Goal: Task Accomplishment & Management: Manage account settings

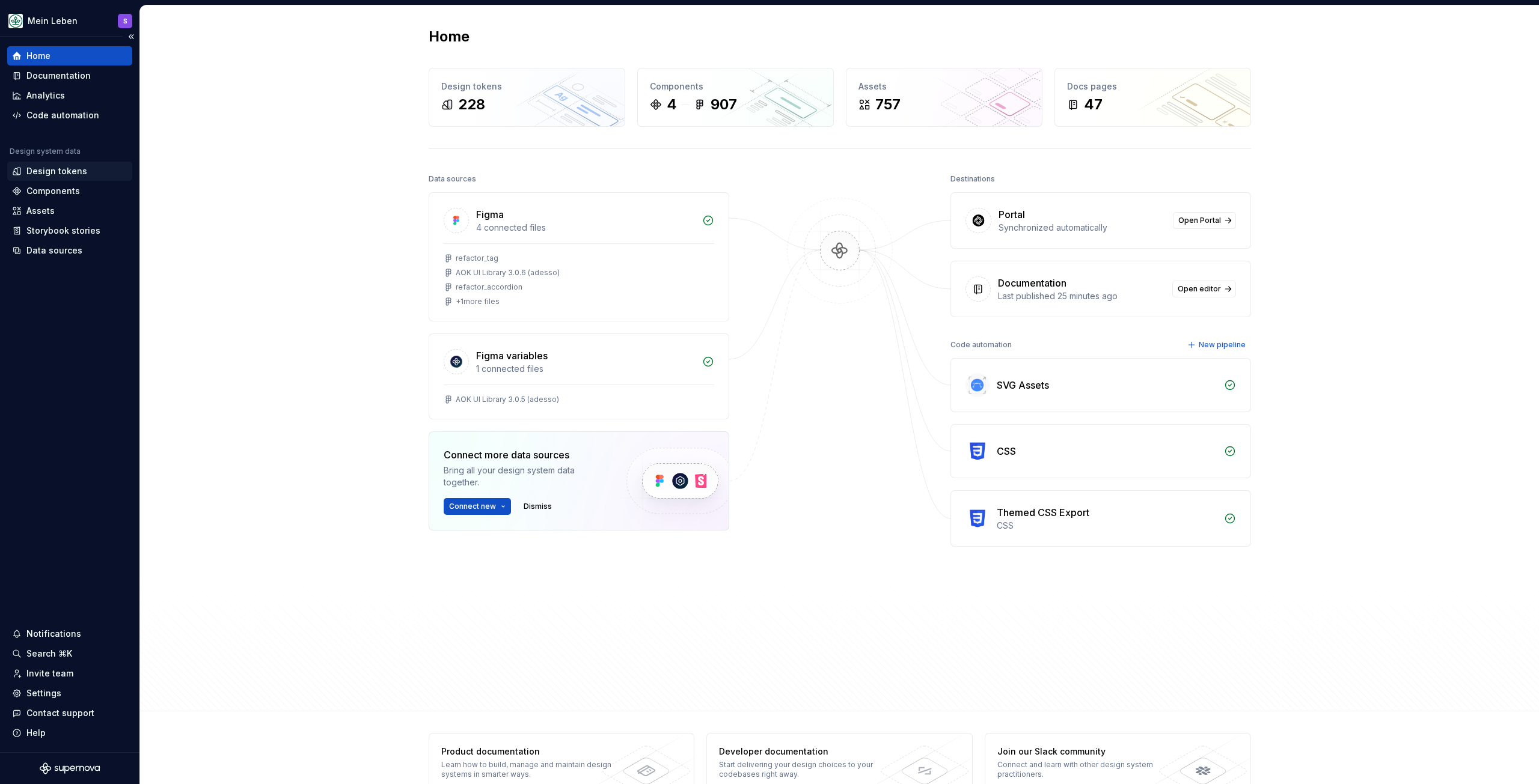
click at [67, 170] on div "Design tokens" at bounding box center [57, 171] width 61 height 12
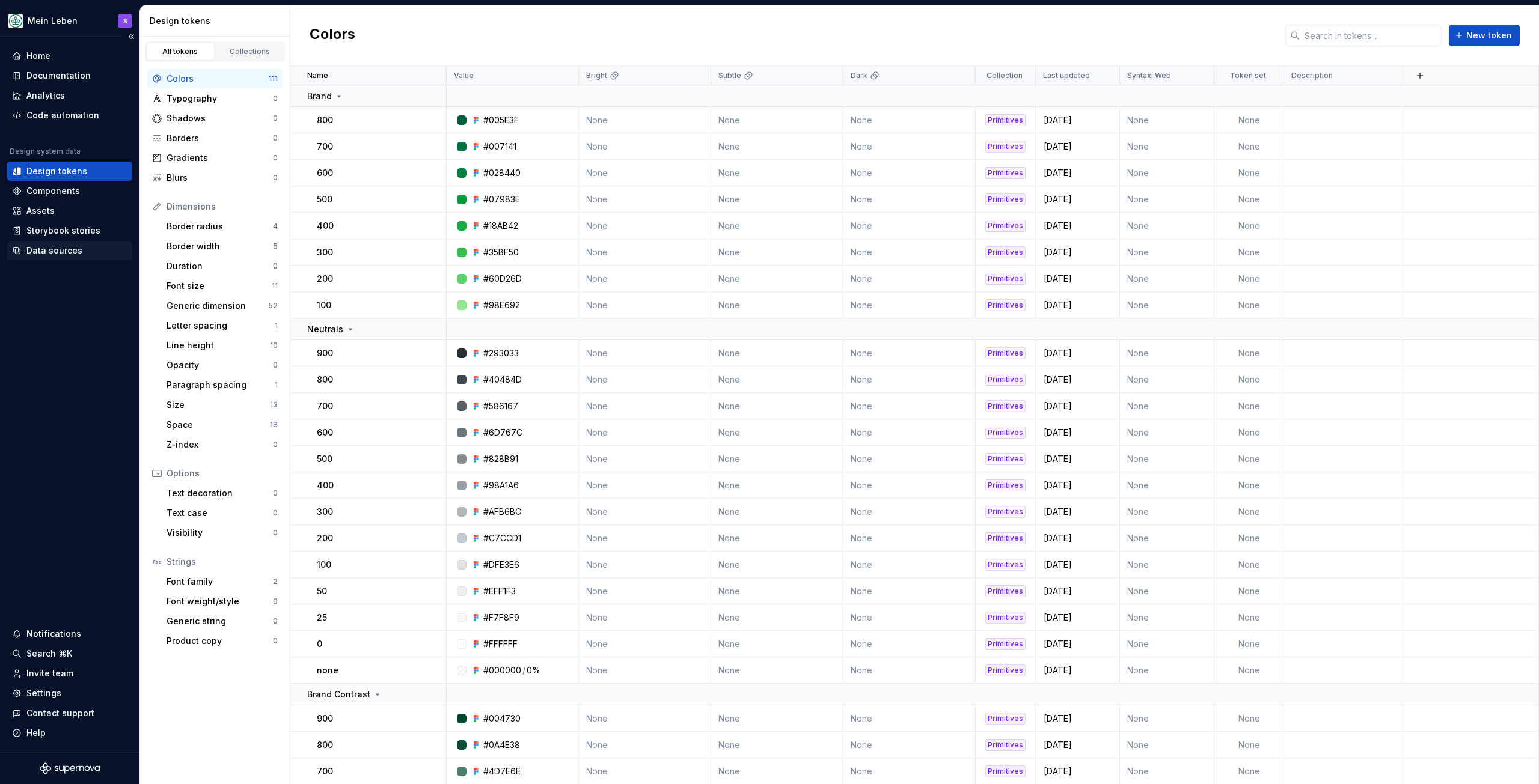
click at [58, 255] on div "Data sources" at bounding box center [54, 250] width 56 height 12
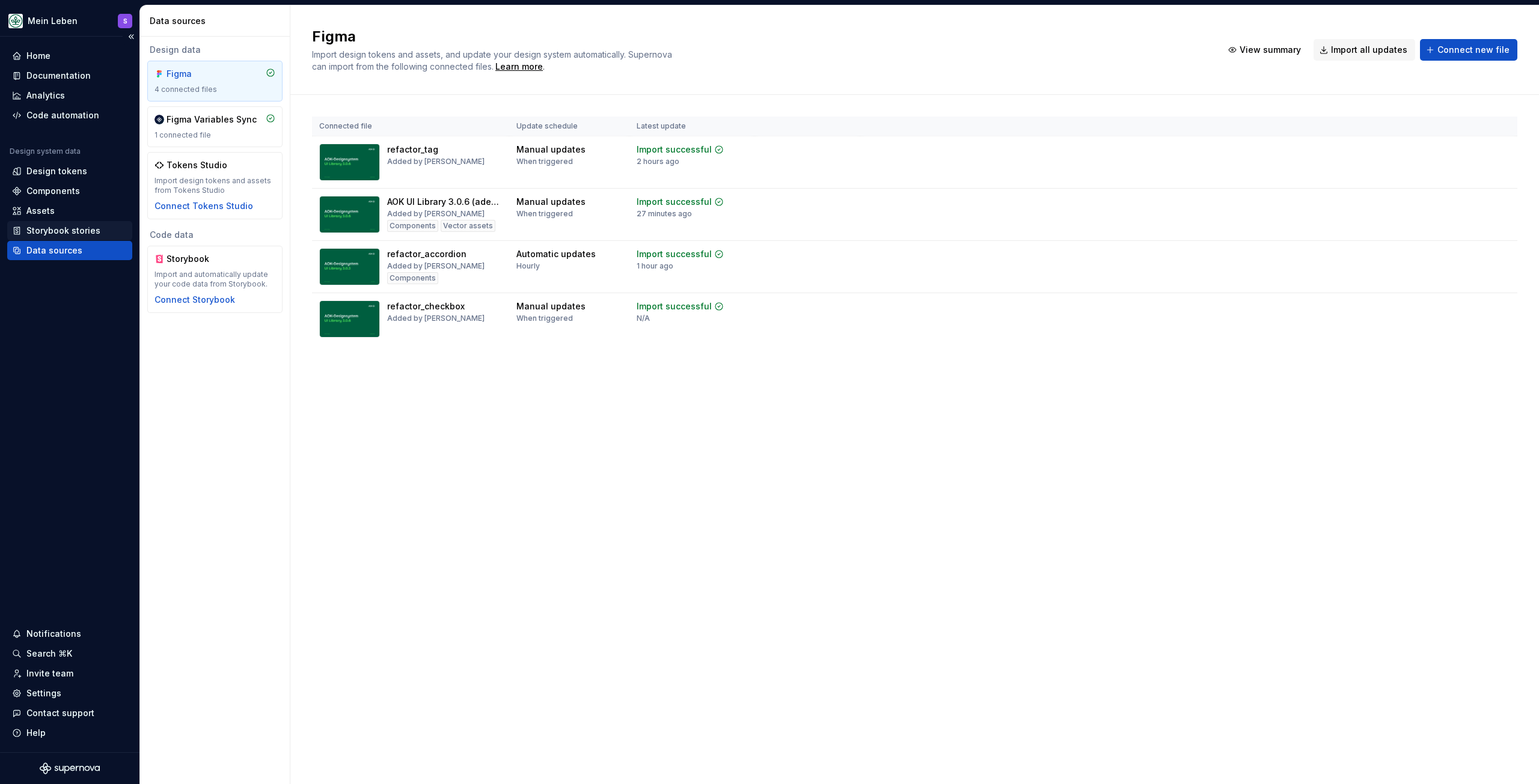
click at [61, 232] on div "Storybook stories" at bounding box center [63, 231] width 74 height 12
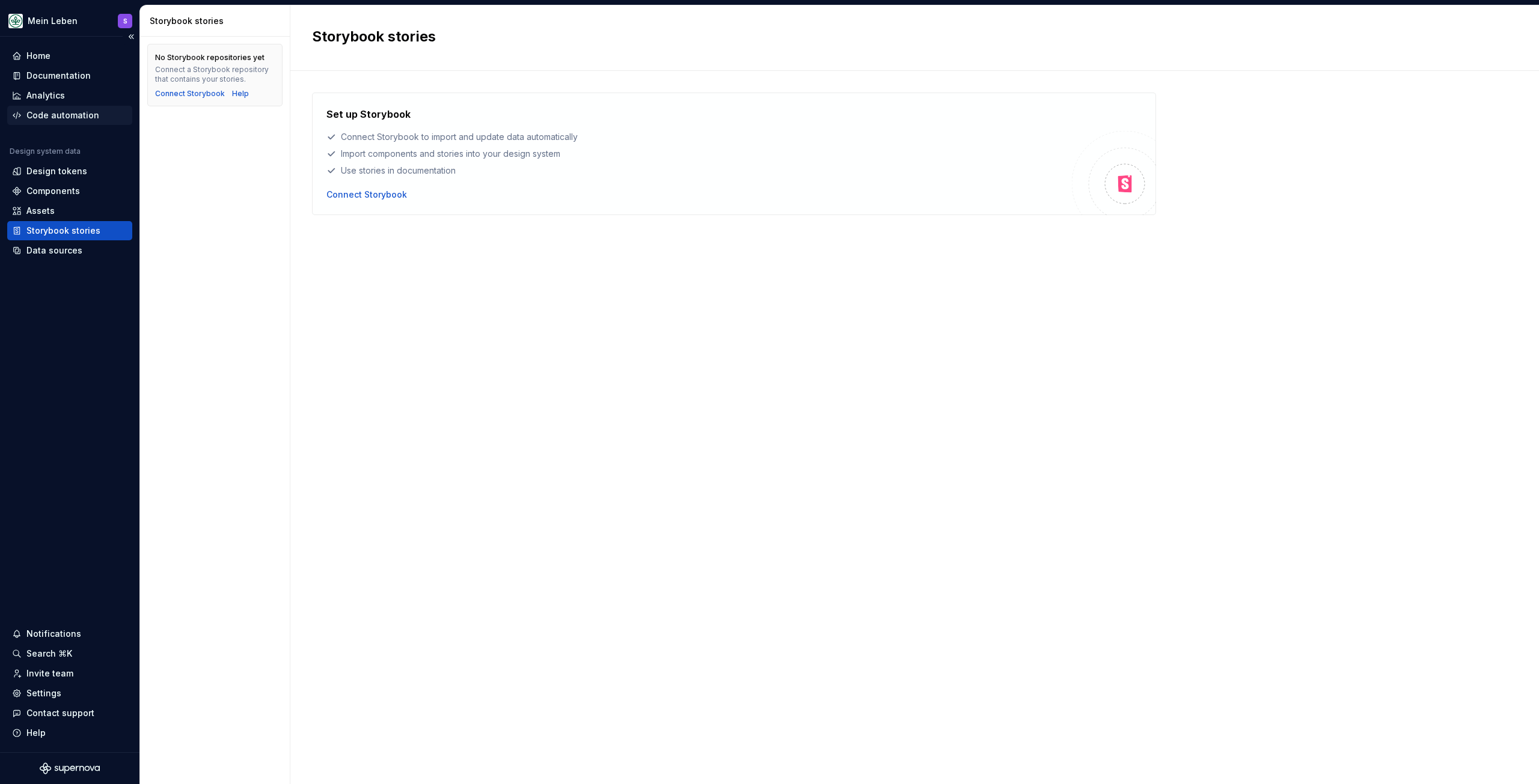
click at [65, 111] on div "Code automation" at bounding box center [63, 115] width 73 height 12
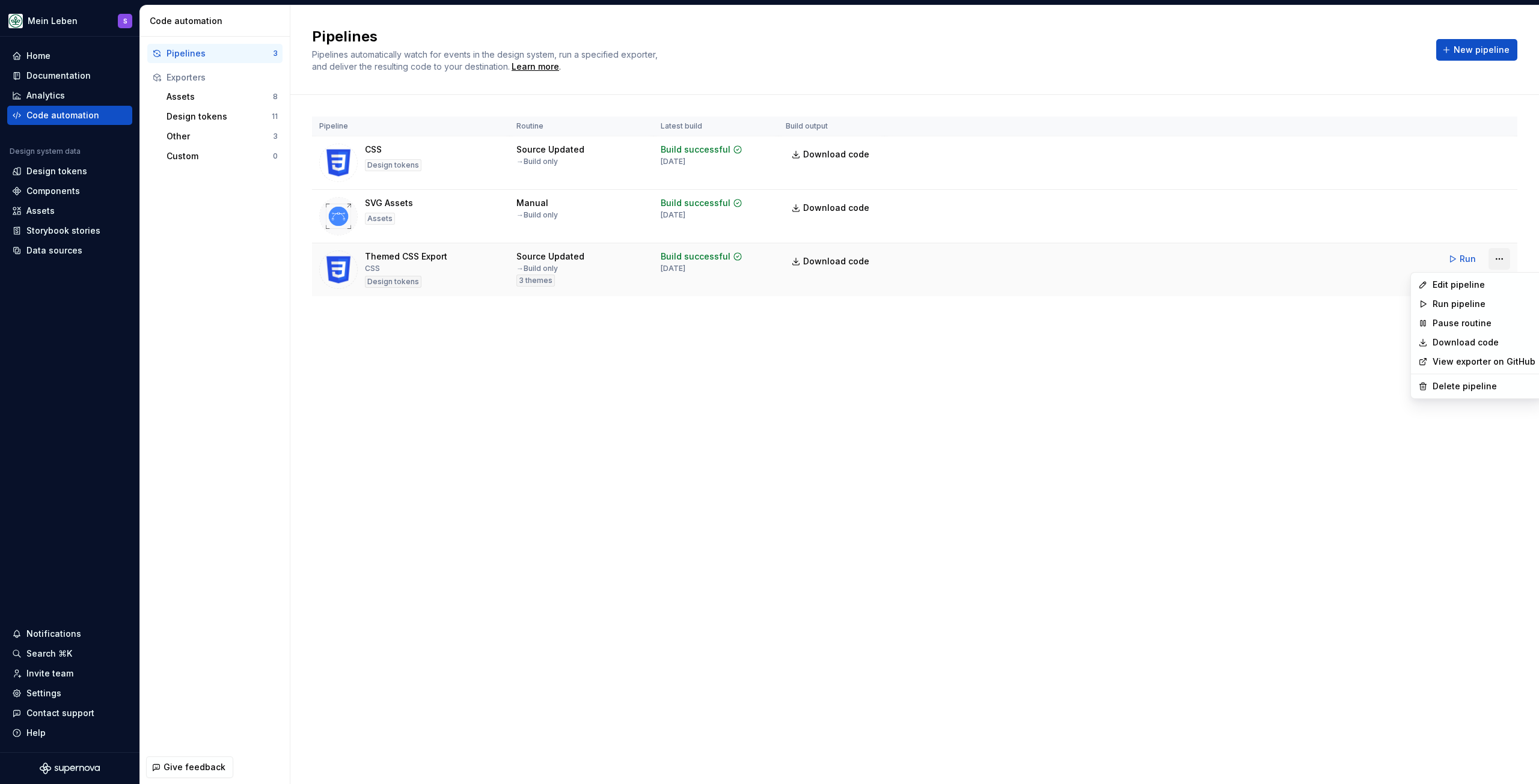
click at [1499, 261] on html "Mein Leben S Home Documentation Analytics Code automation Design system data De…" at bounding box center [769, 392] width 1539 height 784
click at [1469, 286] on div "Edit pipeline" at bounding box center [1484, 284] width 103 height 12
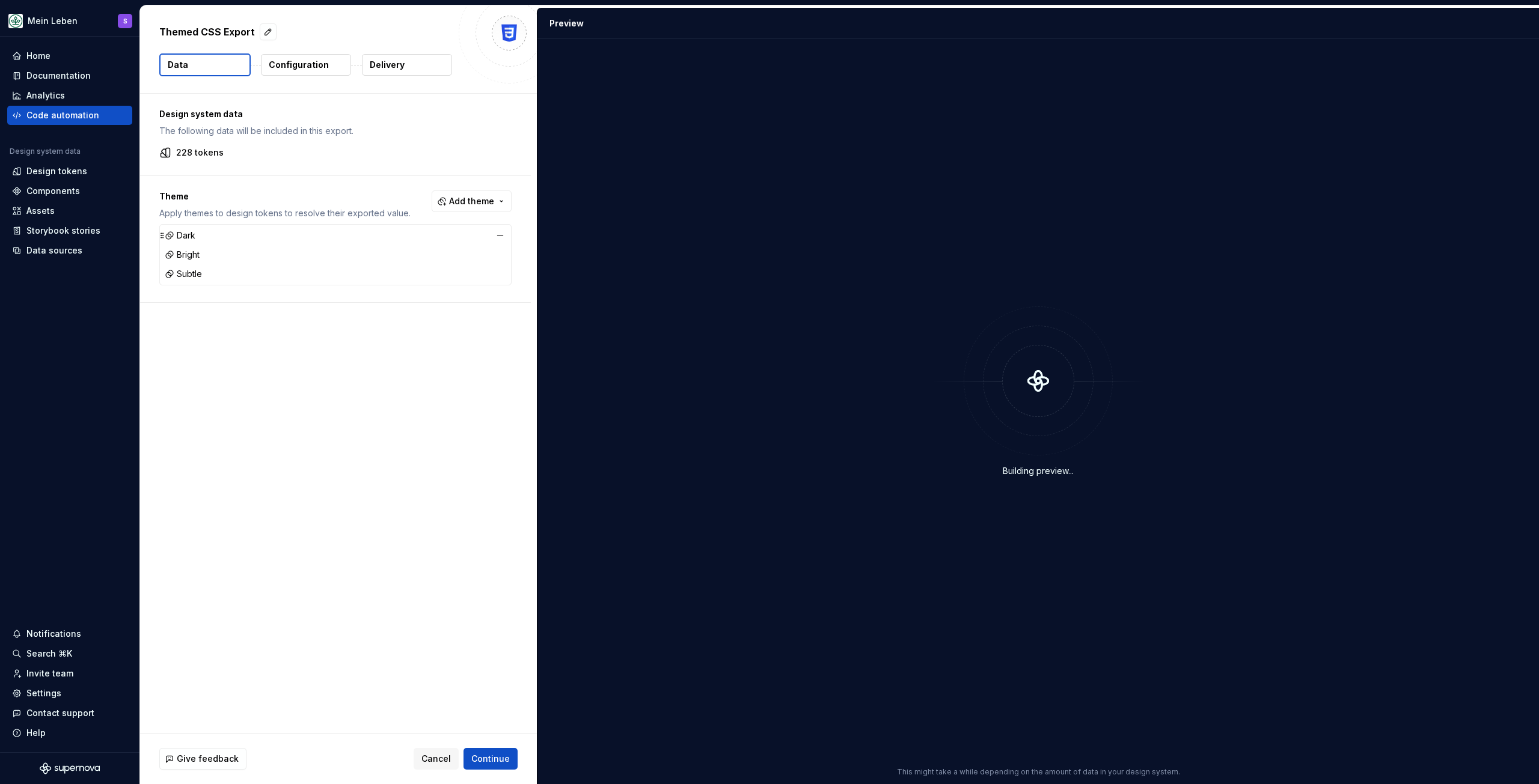
click at [245, 238] on div "Dark" at bounding box center [335, 236] width 347 height 17
click at [169, 236] on icon at bounding box center [170, 234] width 6 height 6
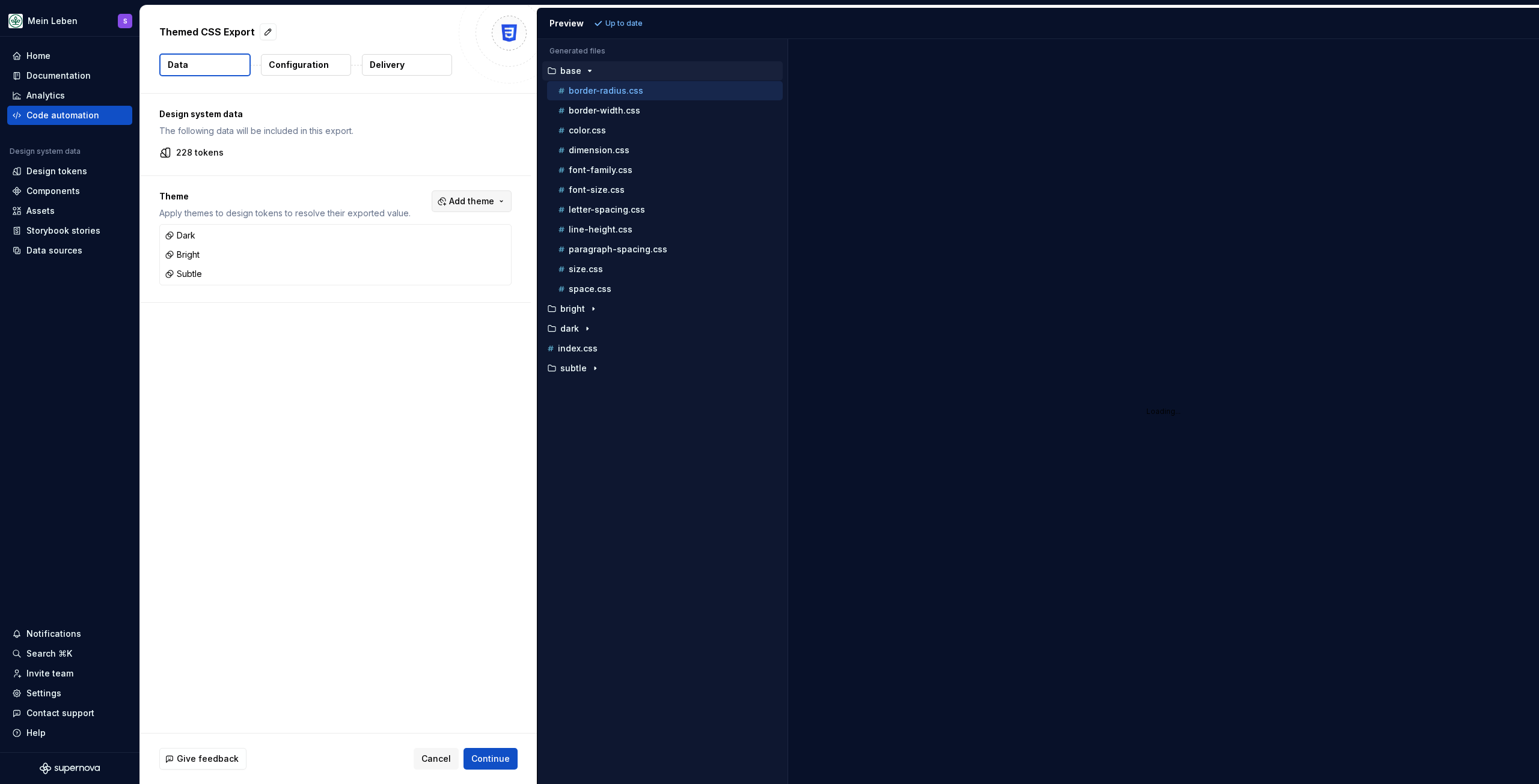
click at [508, 194] on button "Add theme" at bounding box center [471, 201] width 80 height 22
click at [417, 330] on html "Mein Leben S Home Documentation Analytics Code automation Design system data De…" at bounding box center [769, 392] width 1539 height 784
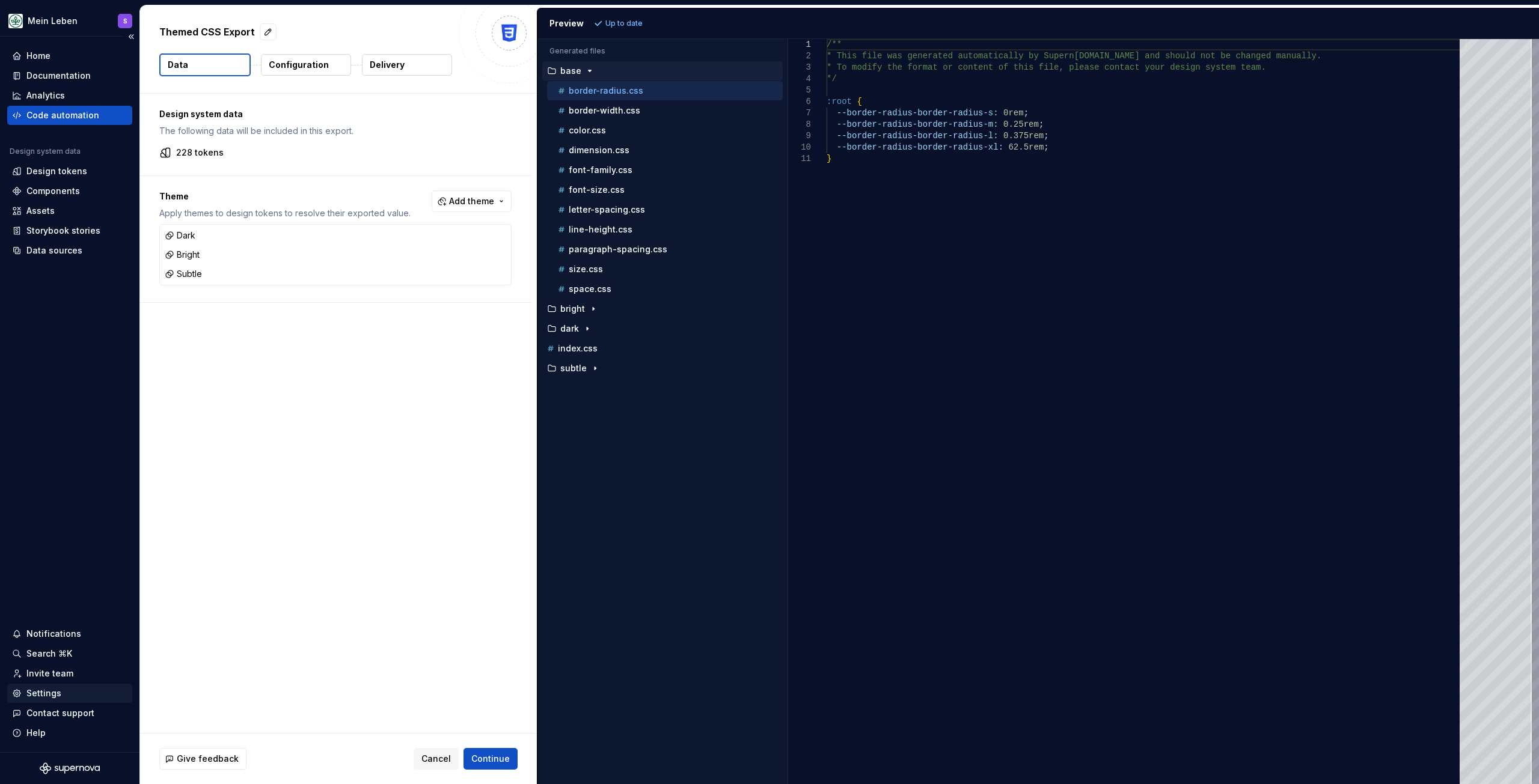
click at [60, 689] on div "Settings" at bounding box center [70, 693] width 115 height 12
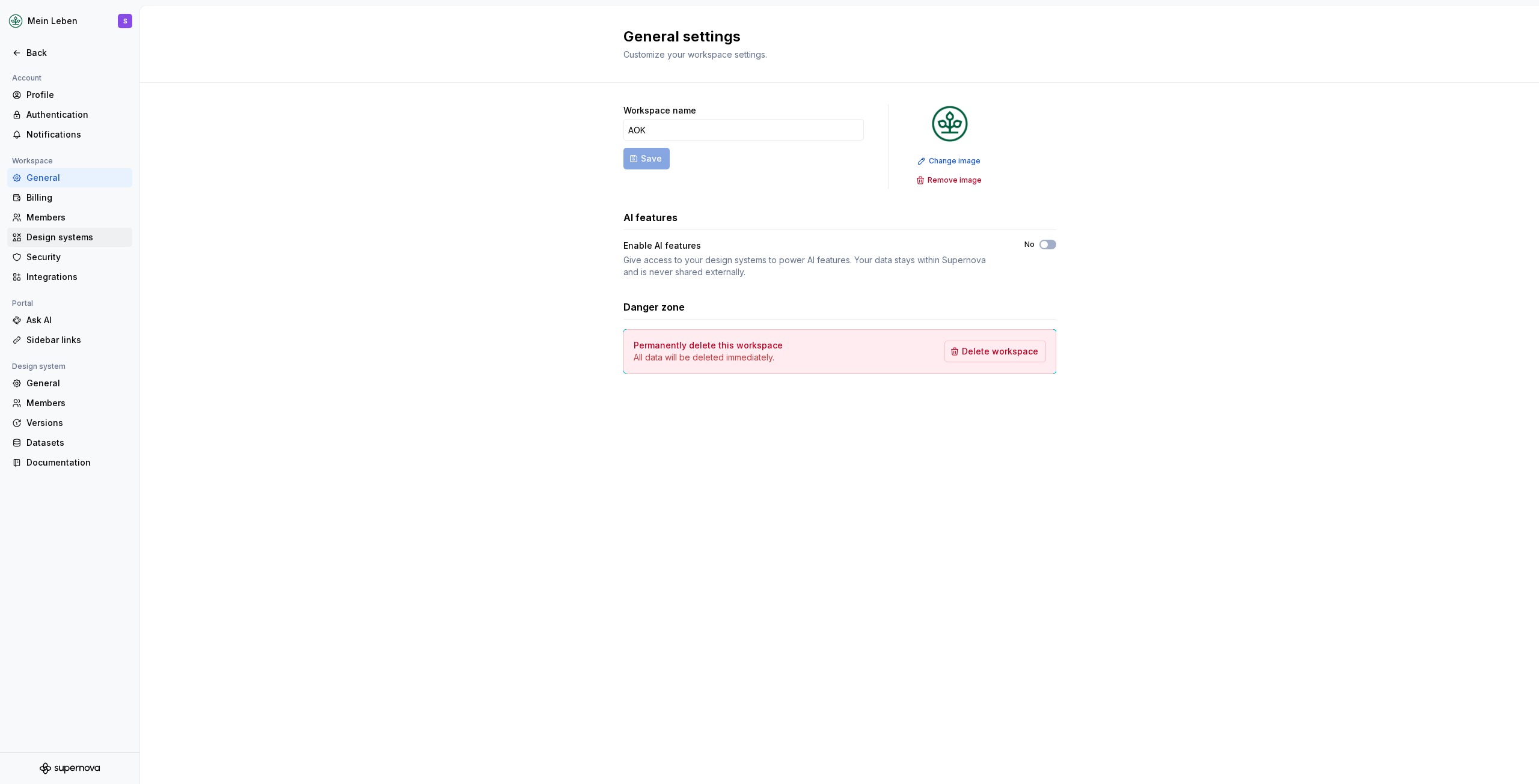
click at [74, 237] on div "Design systems" at bounding box center [77, 237] width 101 height 12
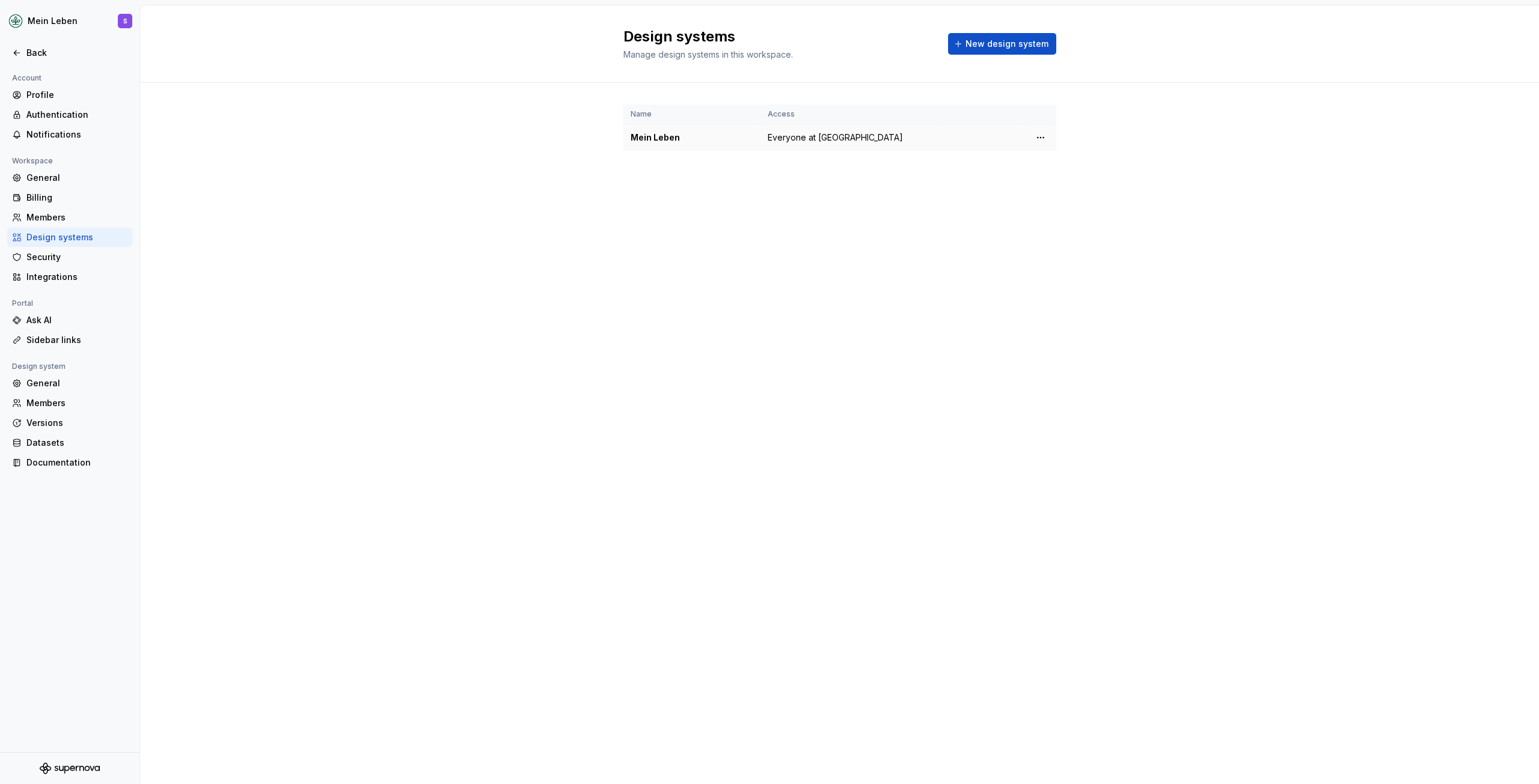
click at [651, 139] on div "Mein Leben" at bounding box center [692, 137] width 123 height 12
click at [865, 136] on td "Everyone at [GEOGRAPHIC_DATA]" at bounding box center [850, 137] width 179 height 27
click at [79, 276] on div "Integrations" at bounding box center [77, 277] width 101 height 12
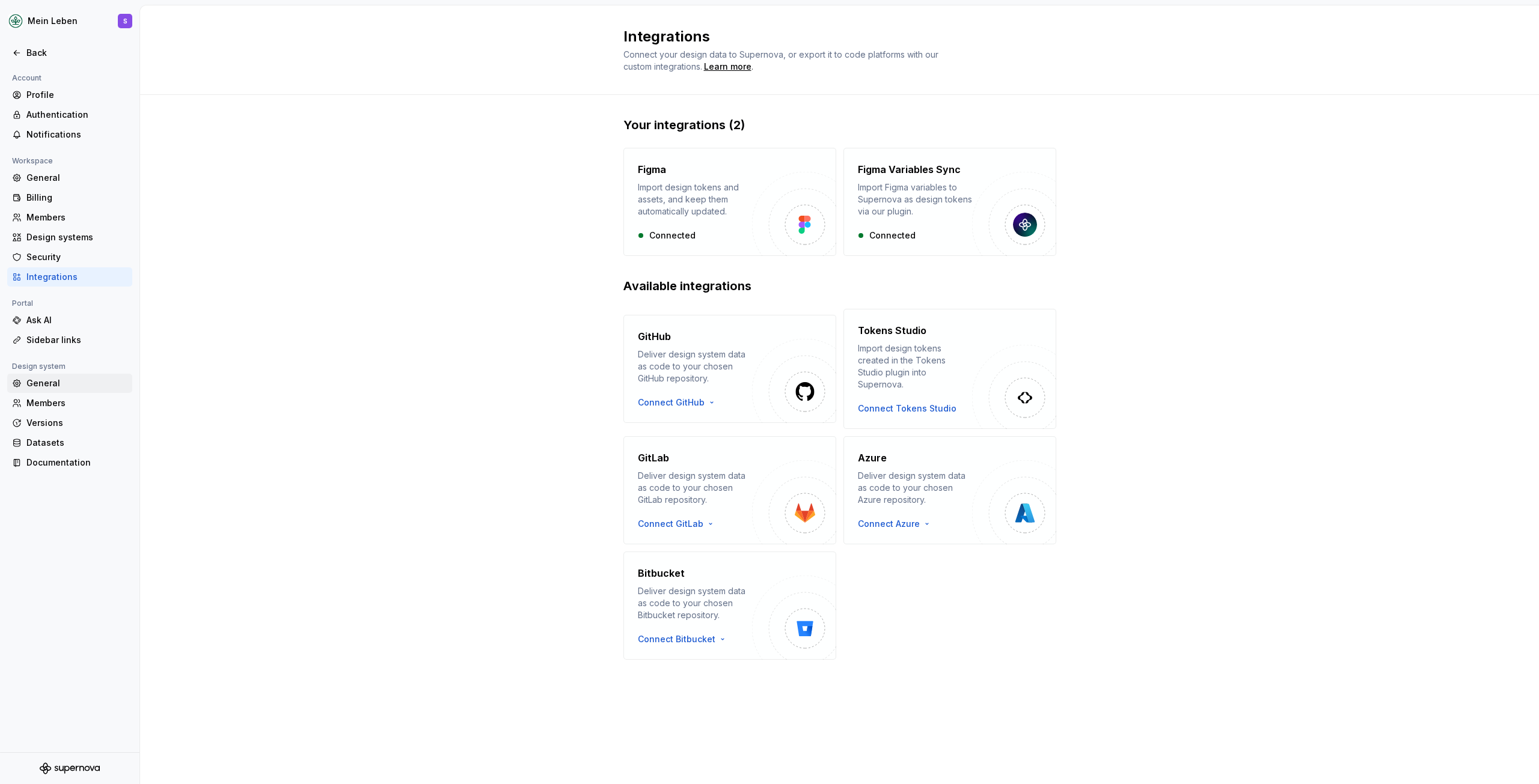
click at [53, 383] on div "General" at bounding box center [77, 383] width 101 height 12
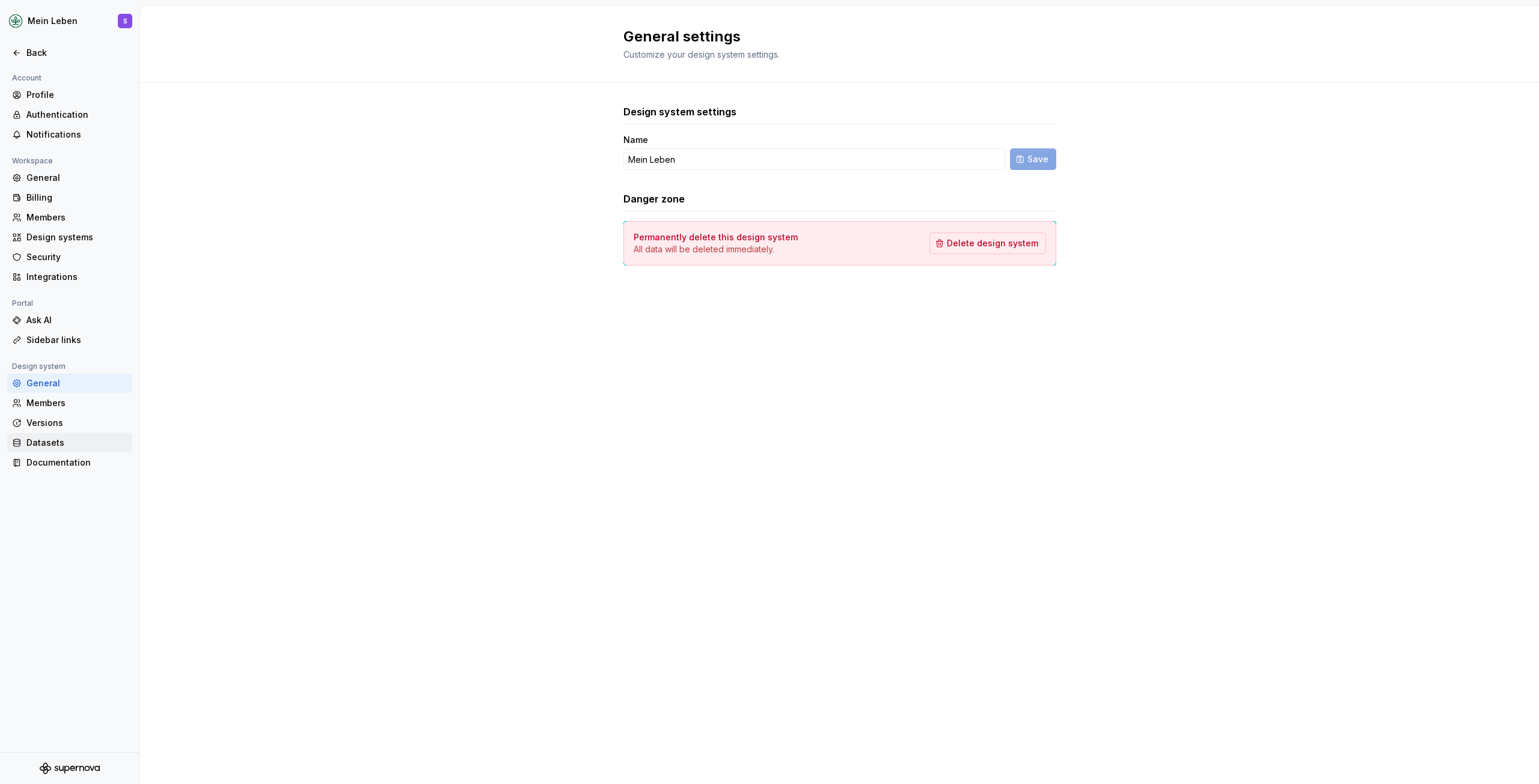
click at [69, 446] on div "Datasets" at bounding box center [77, 443] width 101 height 12
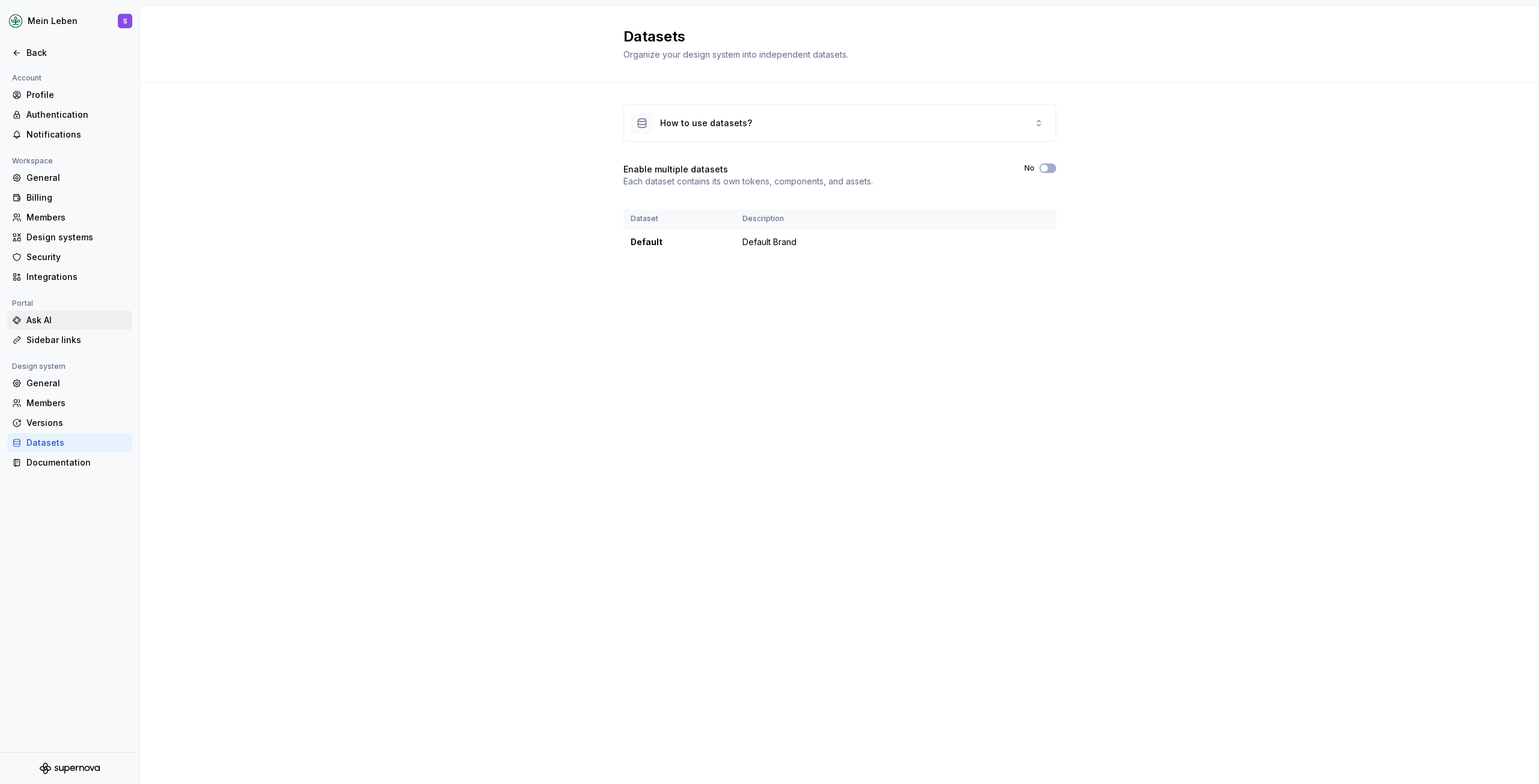
click at [58, 319] on div "Ask AI" at bounding box center [77, 320] width 101 height 12
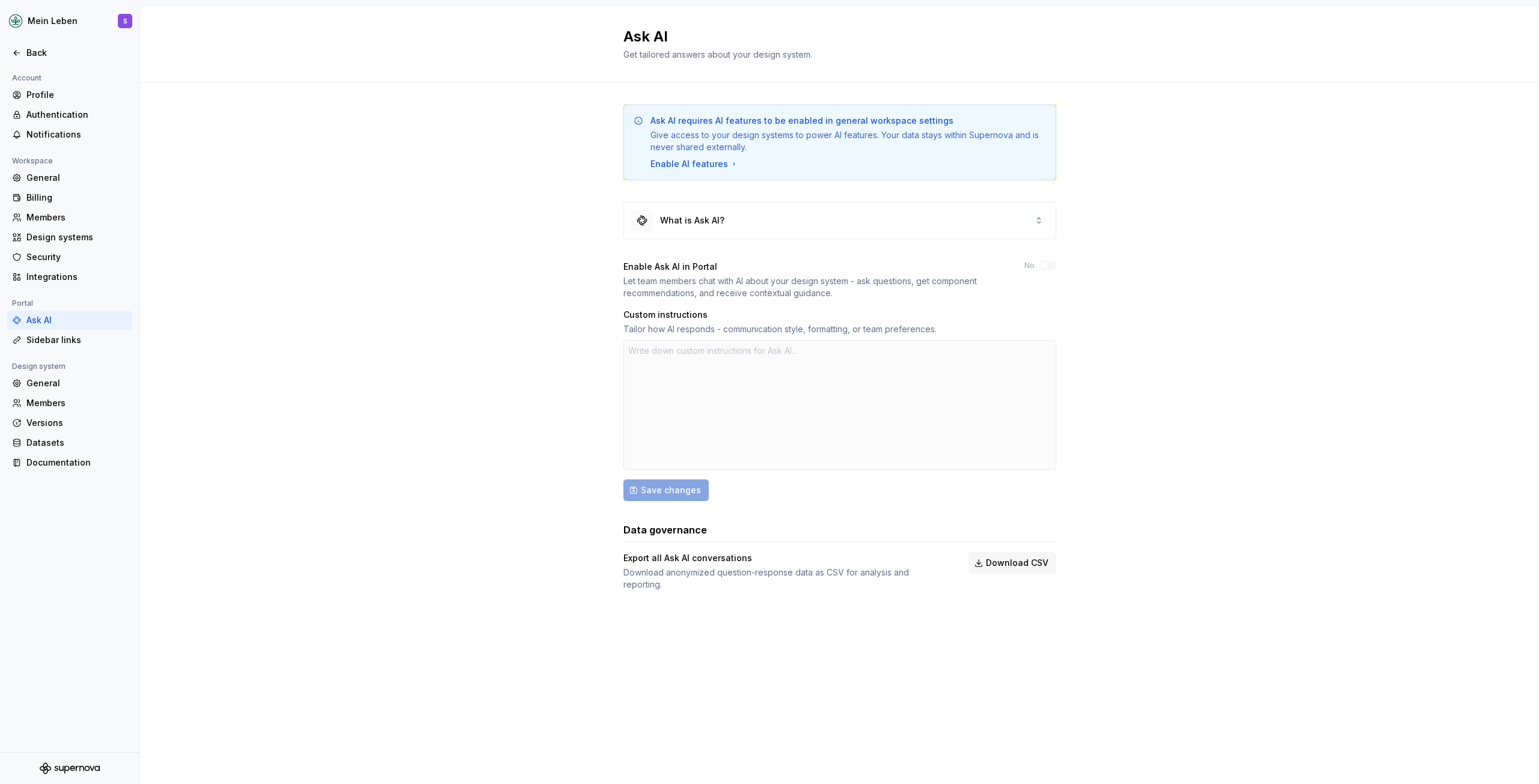
type textarea "*"
click at [746, 212] on div "What is Ask AI?" at bounding box center [840, 220] width 431 height 36
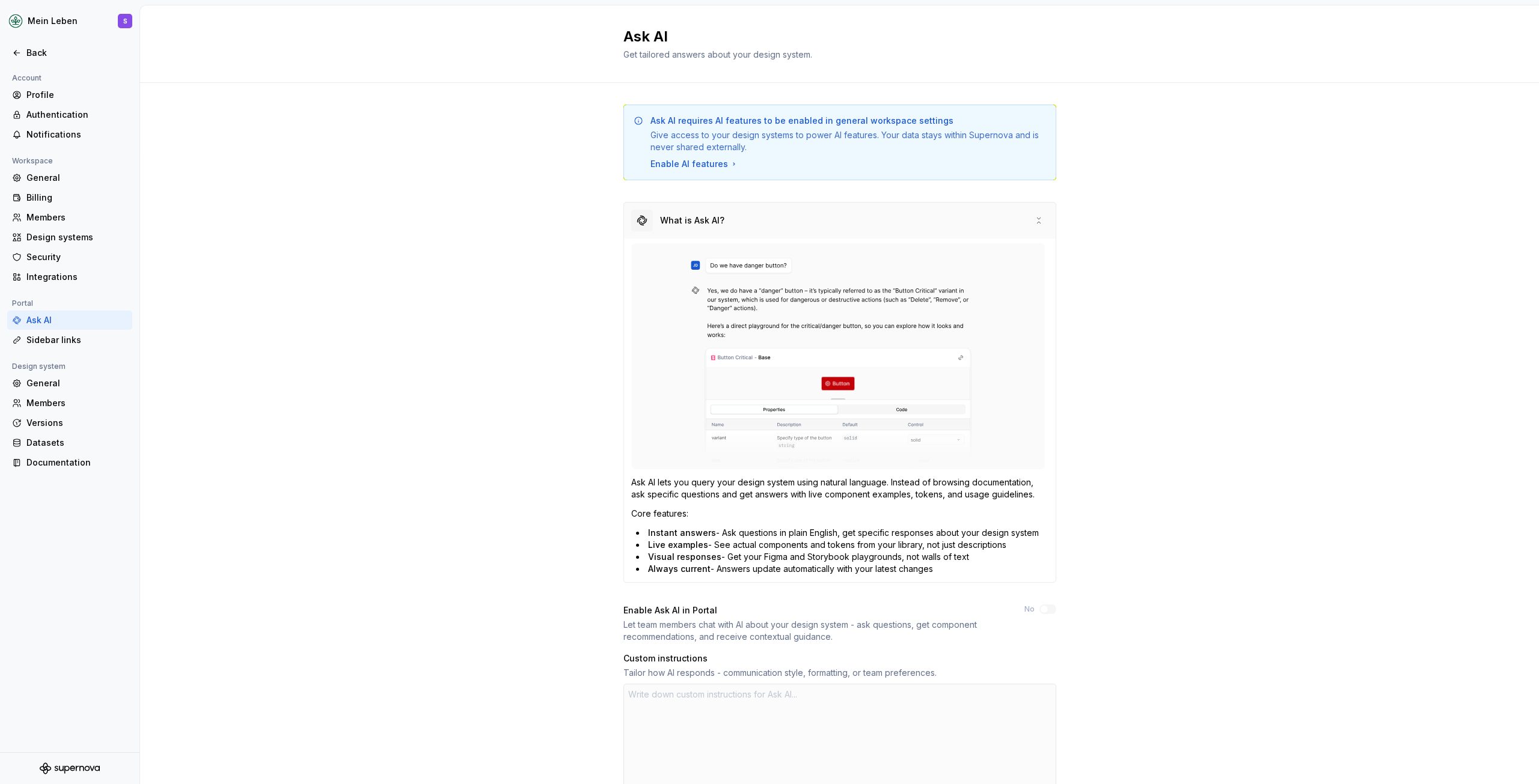
click at [746, 212] on div "What is Ask AI?" at bounding box center [840, 220] width 431 height 36
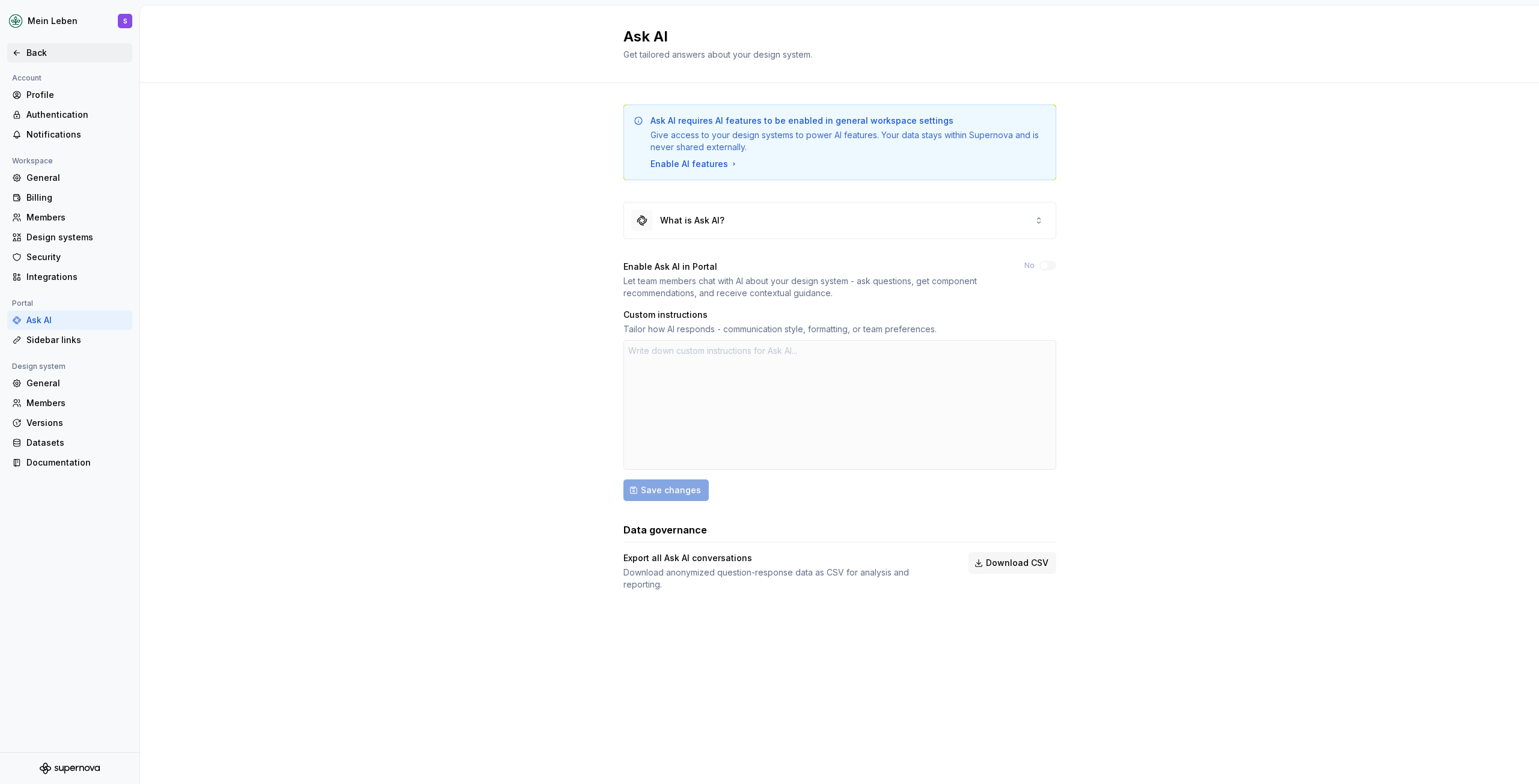
click at [41, 53] on div "Back" at bounding box center [77, 53] width 101 height 12
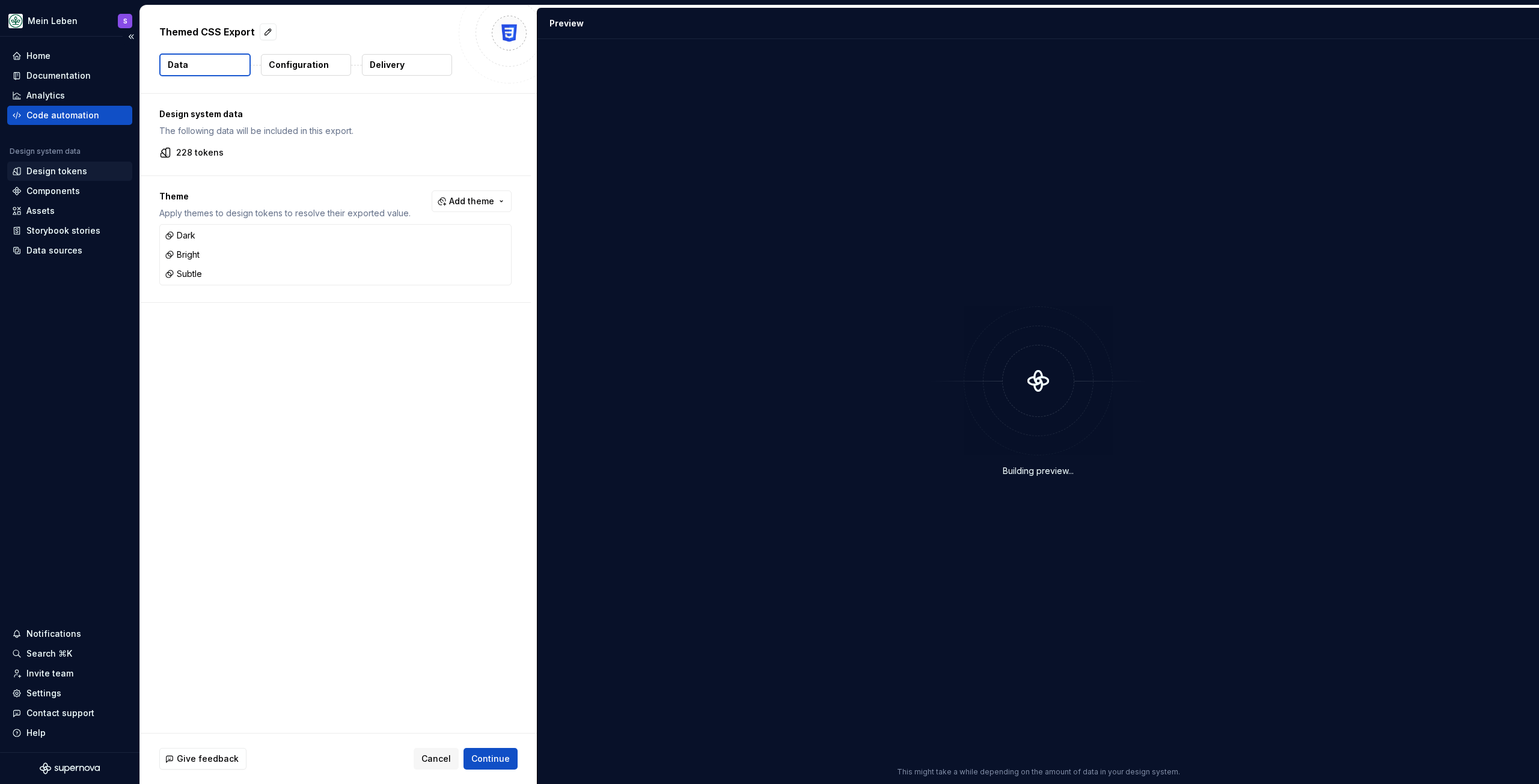
click at [73, 165] on div "Design tokens" at bounding box center [57, 171] width 61 height 12
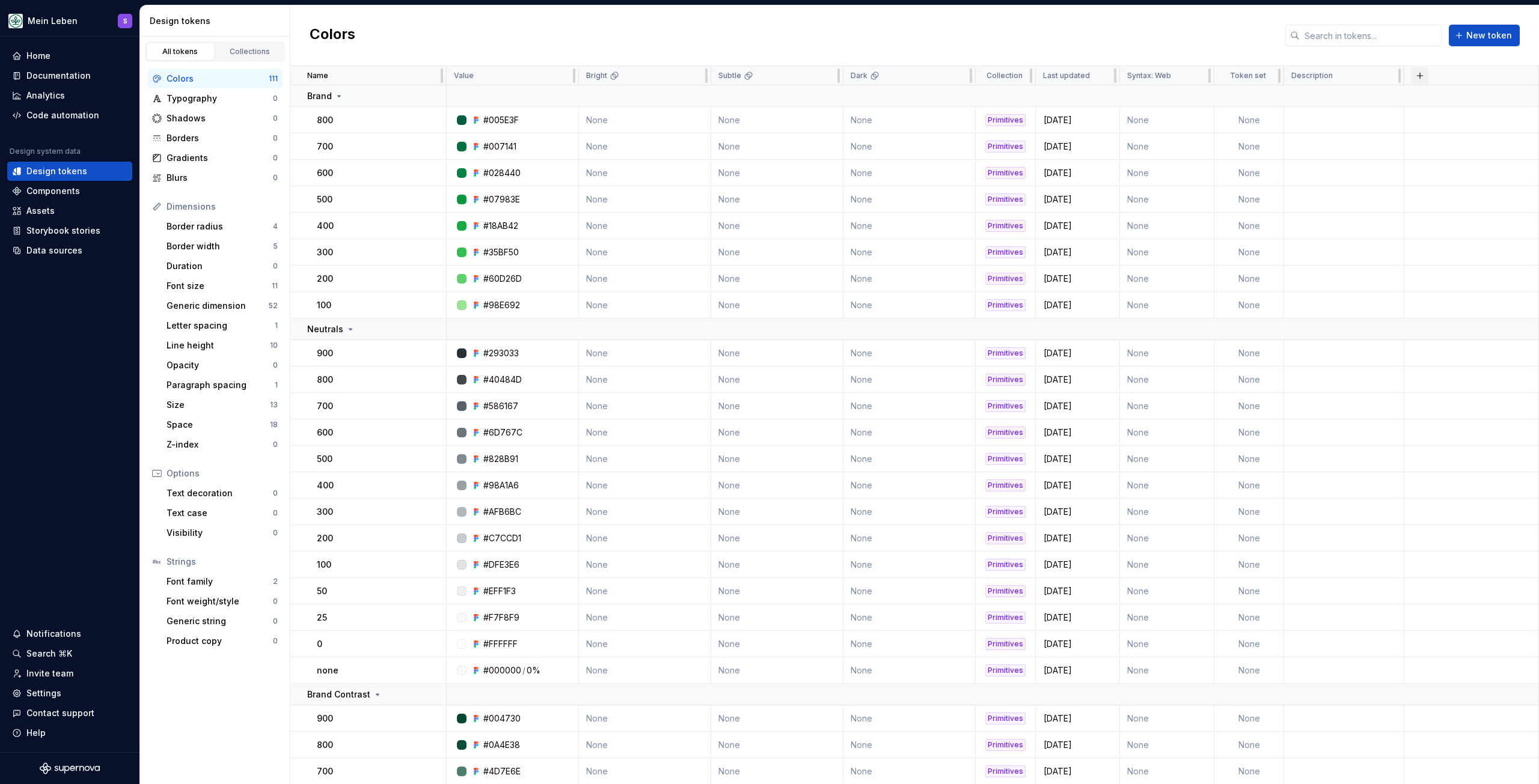
click at [1417, 77] on button "button" at bounding box center [1420, 75] width 17 height 17
click at [1371, 101] on div "New theme" at bounding box center [1363, 99] width 114 height 12
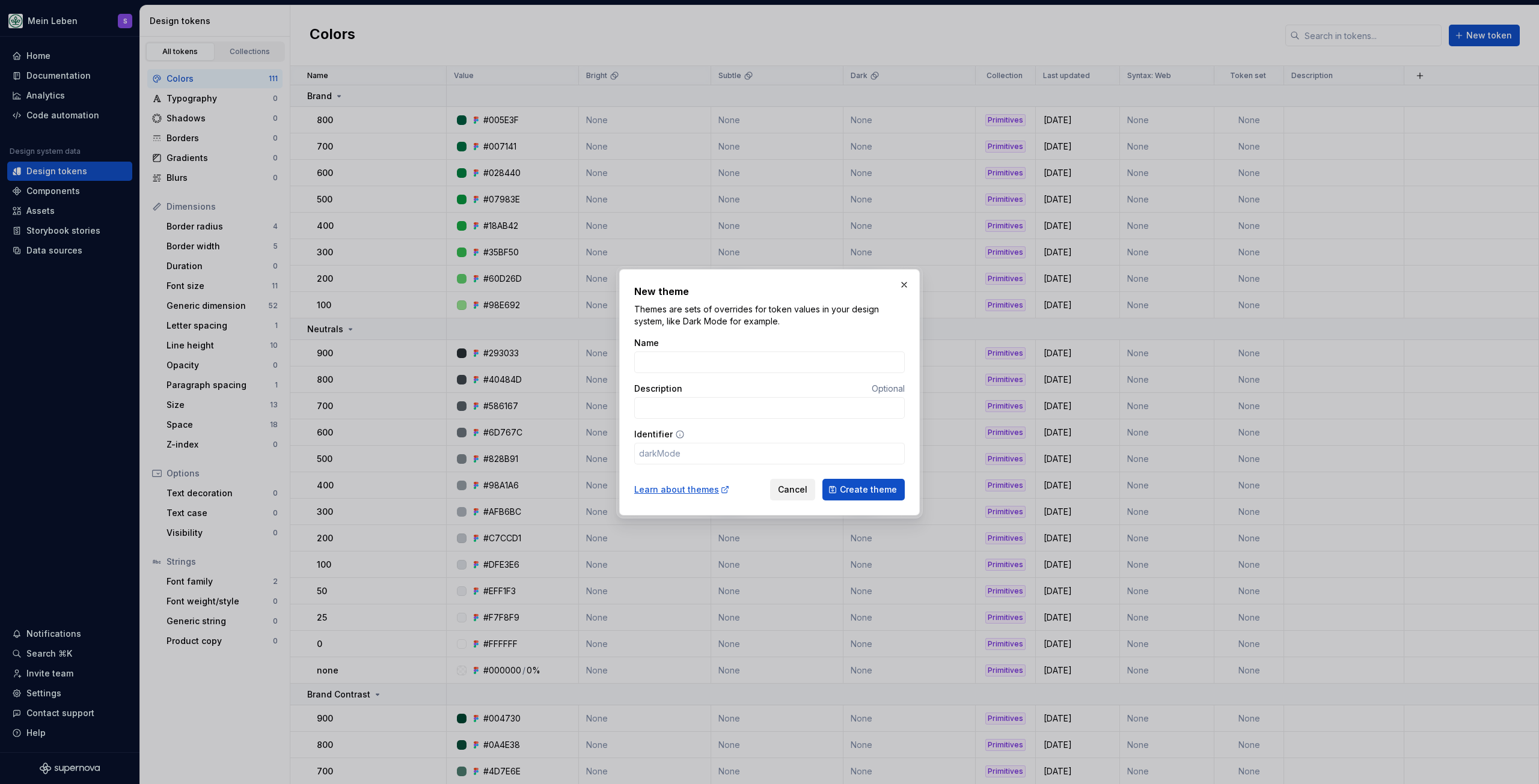
type input "d"
type input "dd"
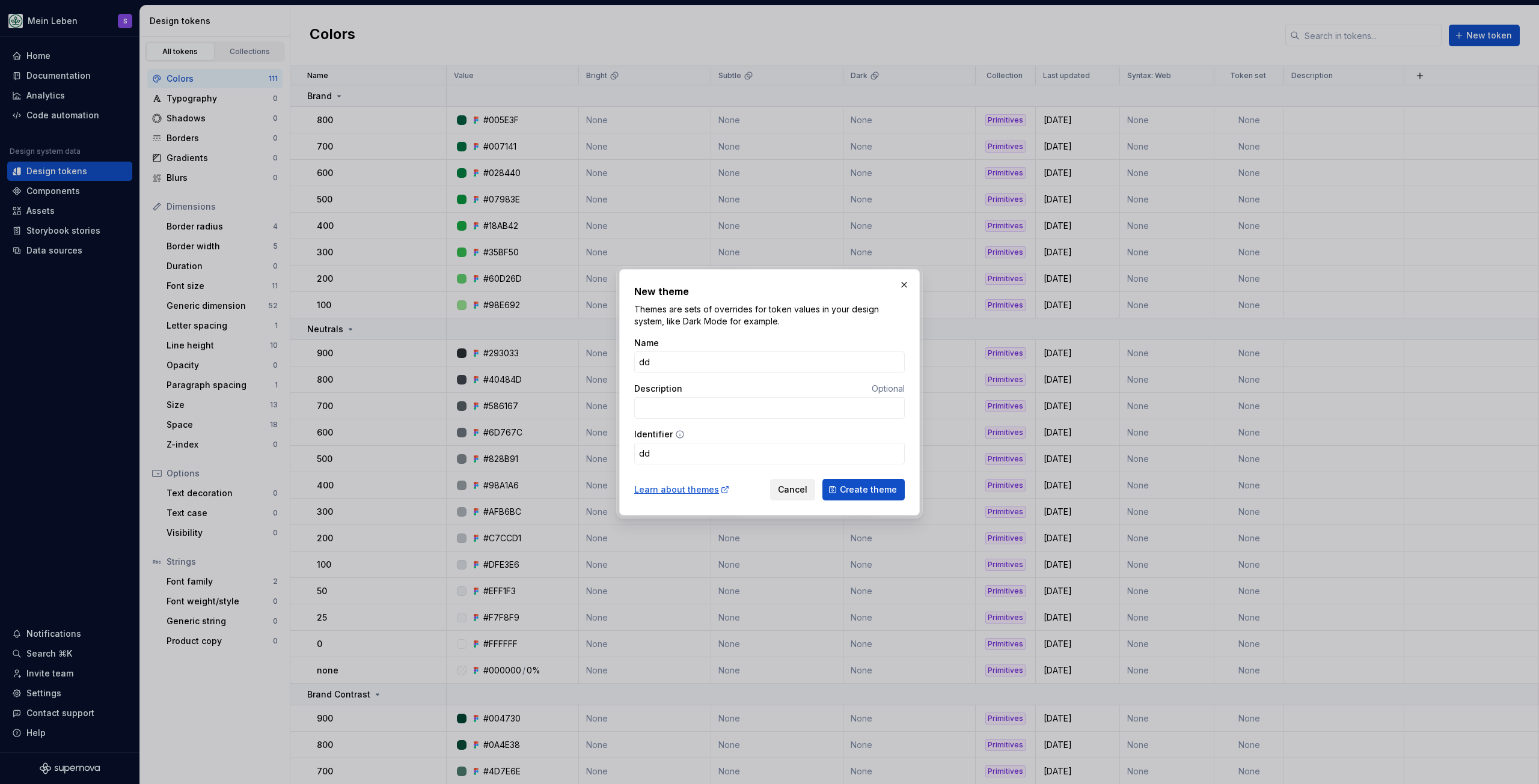
click at [789, 491] on span "Cancel" at bounding box center [793, 490] width 29 height 12
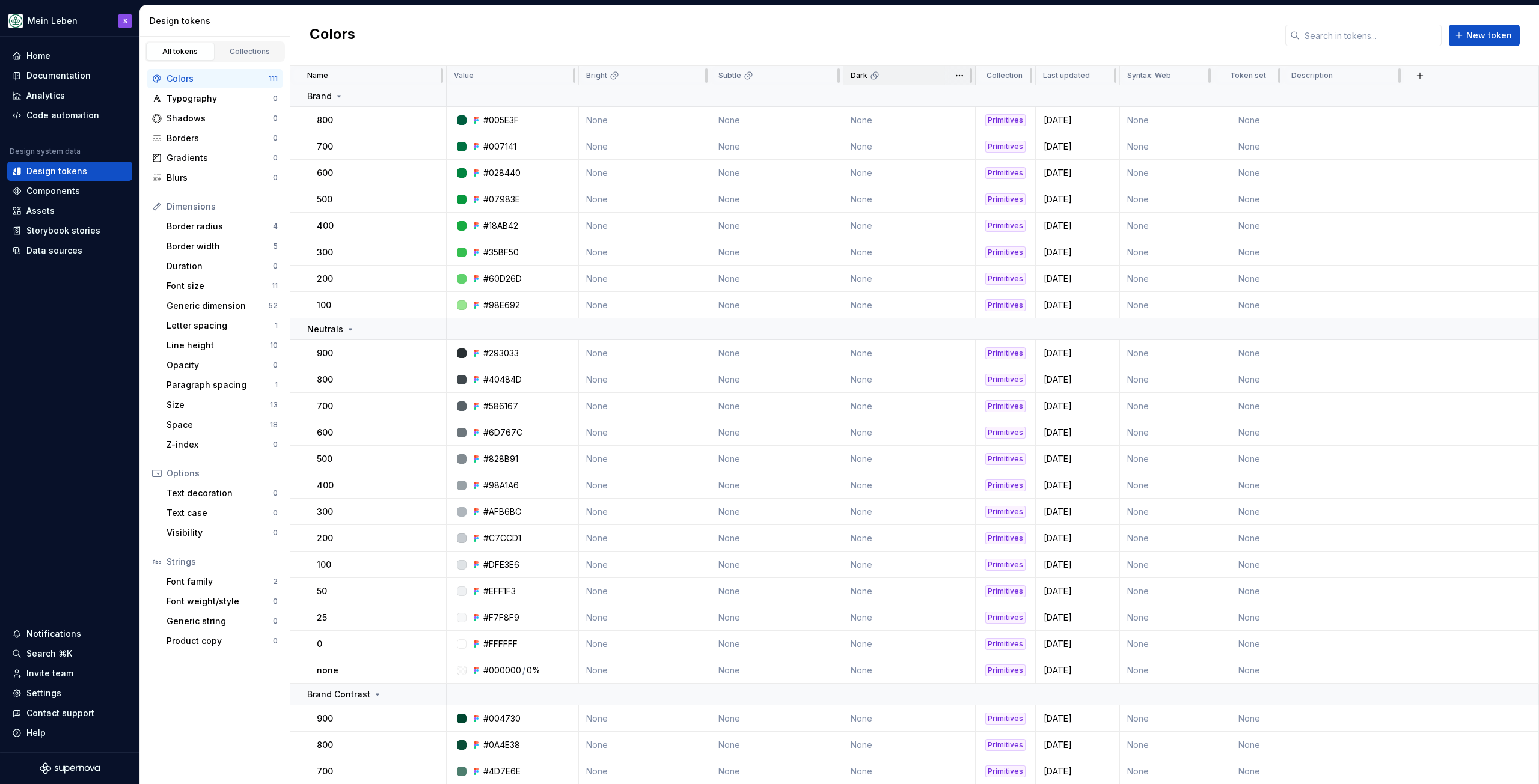
click at [864, 79] on p "Dark" at bounding box center [859, 75] width 17 height 9
click at [959, 79] on html "Mein Leben S Home Documentation Analytics Code automation Design system data De…" at bounding box center [769, 392] width 1539 height 784
click at [985, 95] on span "Edit theme" at bounding box center [1012, 99] width 78 height 12
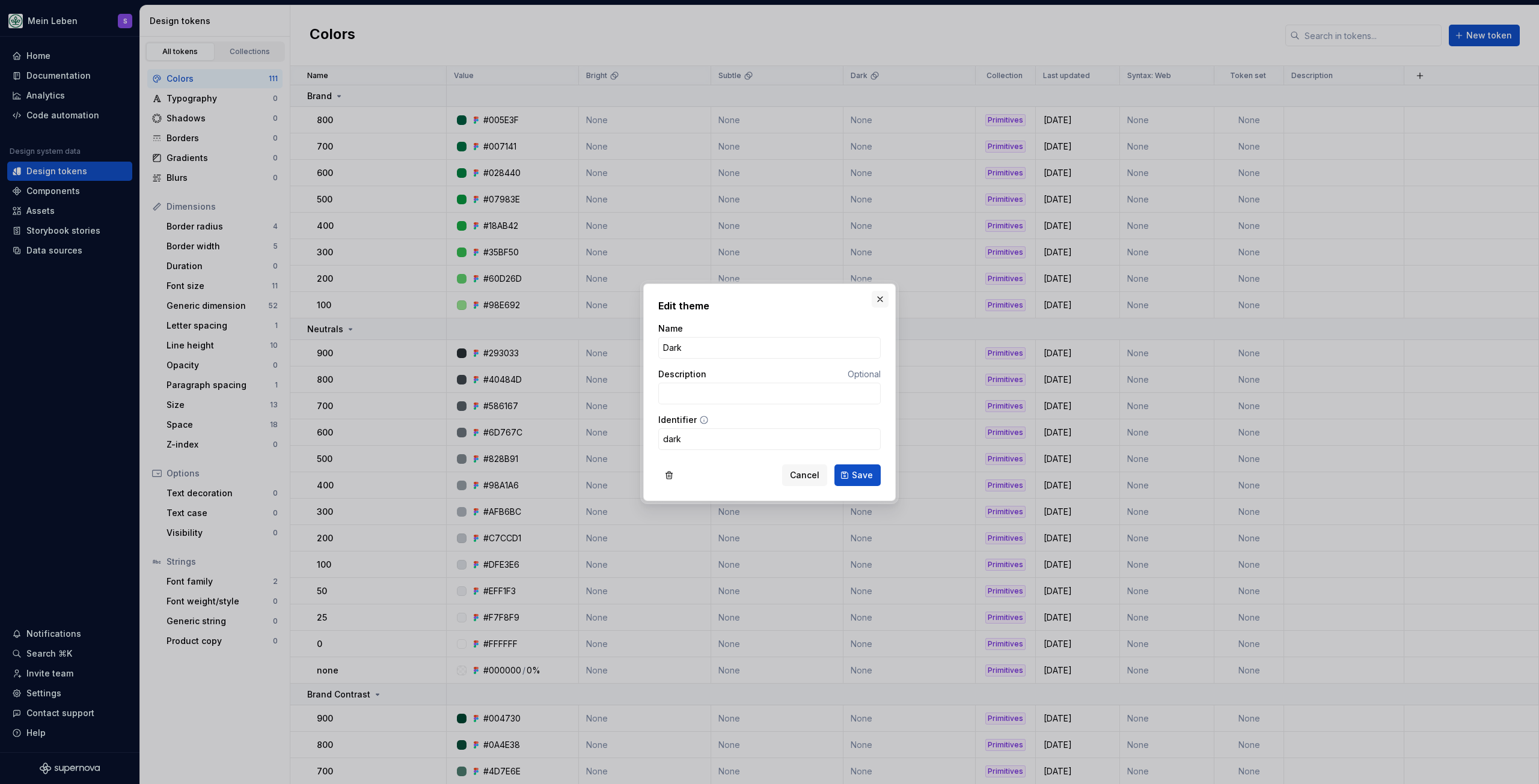
click at [878, 298] on button "button" at bounding box center [880, 299] width 17 height 17
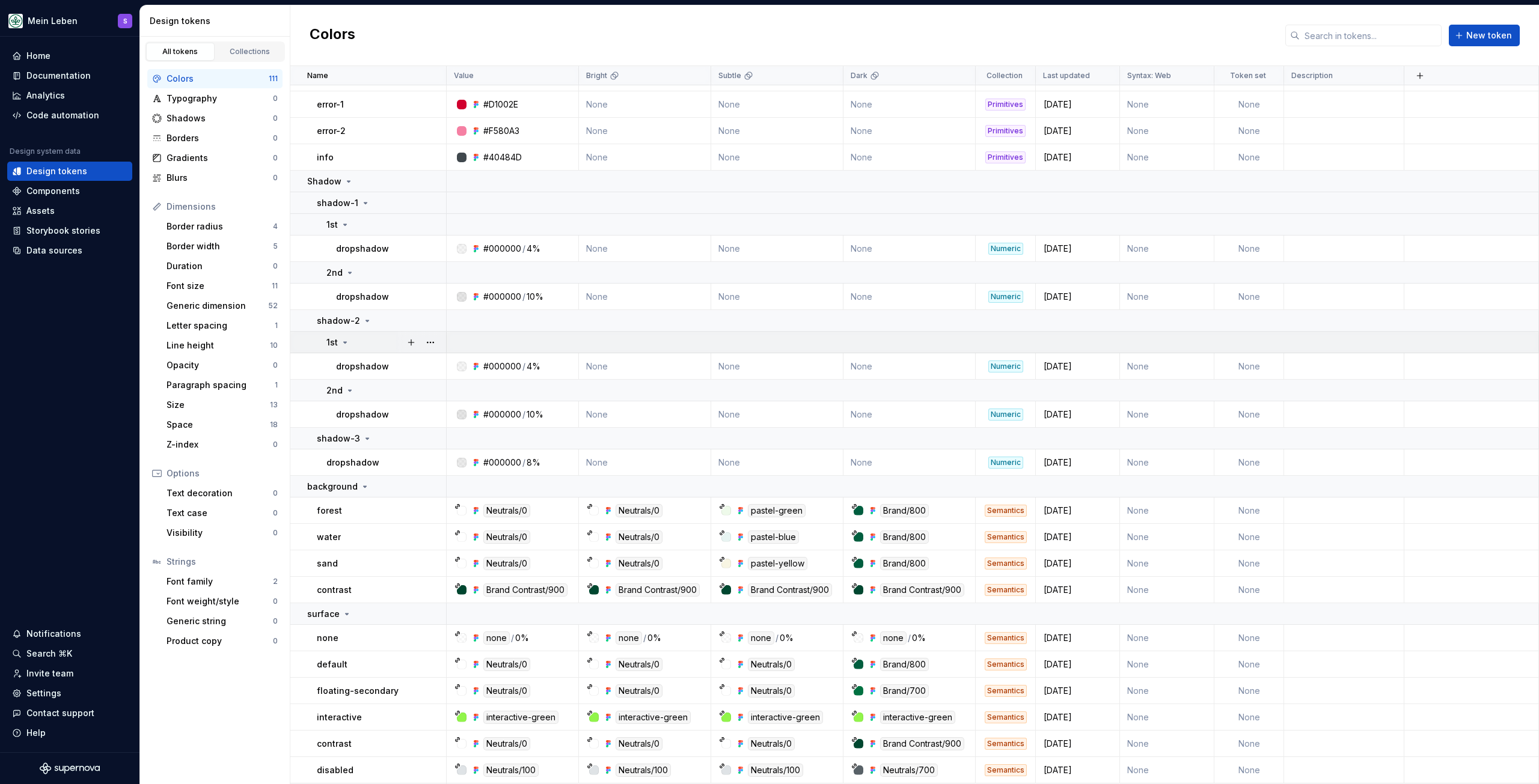
scroll to position [784, 0]
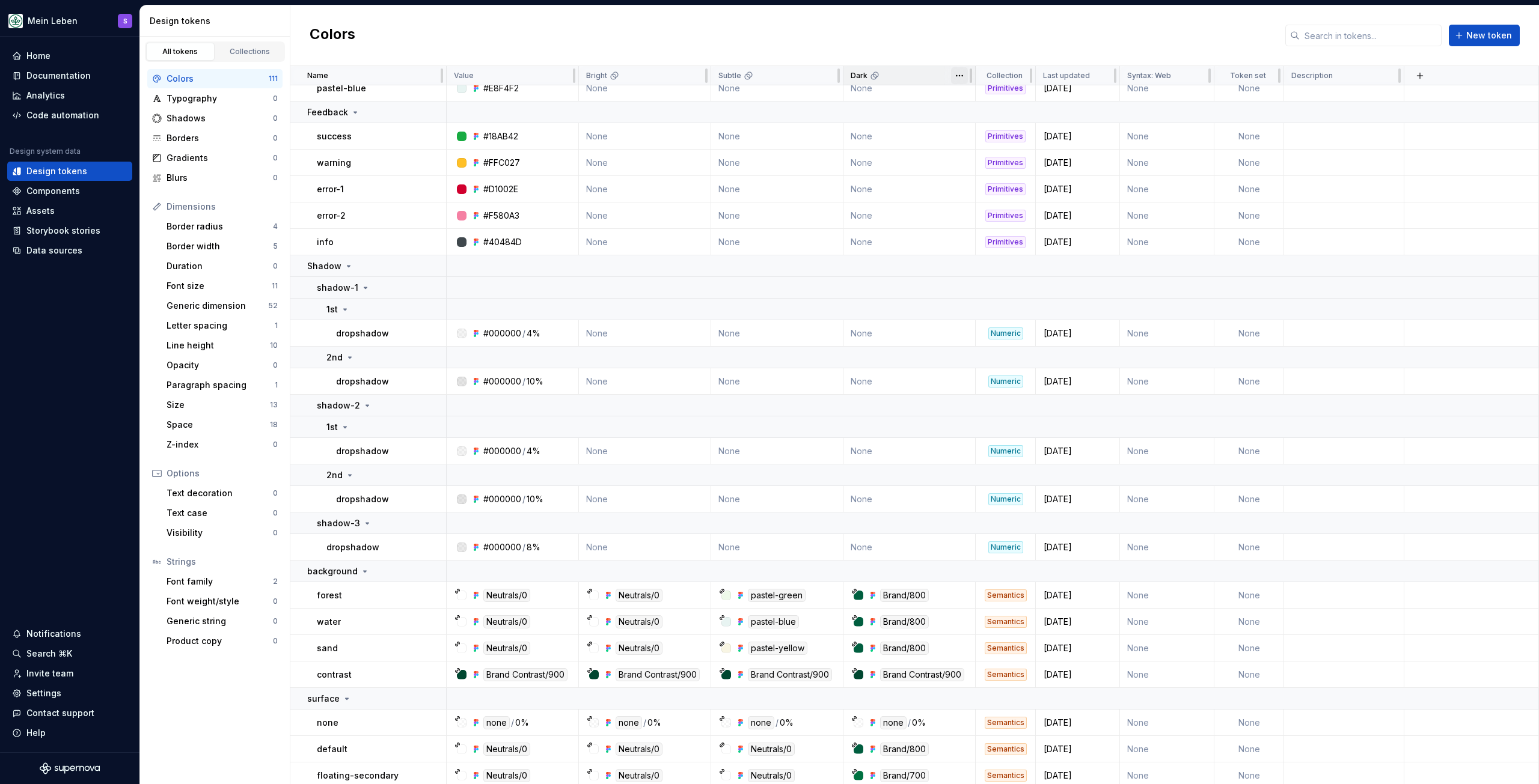
click at [962, 75] on html "Mein Leben S Home Documentation Analytics Code automation Design system data De…" at bounding box center [769, 392] width 1539 height 784
click at [1010, 98] on span "Edit theme" at bounding box center [1012, 99] width 78 height 12
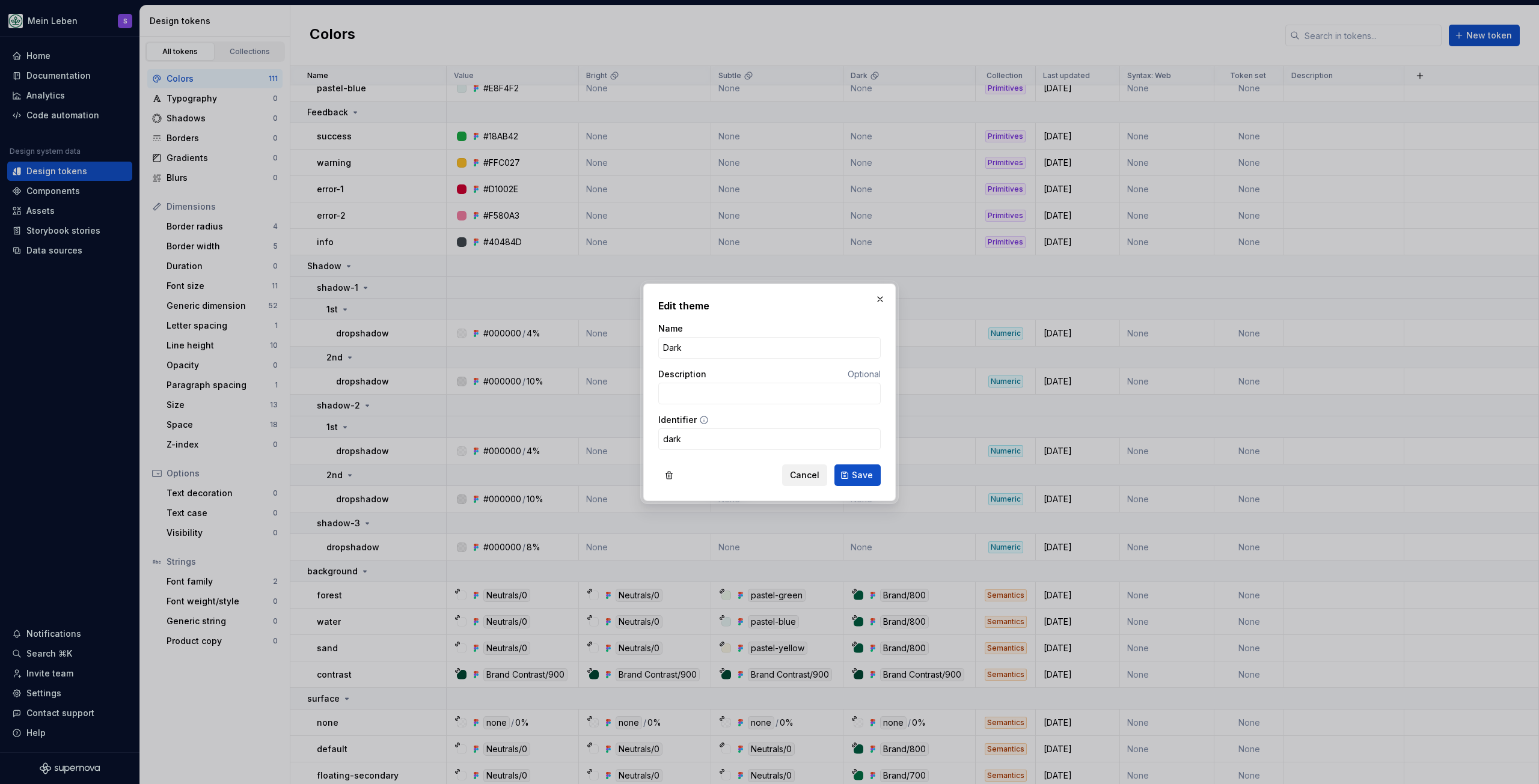
click at [810, 478] on span "Cancel" at bounding box center [805, 475] width 29 height 12
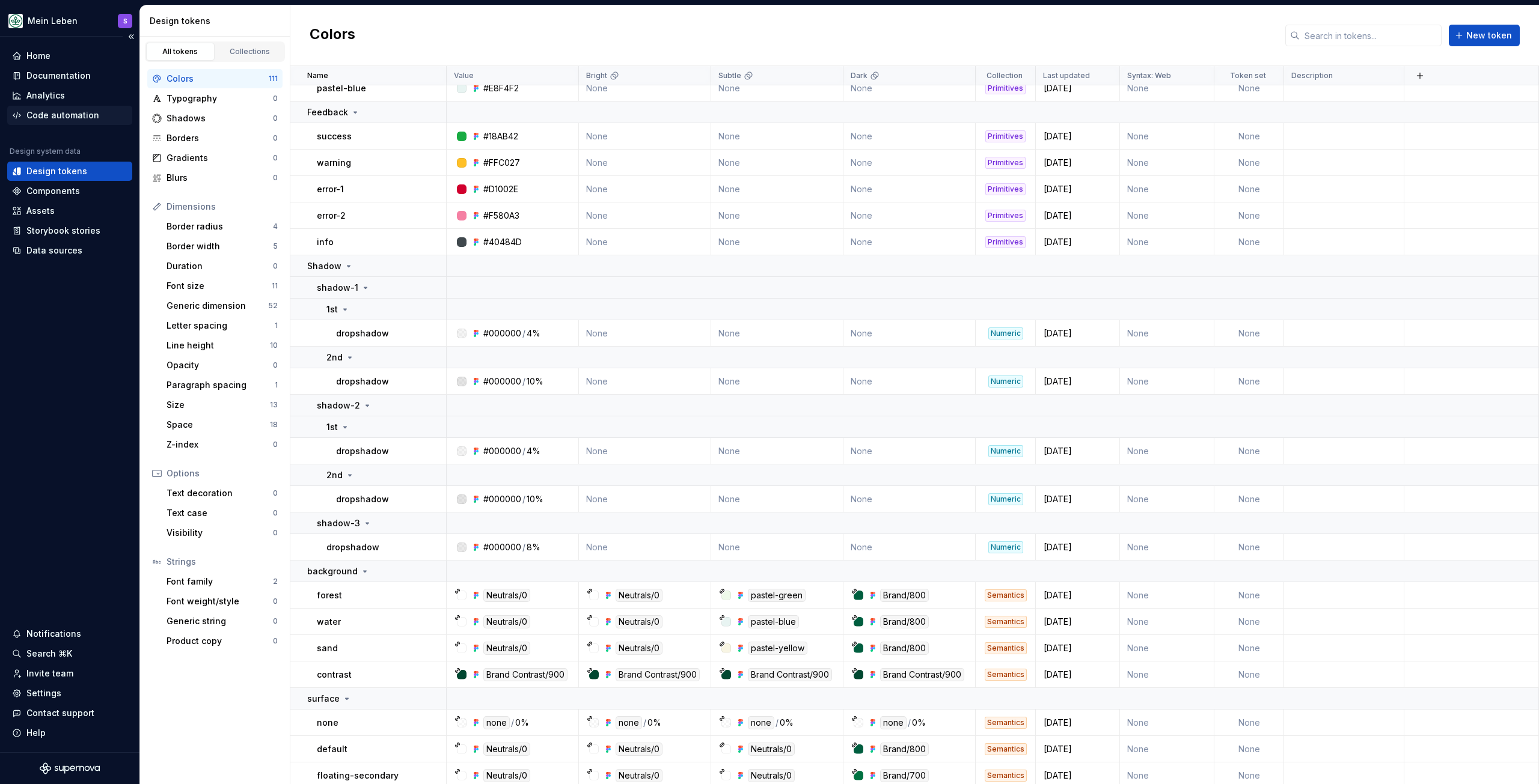
click at [74, 115] on div "Code automation" at bounding box center [63, 115] width 73 height 12
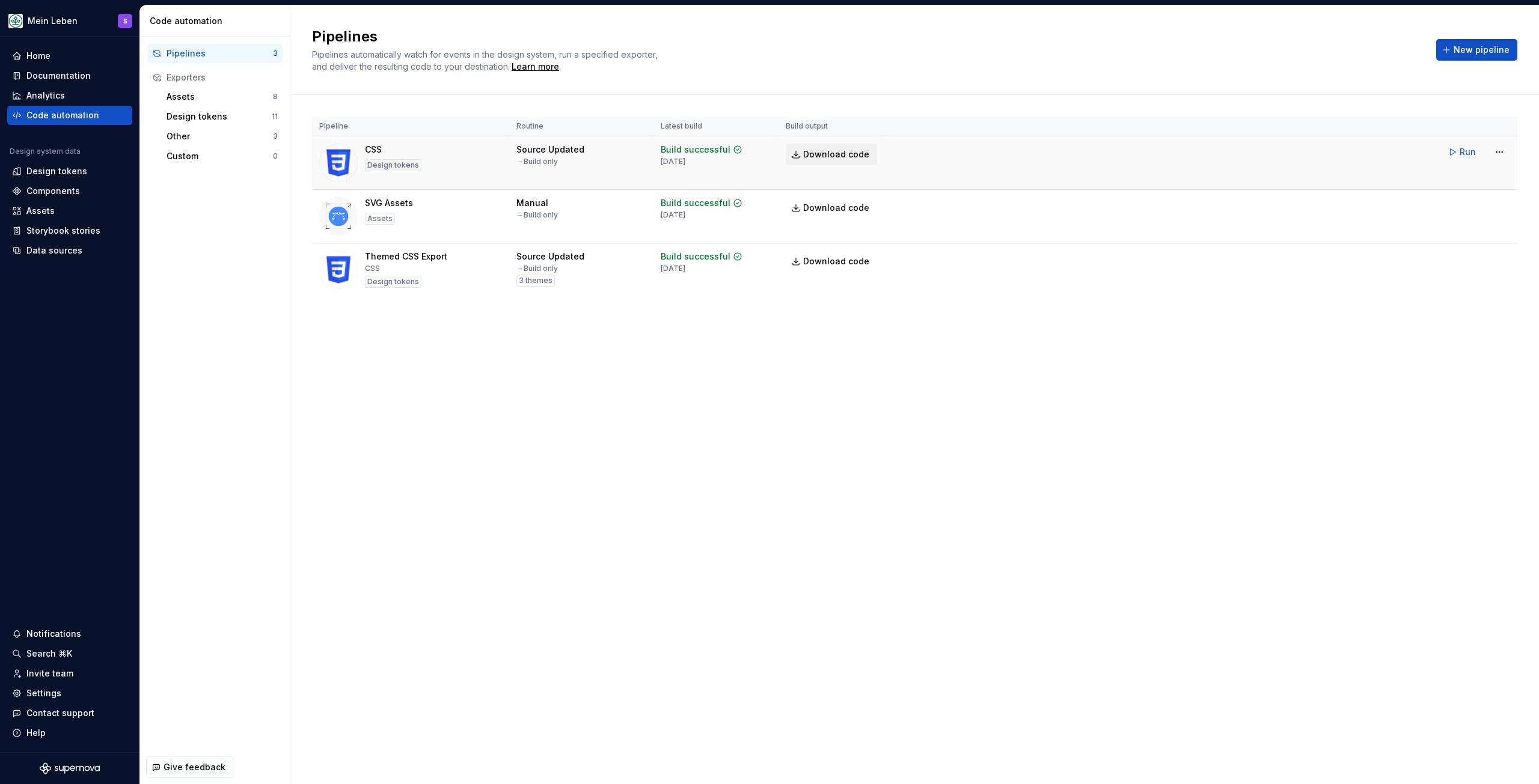
click at [828, 150] on span "Download code" at bounding box center [836, 154] width 66 height 12
click at [1493, 155] on html "Mein Leben S Home Documentation Analytics Code automation Design system data De…" at bounding box center [769, 392] width 1539 height 784
click at [1462, 254] on link "View exporter on GitHub" at bounding box center [1484, 255] width 103 height 12
click at [41, 174] on div "Design tokens" at bounding box center [57, 171] width 61 height 12
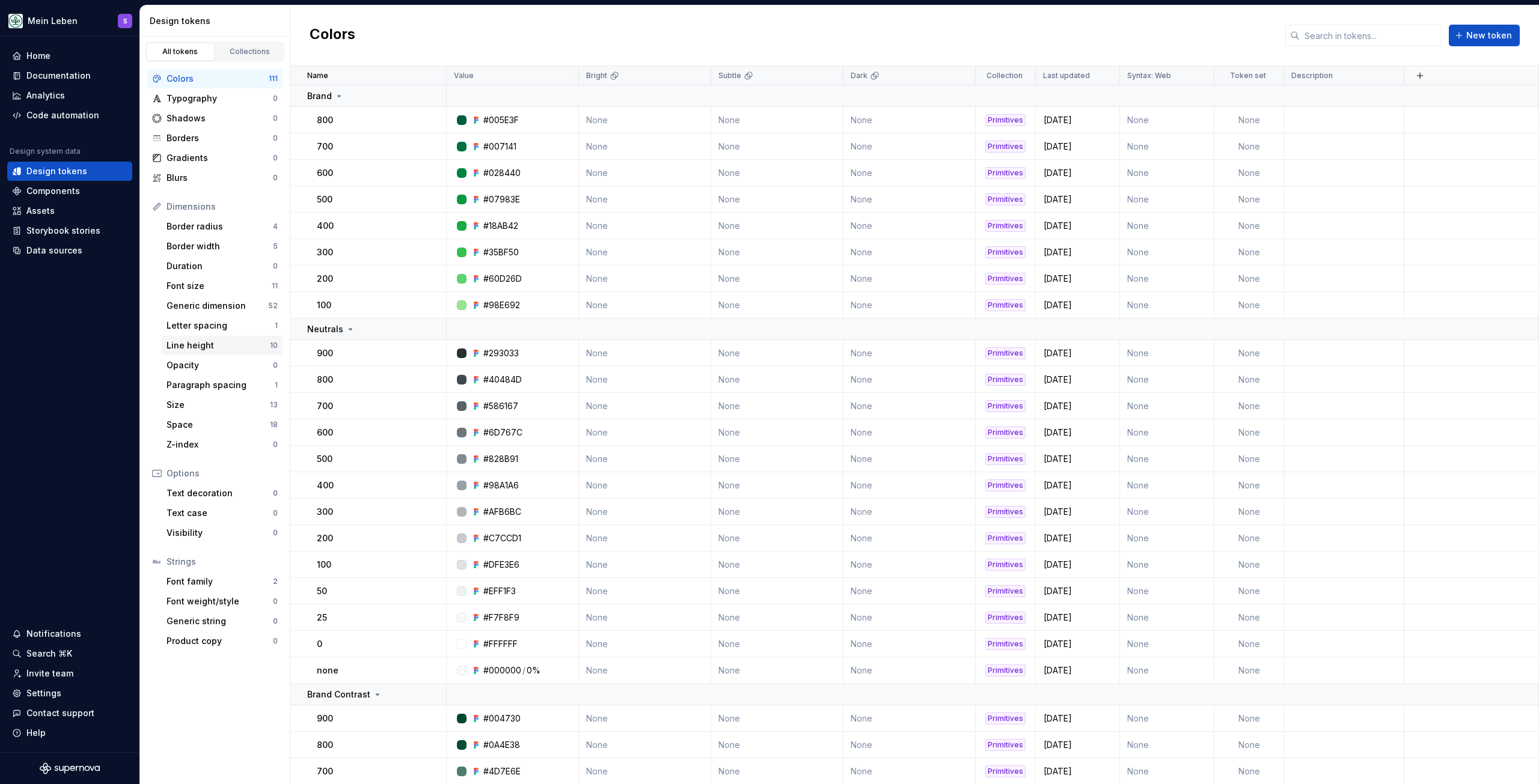
click at [203, 345] on div "Line height" at bounding box center [218, 345] width 103 height 12
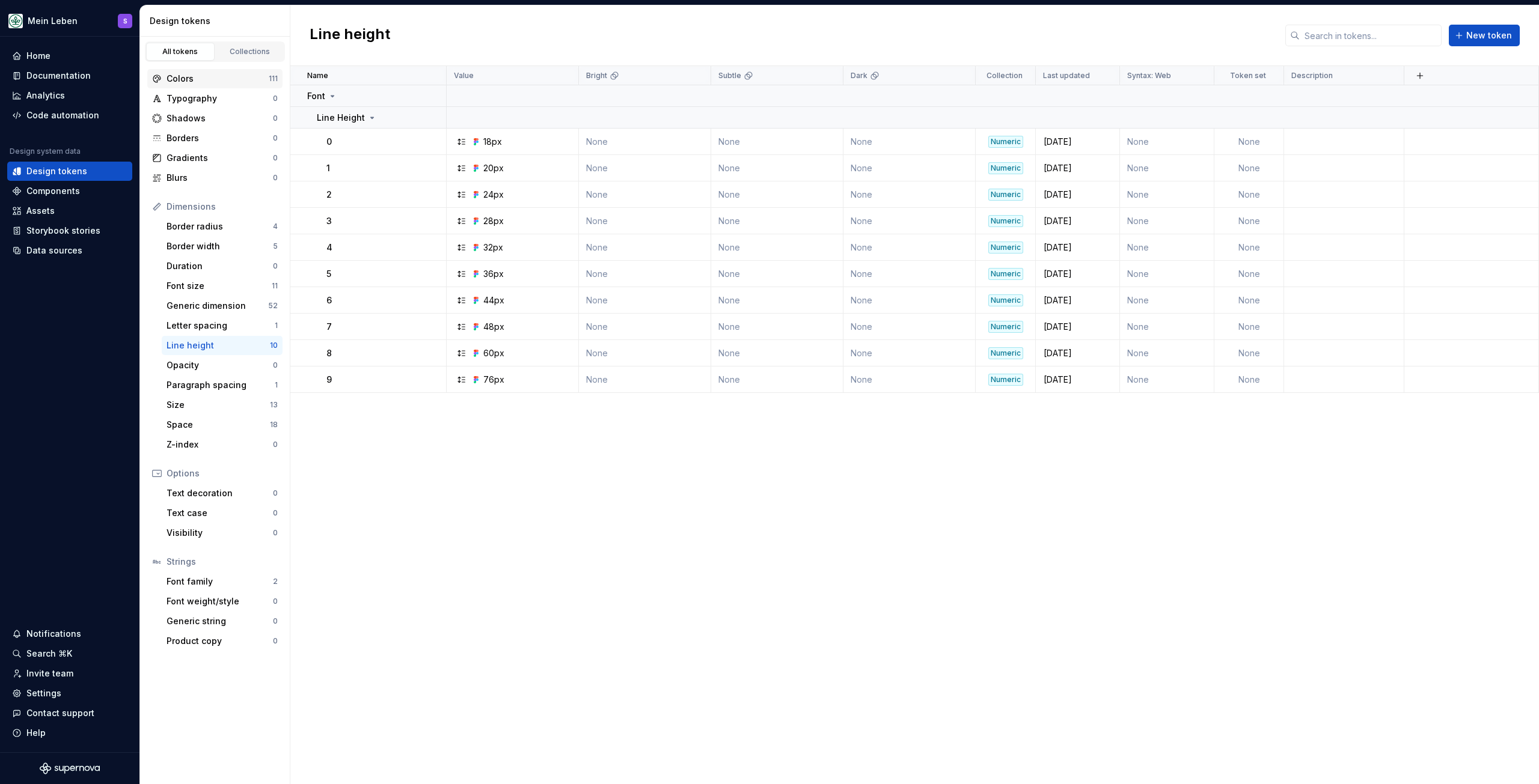
click at [201, 78] on div "Colors" at bounding box center [217, 79] width 102 height 12
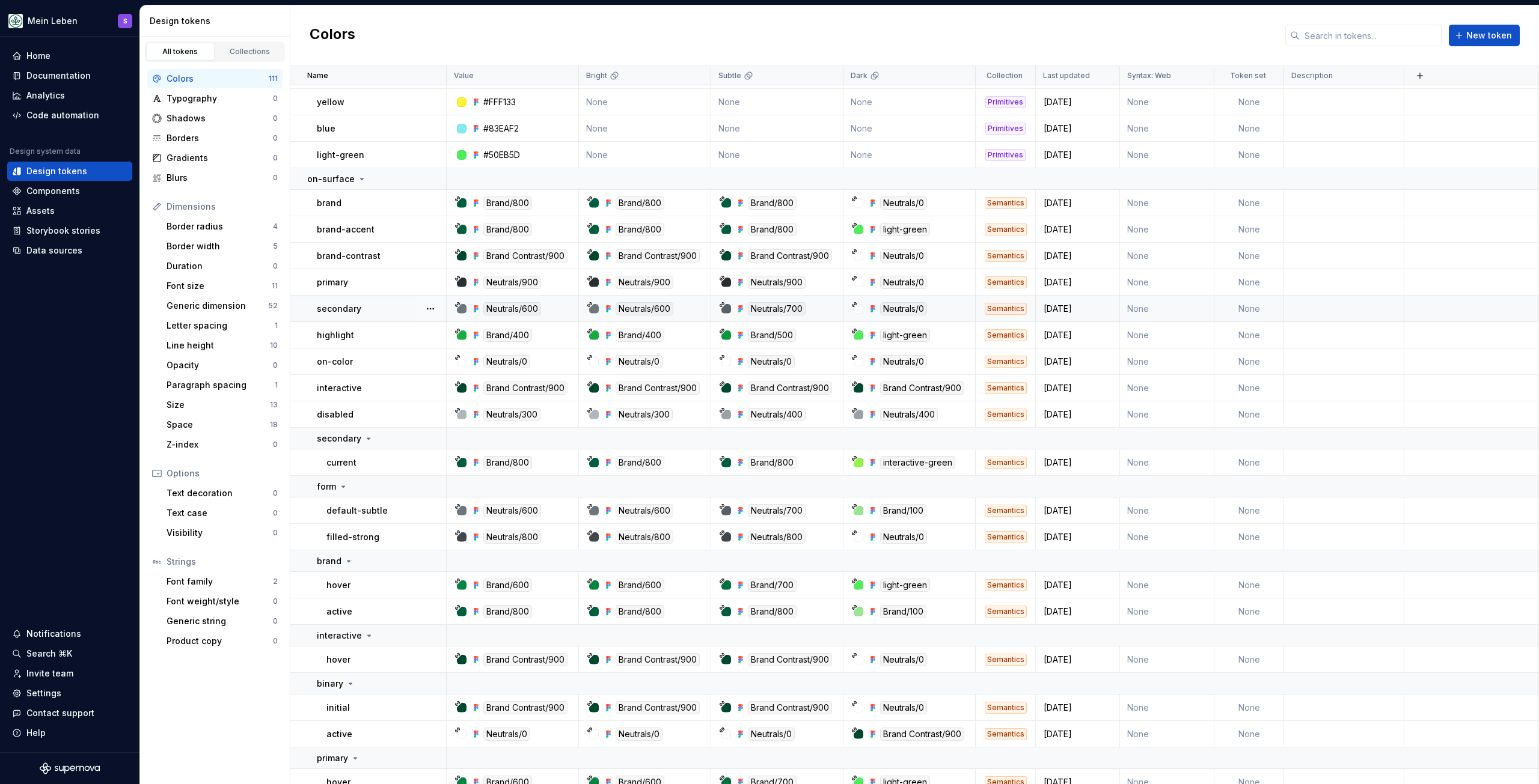
scroll to position [3188, 0]
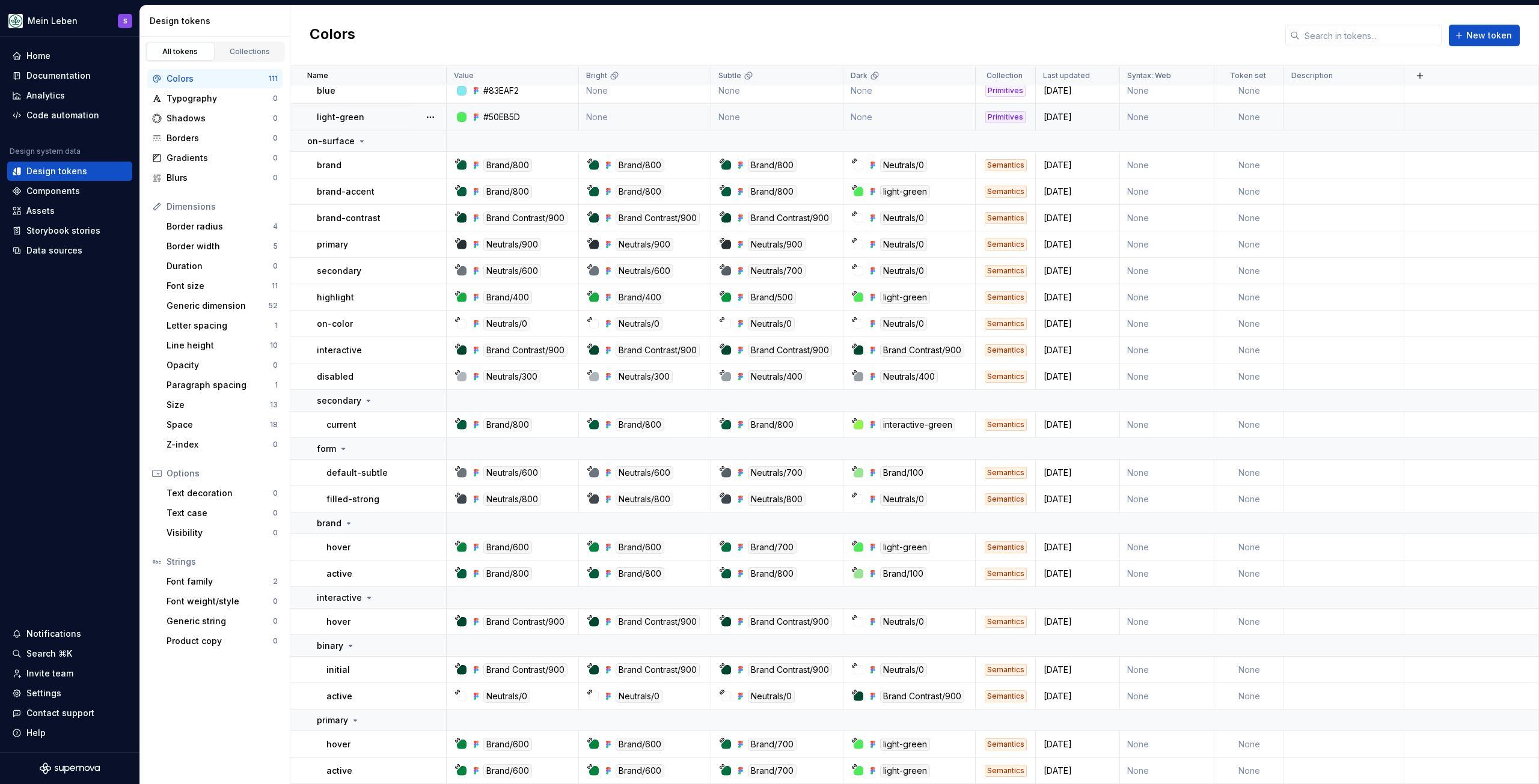
click at [996, 118] on div "Primitives" at bounding box center [1006, 117] width 41 height 12
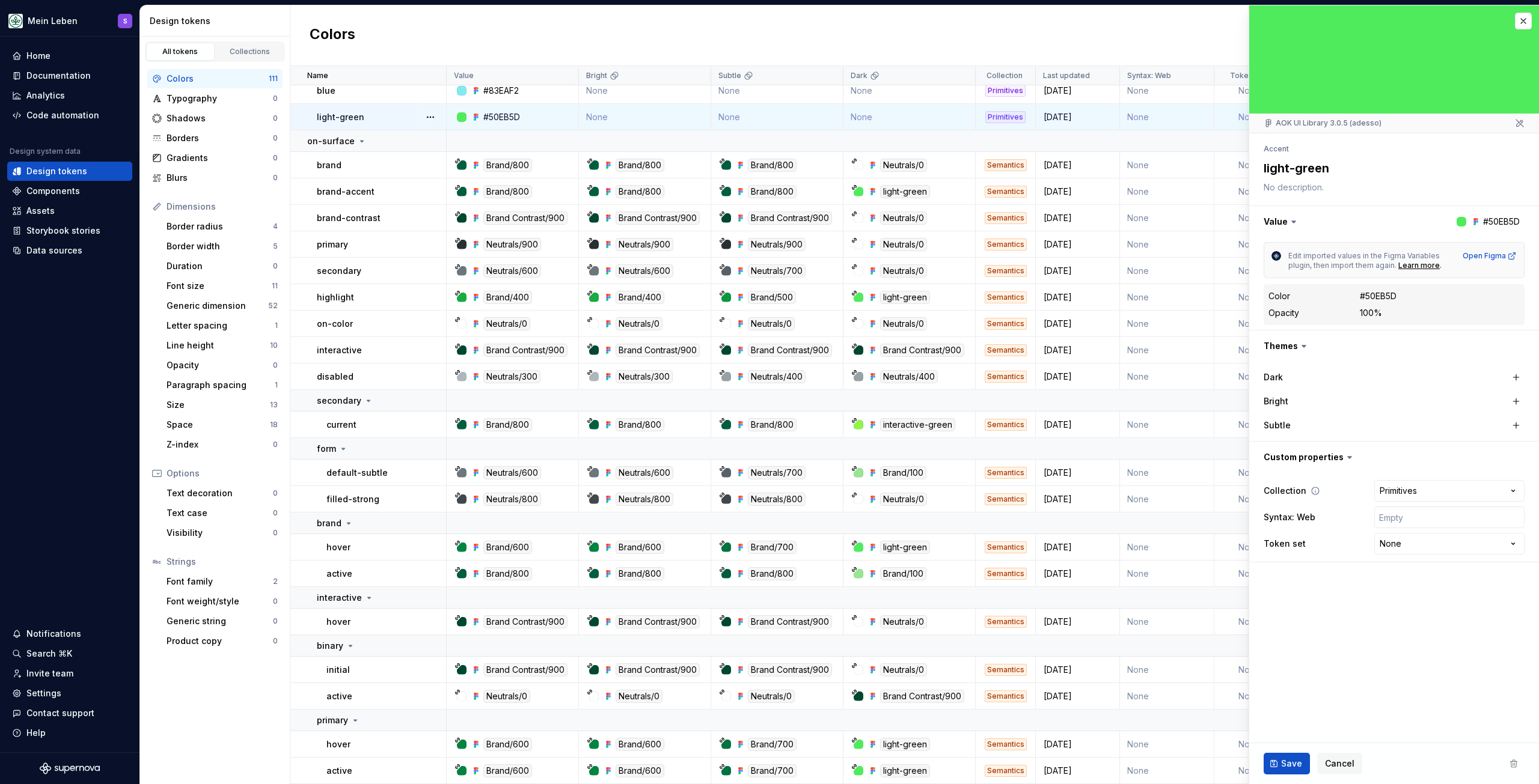
click at [1311, 488] on icon at bounding box center [1315, 491] width 10 height 9
click at [1315, 488] on icon at bounding box center [1315, 491] width 10 height 9
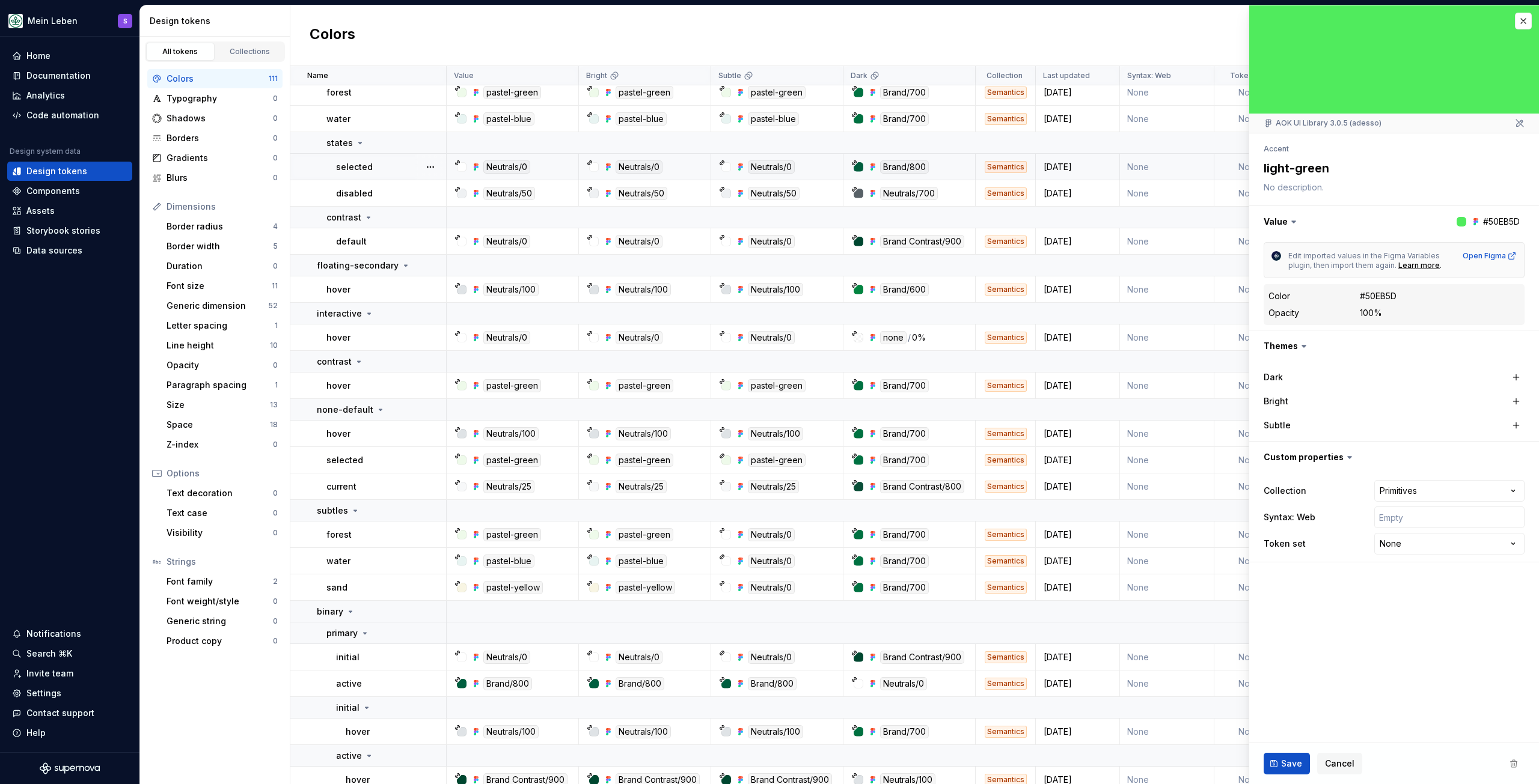
scroll to position [1562, 0]
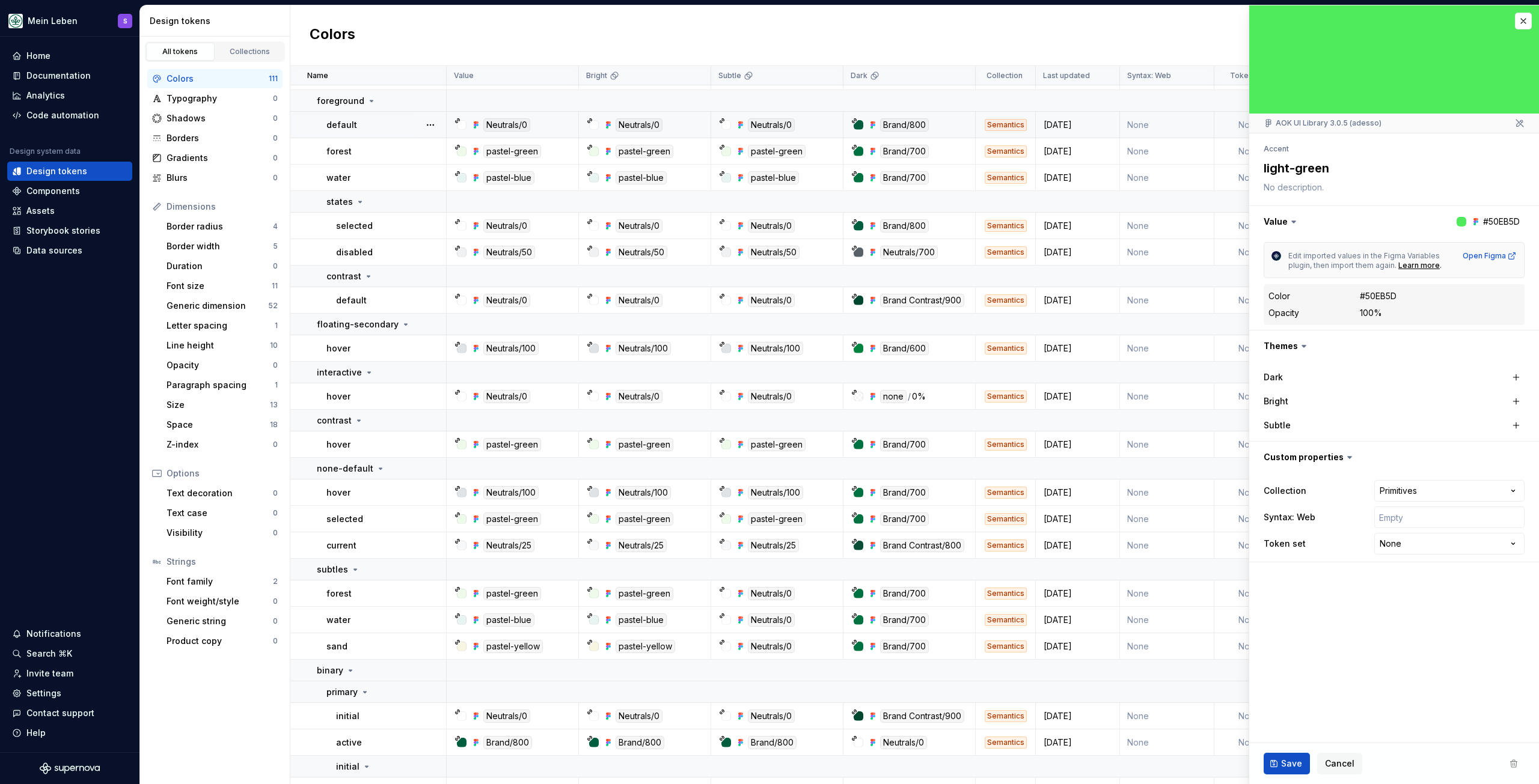
click at [371, 123] on div "default" at bounding box center [386, 125] width 119 height 12
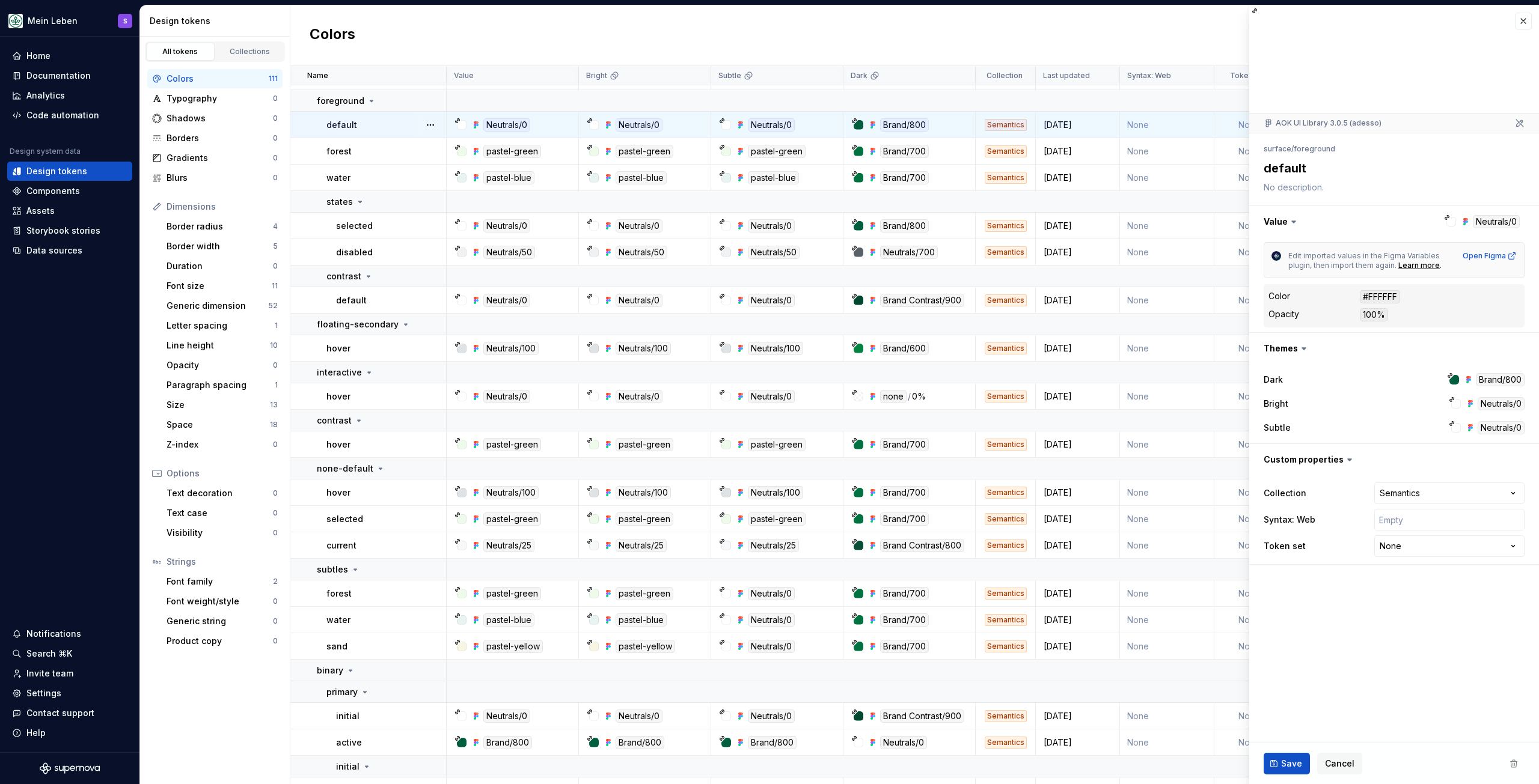
click at [371, 123] on div "default" at bounding box center [386, 125] width 119 height 12
click at [1410, 545] on html "Mein Leben S Home Documentation Analytics Code automation Design system data De…" at bounding box center [769, 392] width 1539 height 784
click at [1431, 545] on html "Mein Leben S Home Documentation Analytics Code automation Design system data De…" at bounding box center [769, 392] width 1539 height 784
click at [1298, 593] on fieldset "**********" at bounding box center [1394, 395] width 290 height 779
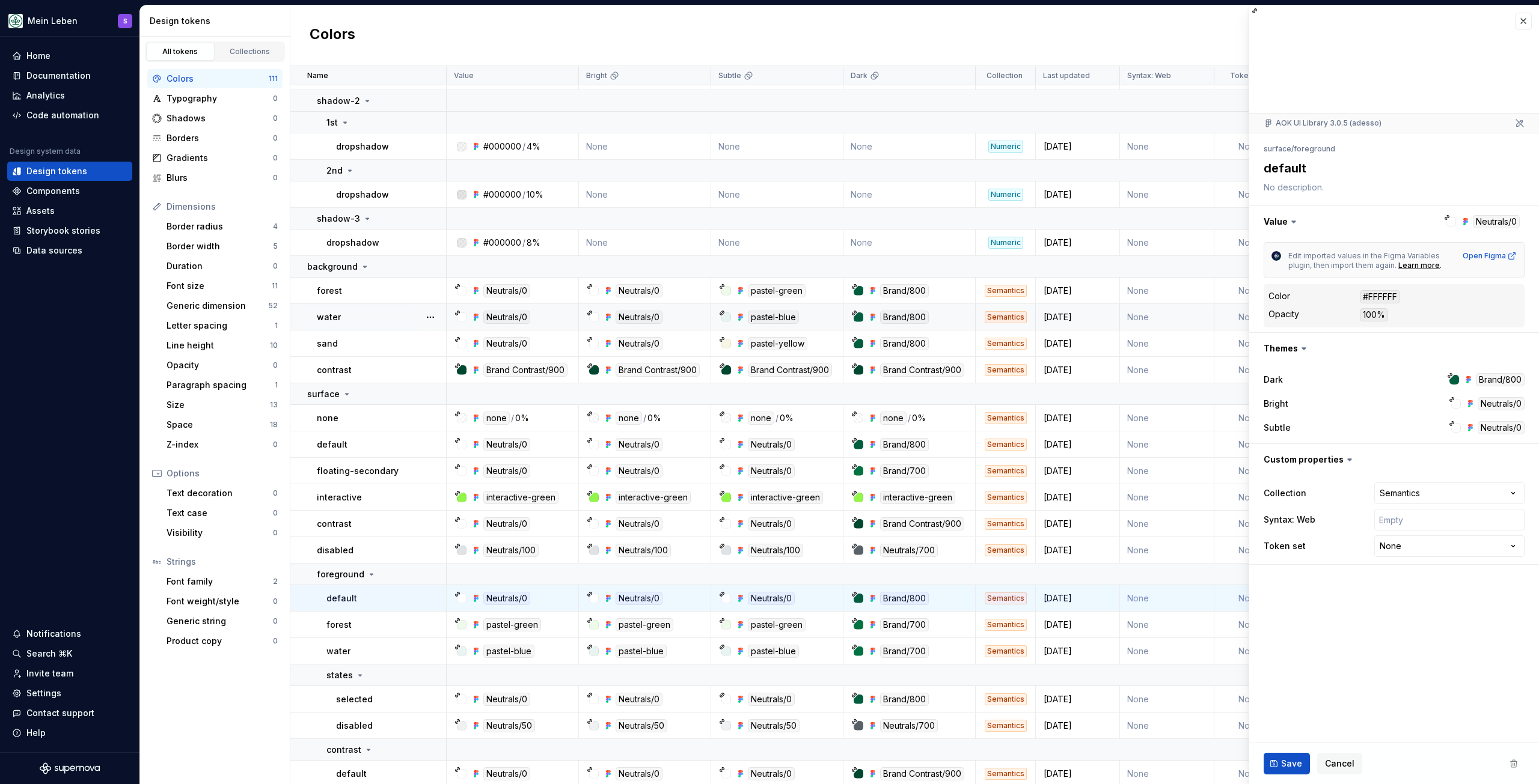
scroll to position [1142, 0]
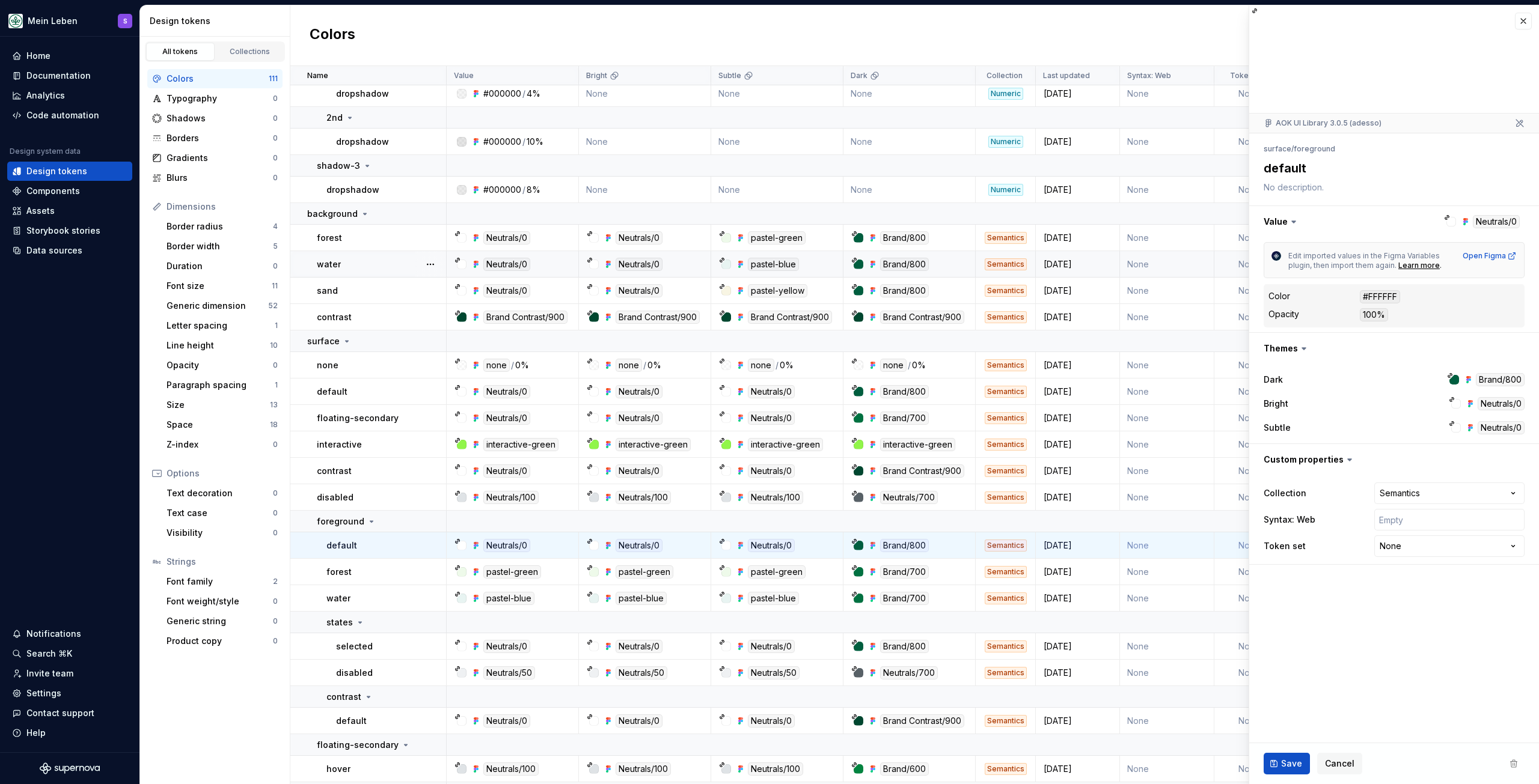
type textarea "*"
click at [70, 113] on div "Code automation" at bounding box center [63, 115] width 73 height 12
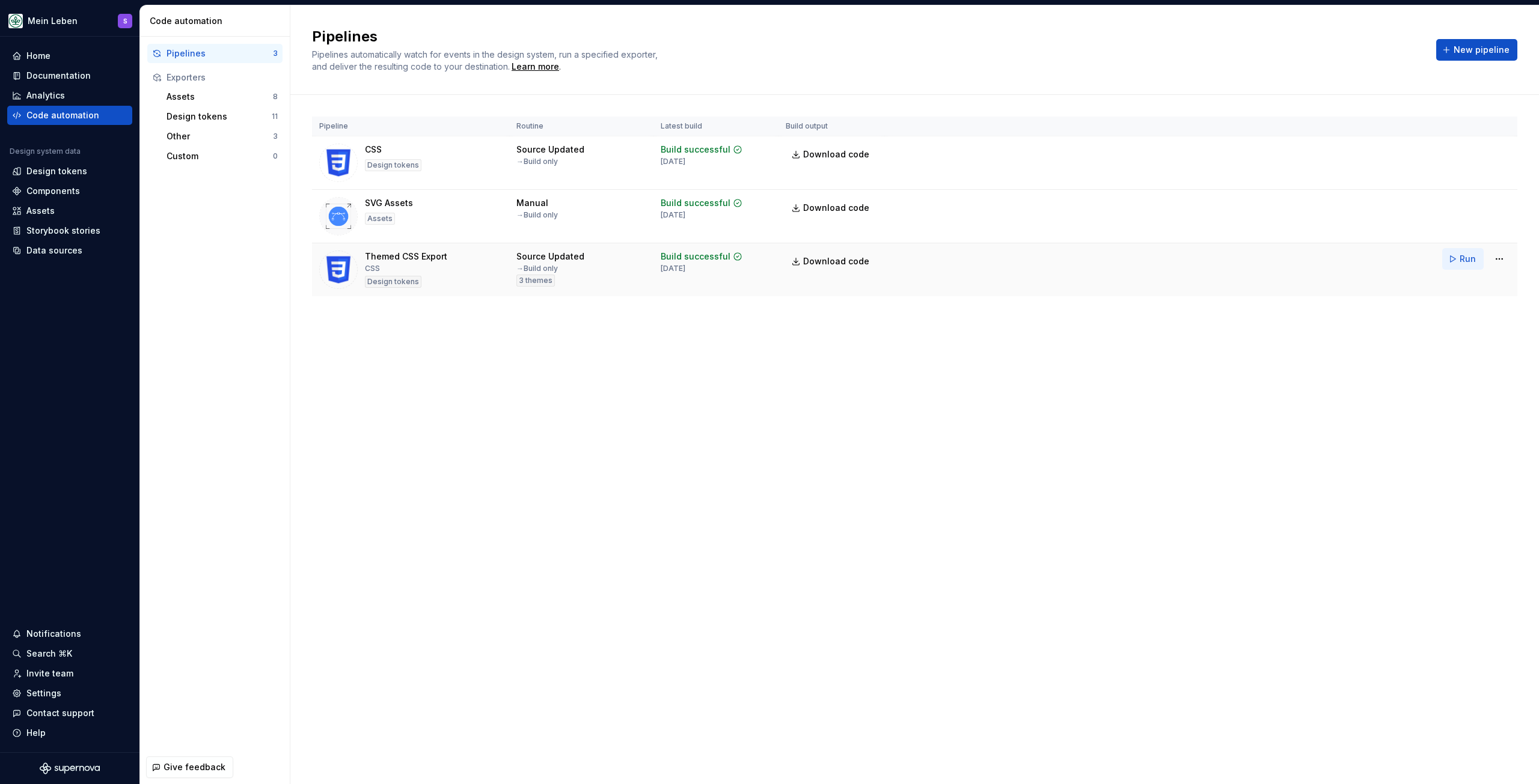
click at [1468, 258] on span "Run" at bounding box center [1468, 258] width 16 height 12
click at [840, 260] on span "Download code" at bounding box center [836, 261] width 66 height 12
click at [1496, 256] on html "Mein Leben S Home Documentation Analytics Code automation Design system data De…" at bounding box center [769, 392] width 1539 height 784
click at [1467, 282] on div "Edit pipeline" at bounding box center [1484, 284] width 103 height 12
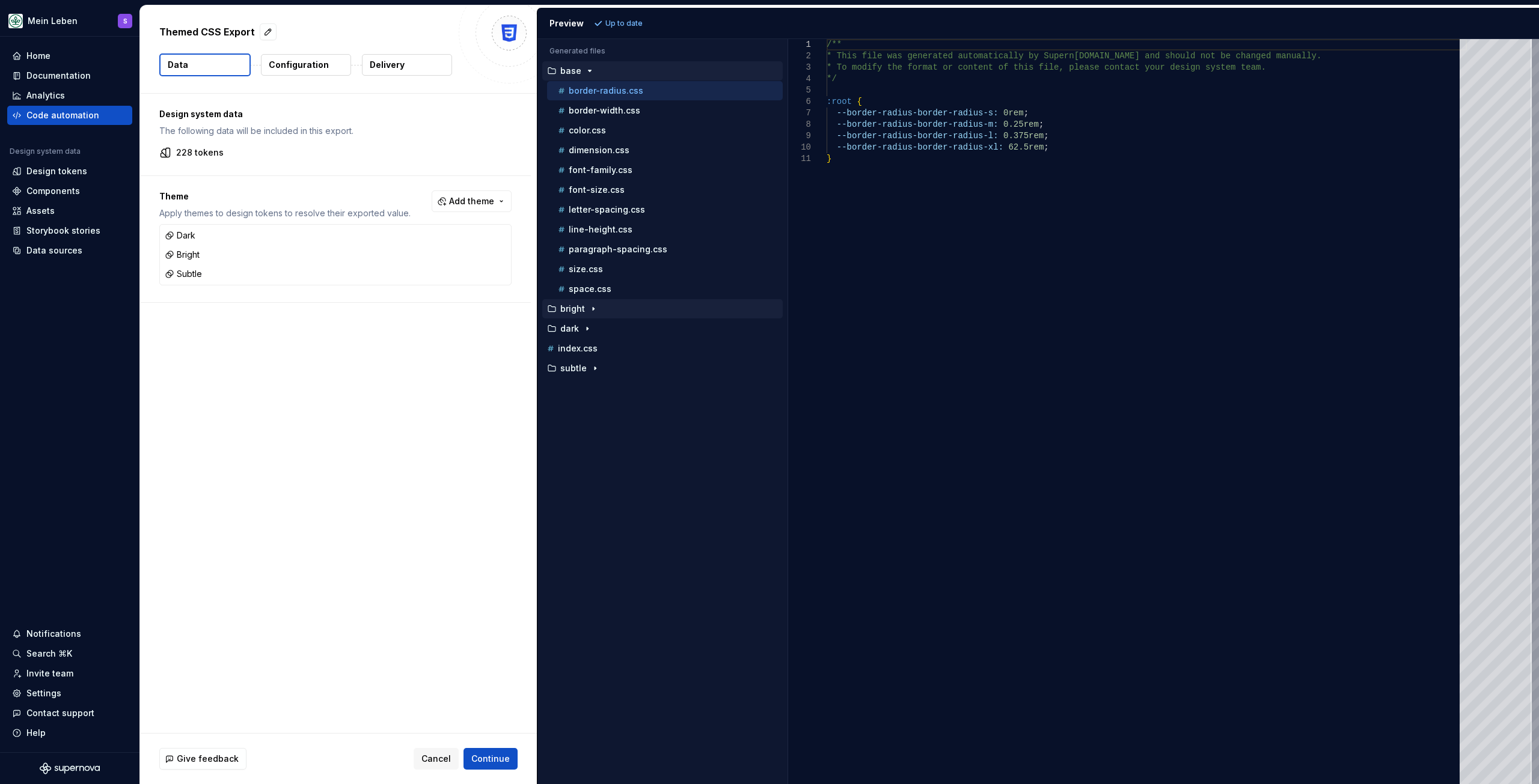
click at [575, 307] on p "bright" at bounding box center [572, 308] width 25 height 9
click at [589, 327] on p "color.css" at bounding box center [587, 328] width 37 height 9
type textarea "**********"
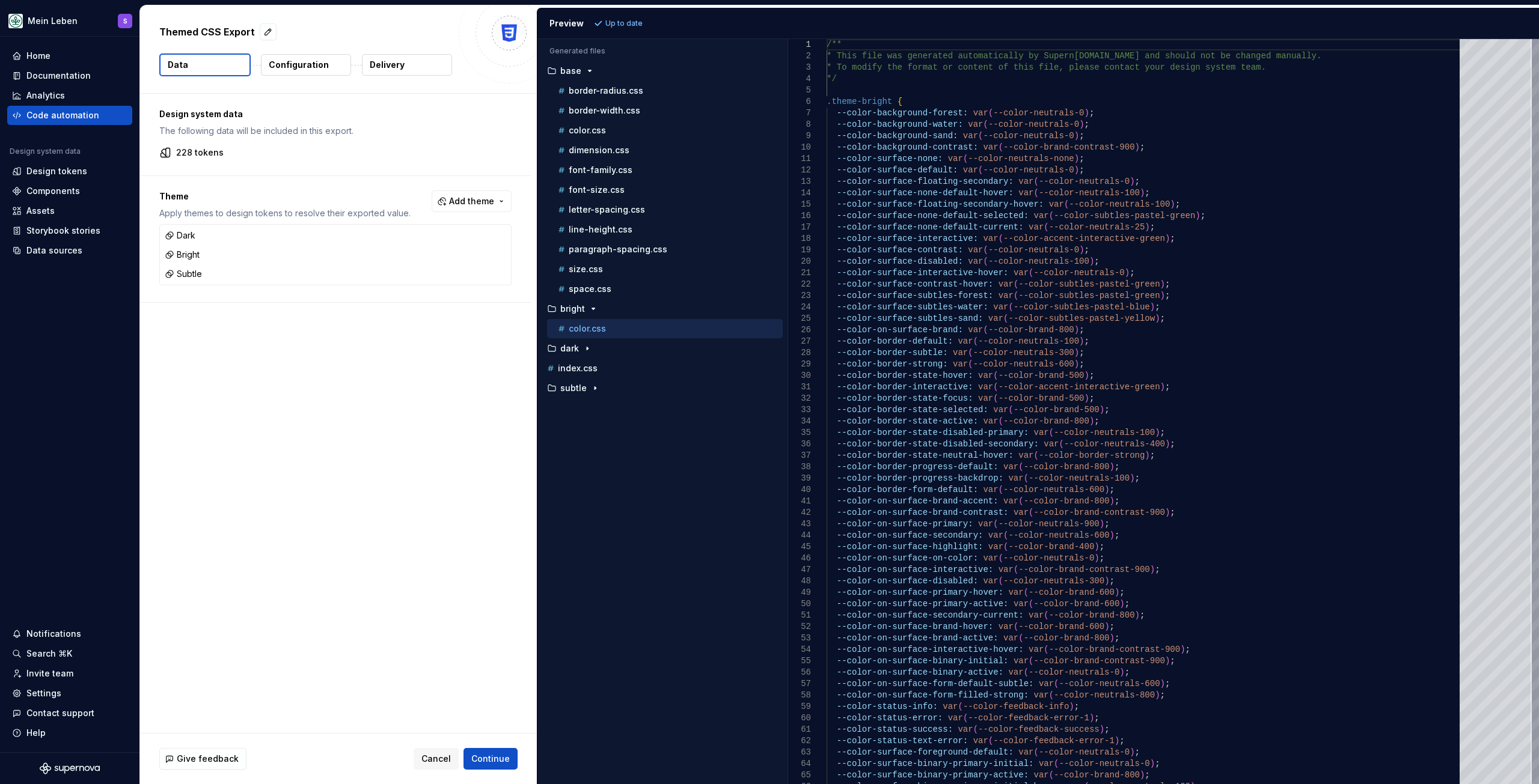
drag, startPoint x: 306, startPoint y: 61, endPoint x: 317, endPoint y: 62, distance: 11.0
click at [306, 61] on p "Configuration" at bounding box center [298, 65] width 60 height 12
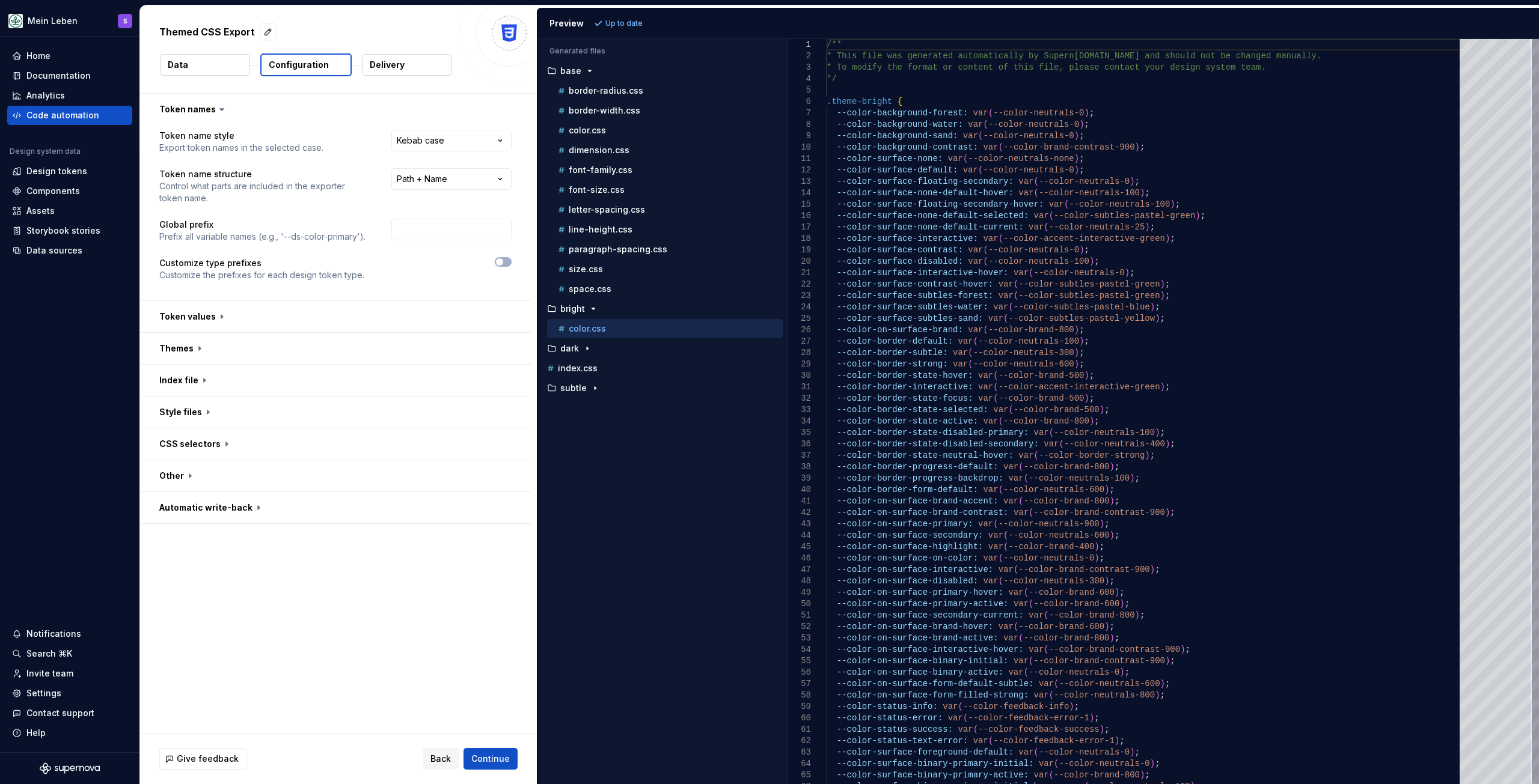
click at [383, 63] on p "Delivery" at bounding box center [387, 65] width 35 height 12
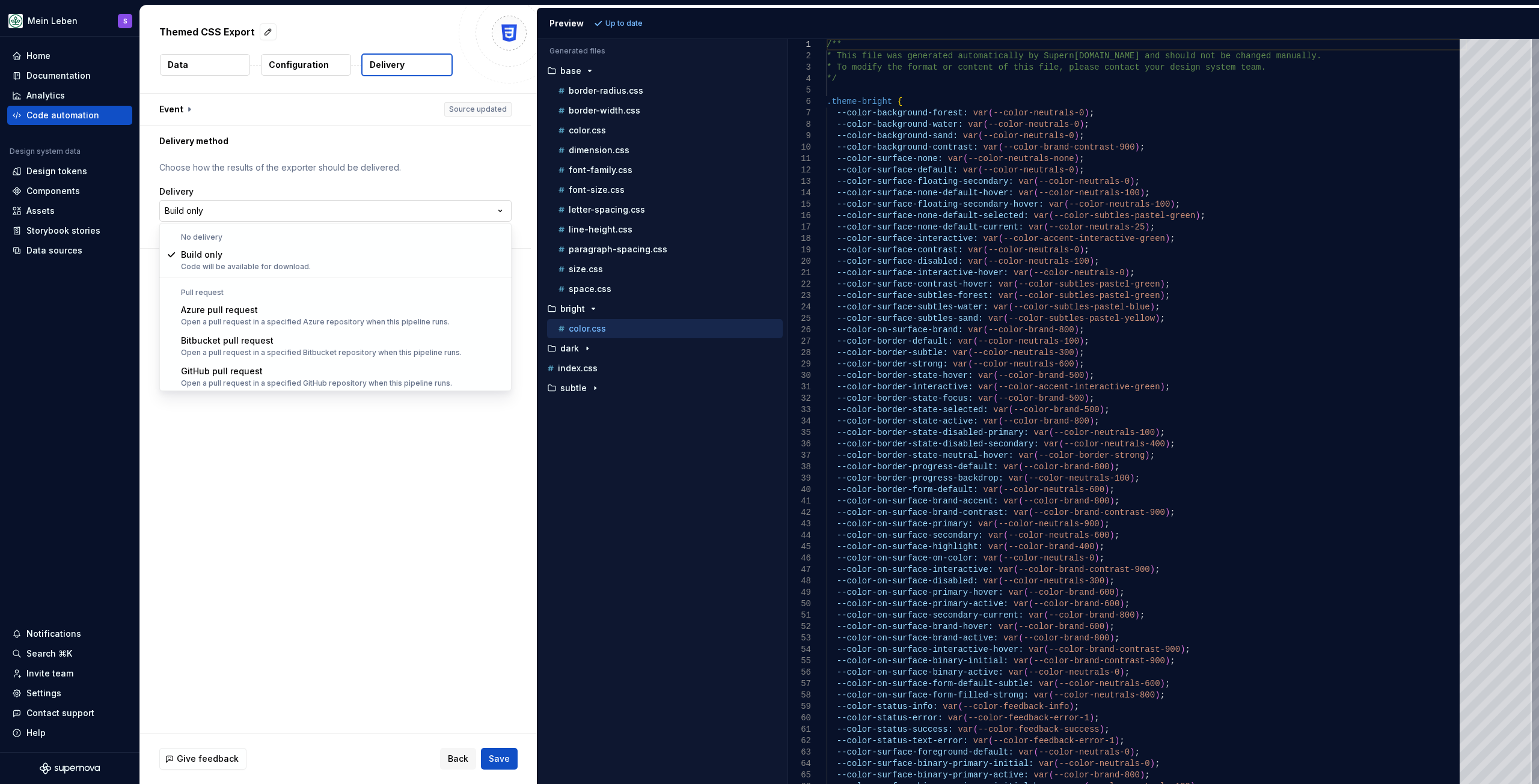
click at [240, 209] on html "**********" at bounding box center [769, 392] width 1539 height 784
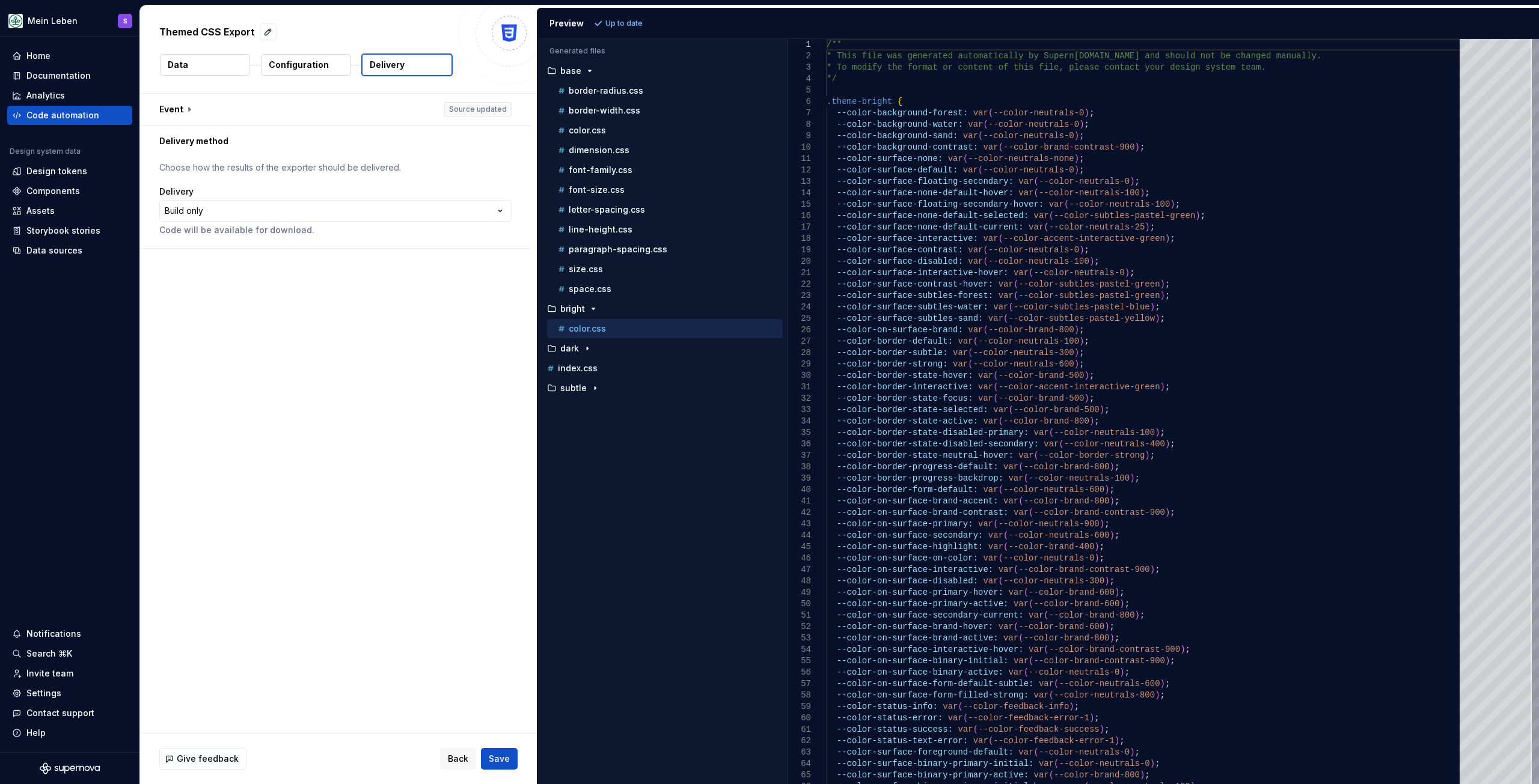
click at [253, 182] on html "**********" at bounding box center [769, 392] width 1539 height 784
click at [188, 107] on button "button" at bounding box center [335, 109] width 391 height 31
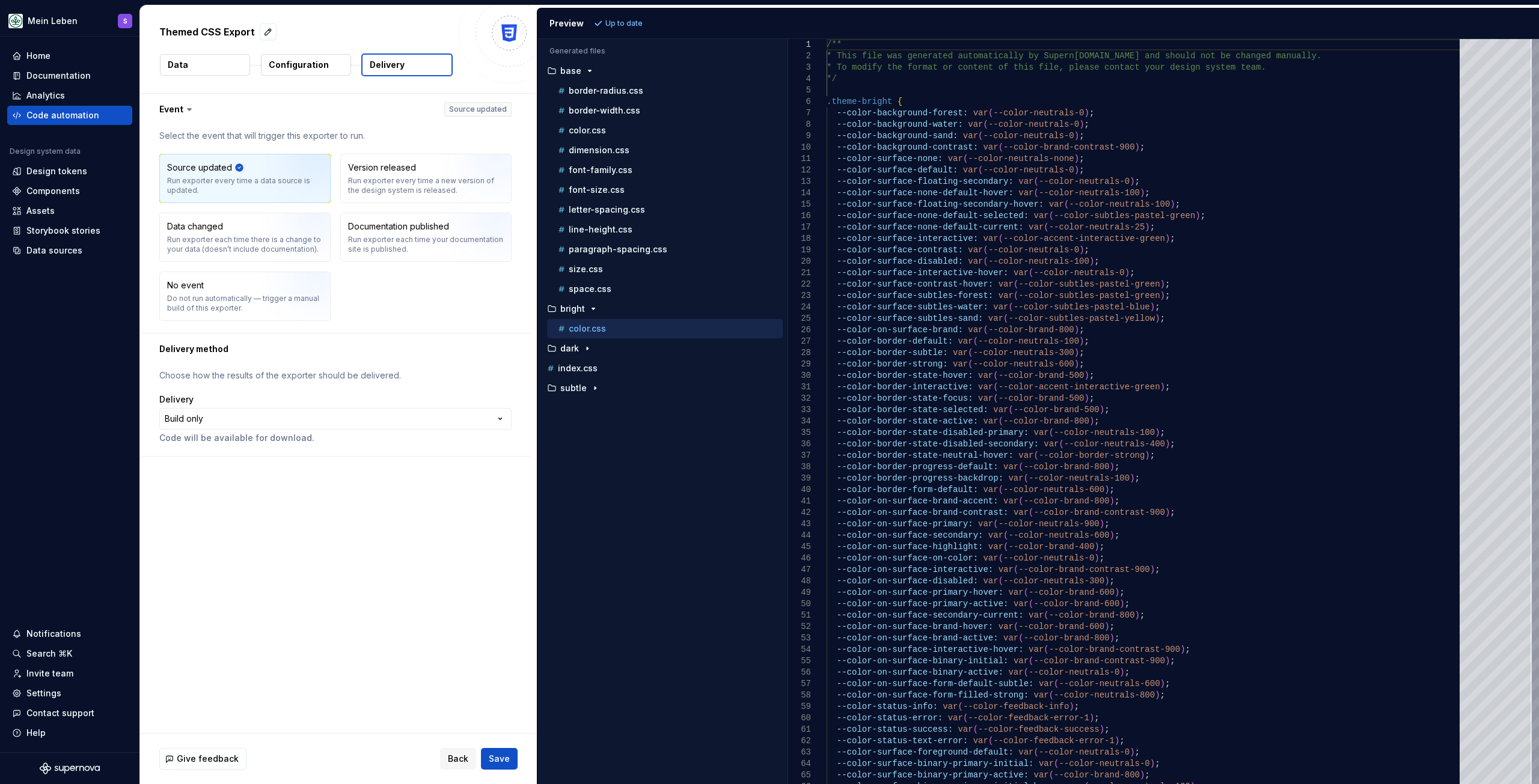
click at [191, 111] on icon at bounding box center [189, 109] width 12 height 12
click at [180, 110] on button "button" at bounding box center [335, 109] width 391 height 31
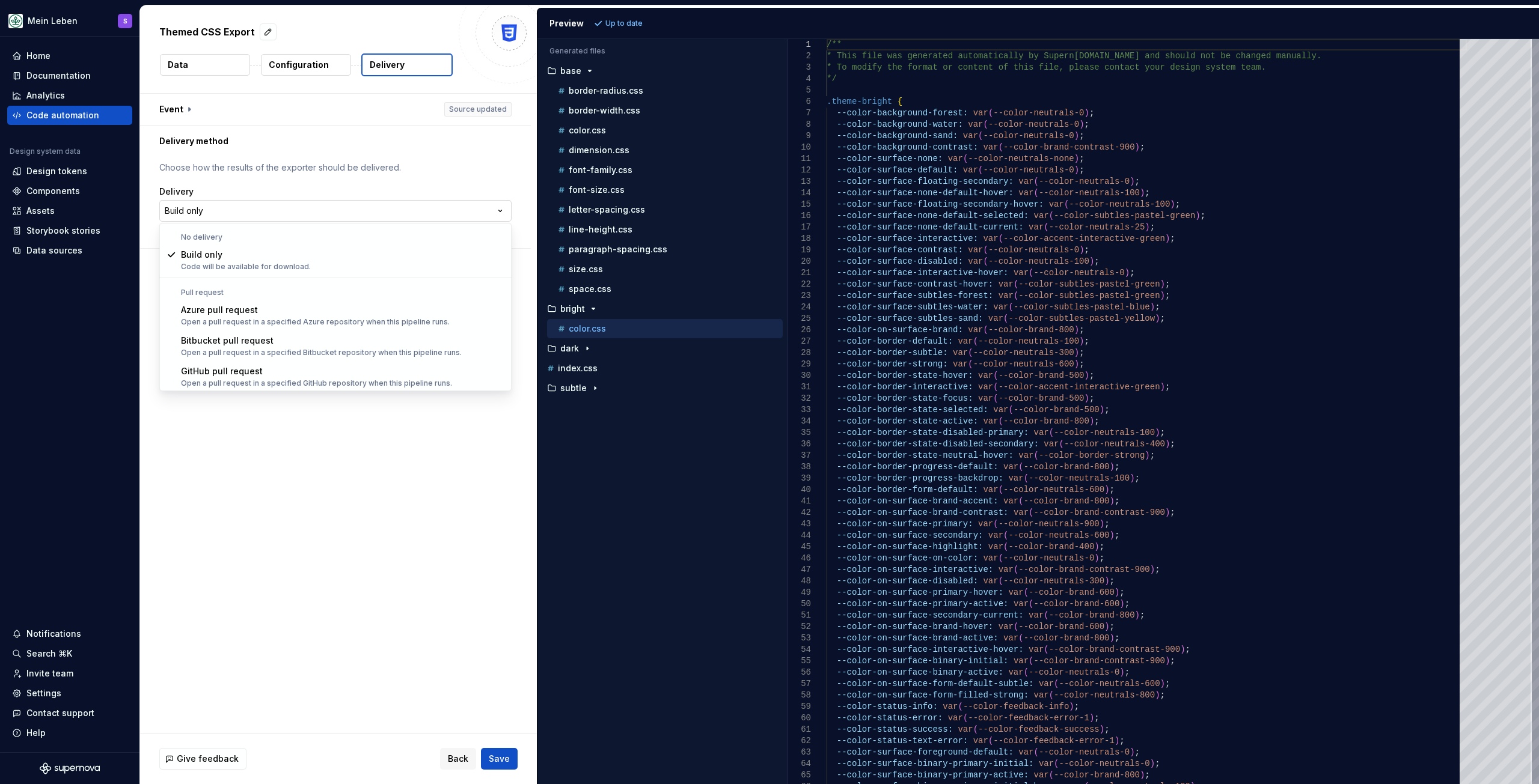
click at [206, 203] on html "**********" at bounding box center [769, 392] width 1539 height 784
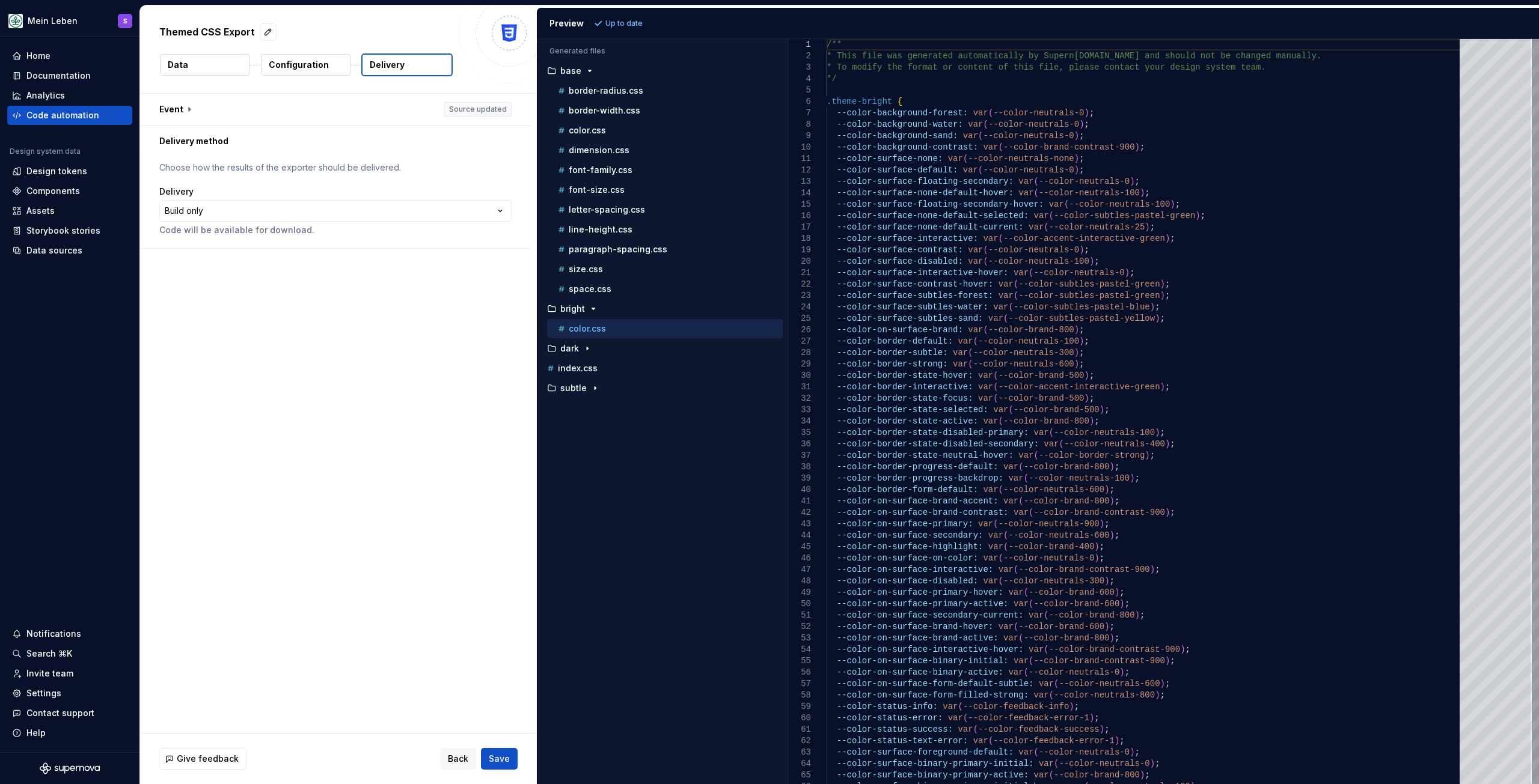
click at [209, 210] on html "**********" at bounding box center [769, 392] width 1539 height 784
click at [207, 65] on button "Data" at bounding box center [205, 65] width 90 height 22
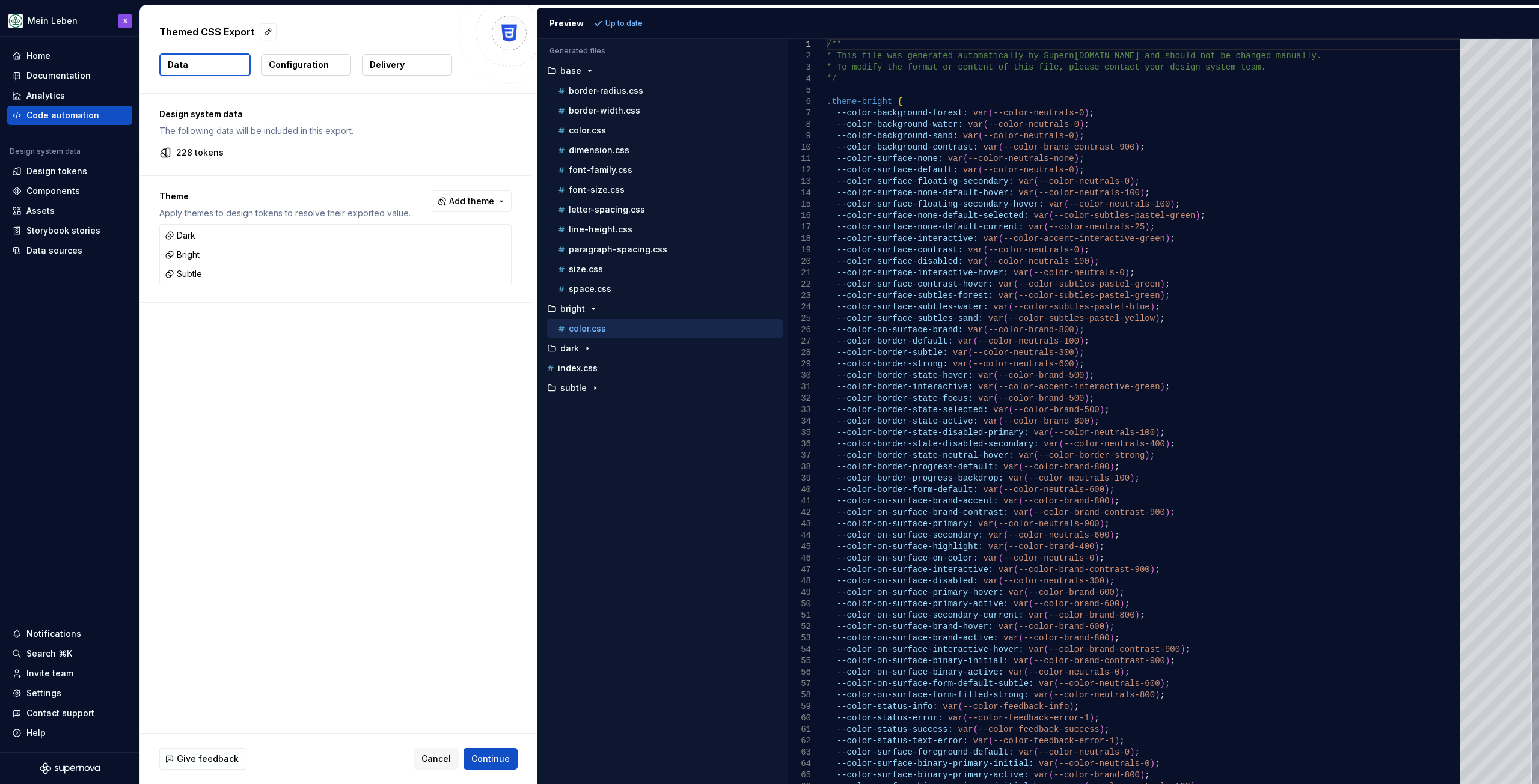
click at [165, 153] on icon at bounding box center [165, 153] width 12 height 12
click at [310, 58] on button "Configuration" at bounding box center [306, 65] width 90 height 22
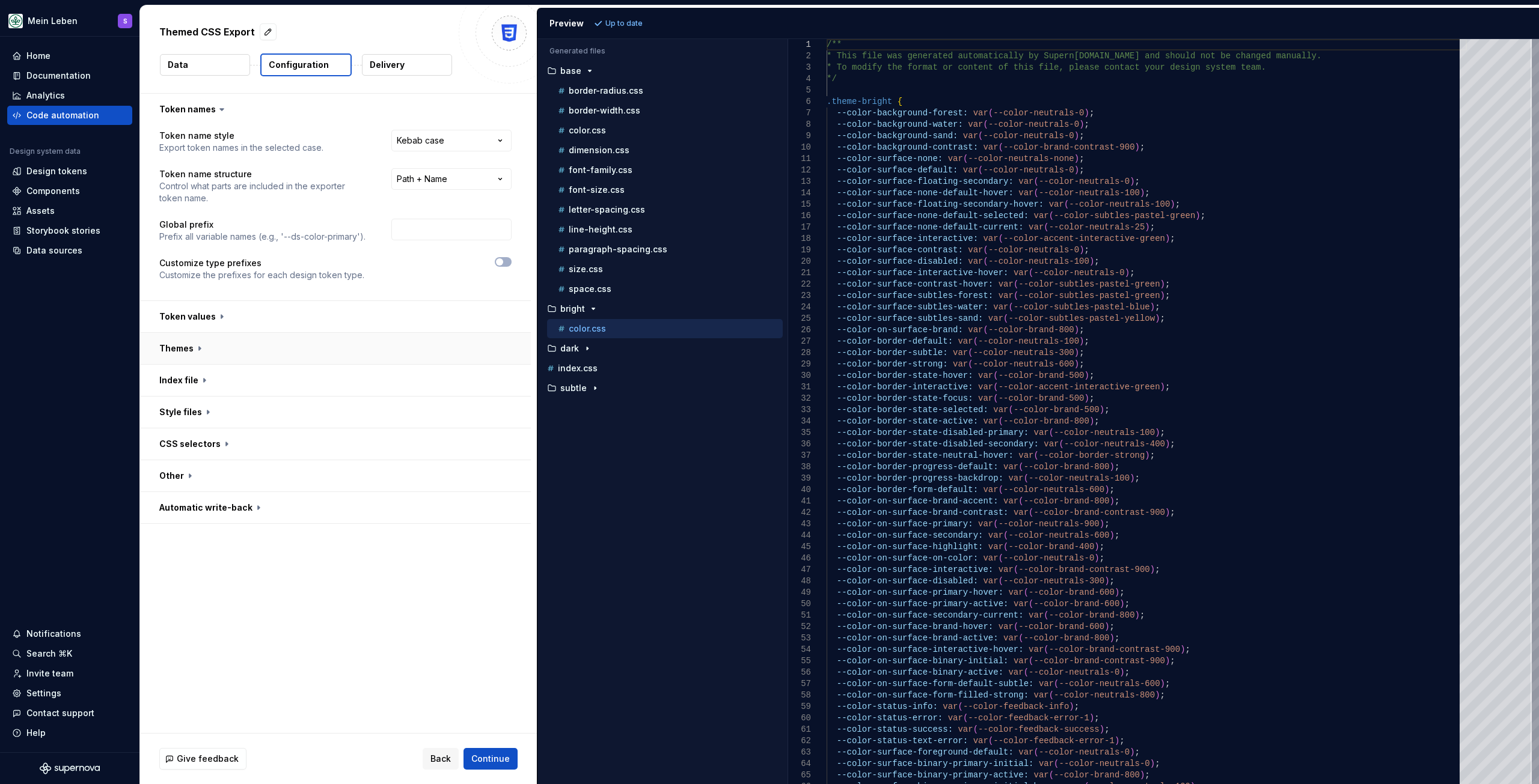
click at [202, 351] on button "button" at bounding box center [335, 348] width 391 height 31
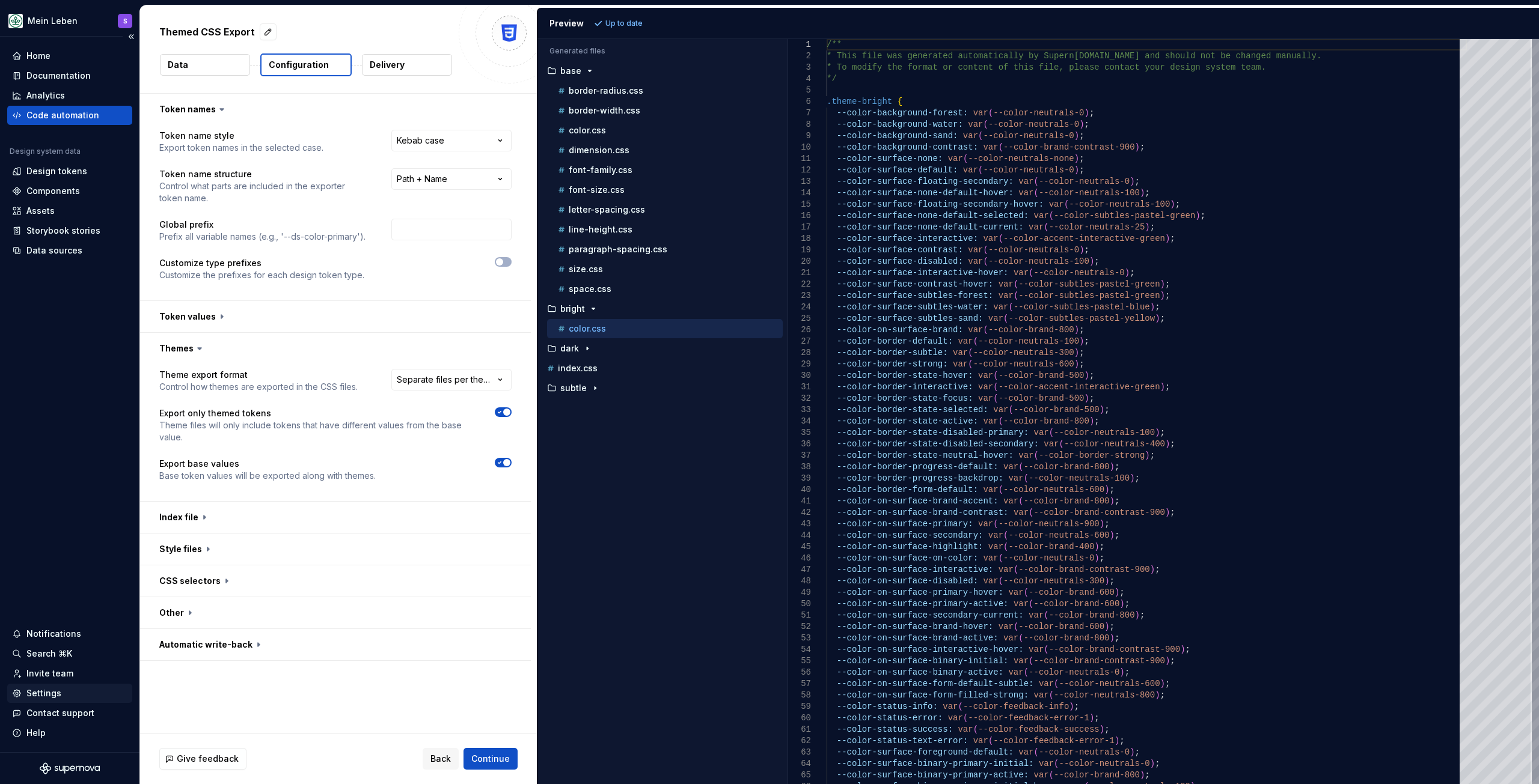
click at [58, 693] on div "Settings" at bounding box center [44, 693] width 35 height 12
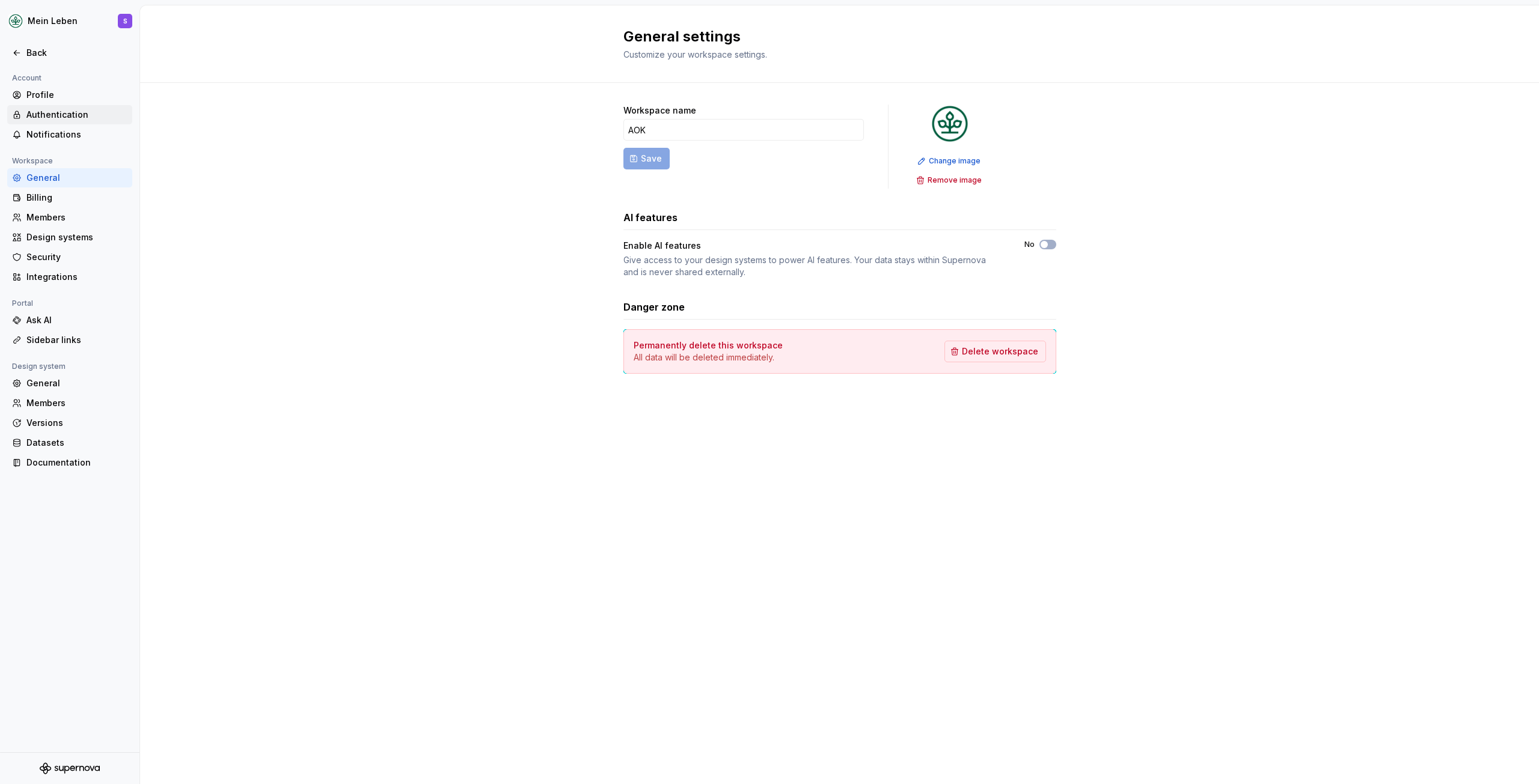
click at [60, 111] on div "Authentication" at bounding box center [77, 115] width 101 height 12
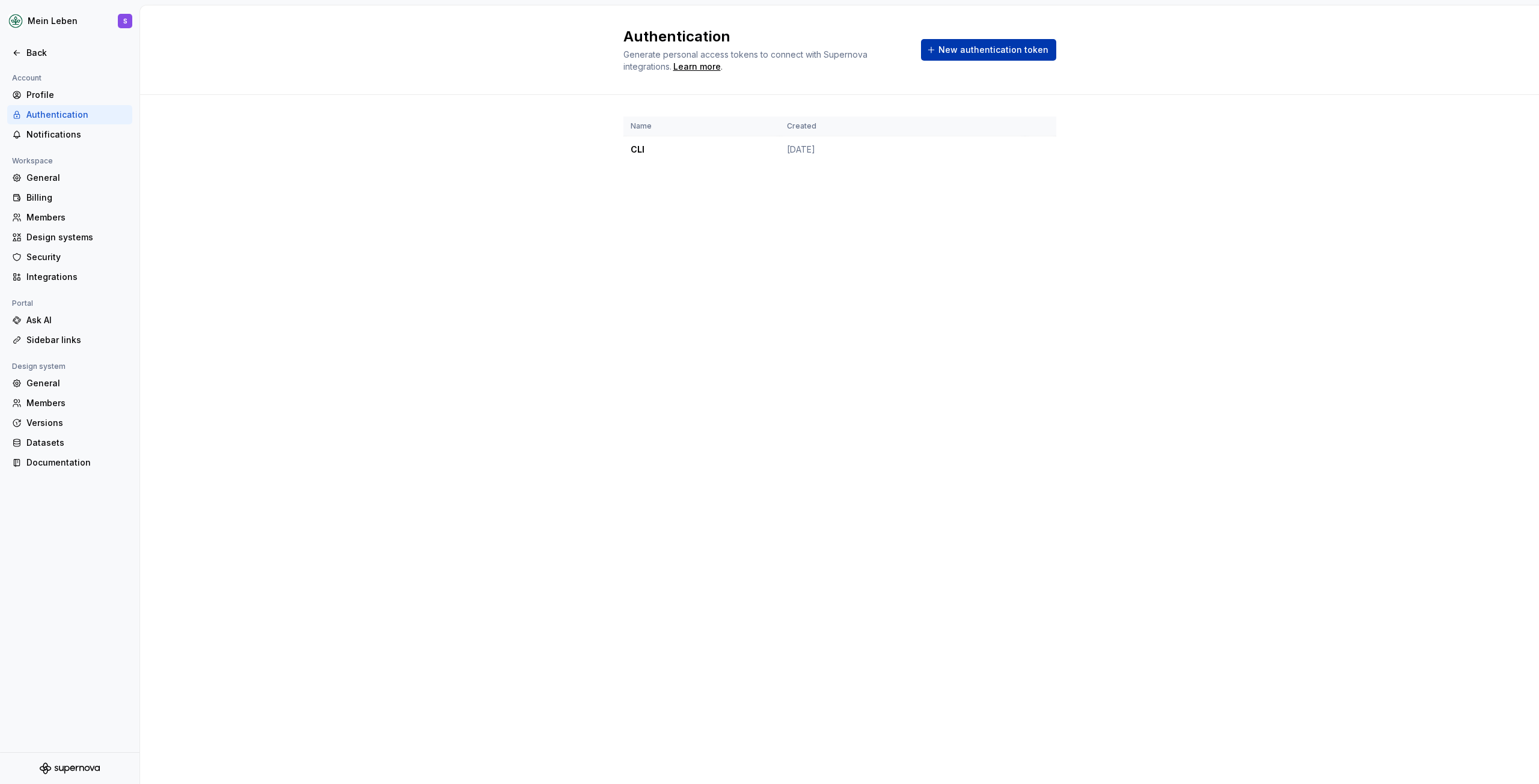
click at [963, 41] on button "New authentication token" at bounding box center [988, 50] width 135 height 22
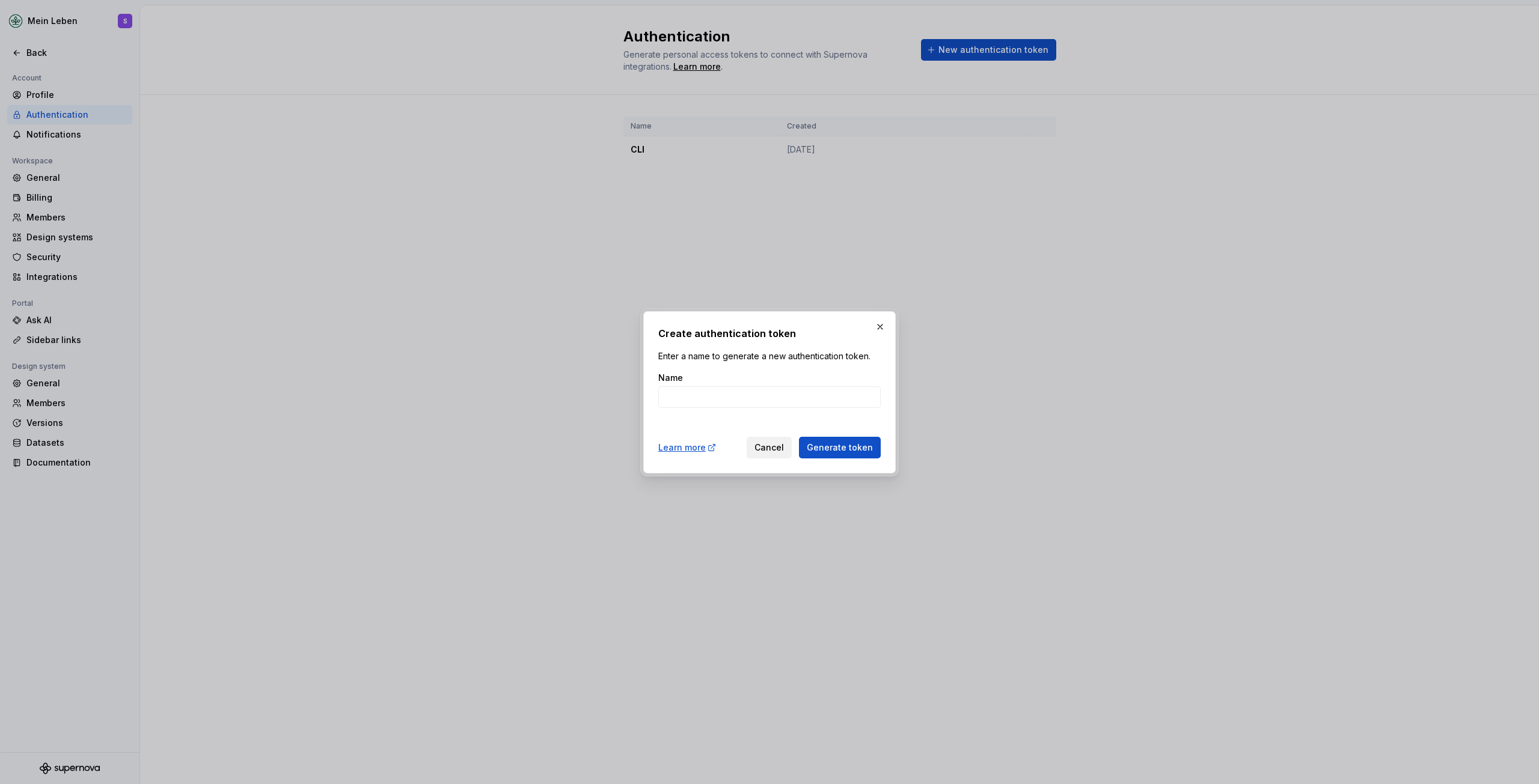
click at [773, 452] on span "Cancel" at bounding box center [769, 447] width 29 height 12
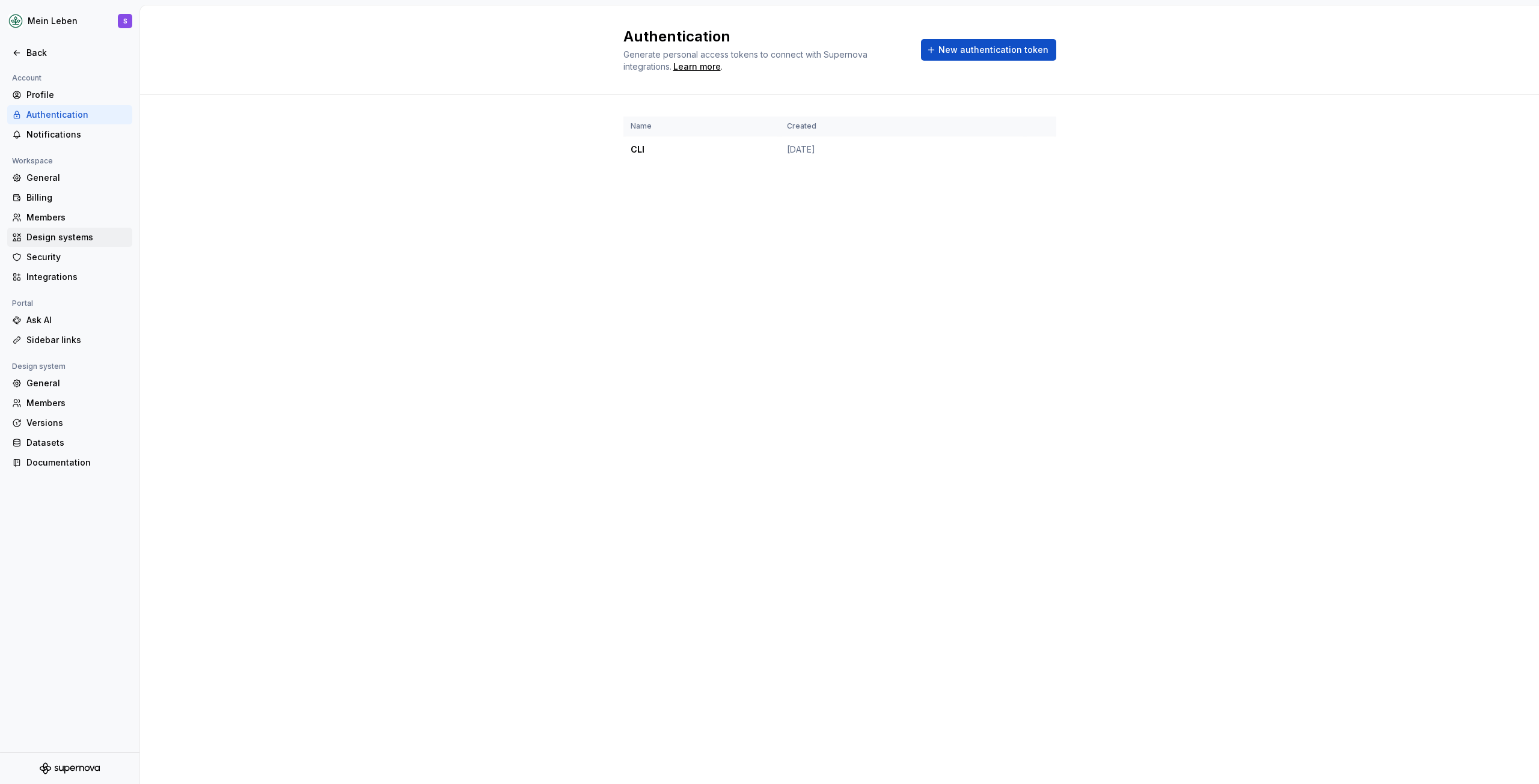
click at [67, 238] on div "Design systems" at bounding box center [77, 237] width 101 height 12
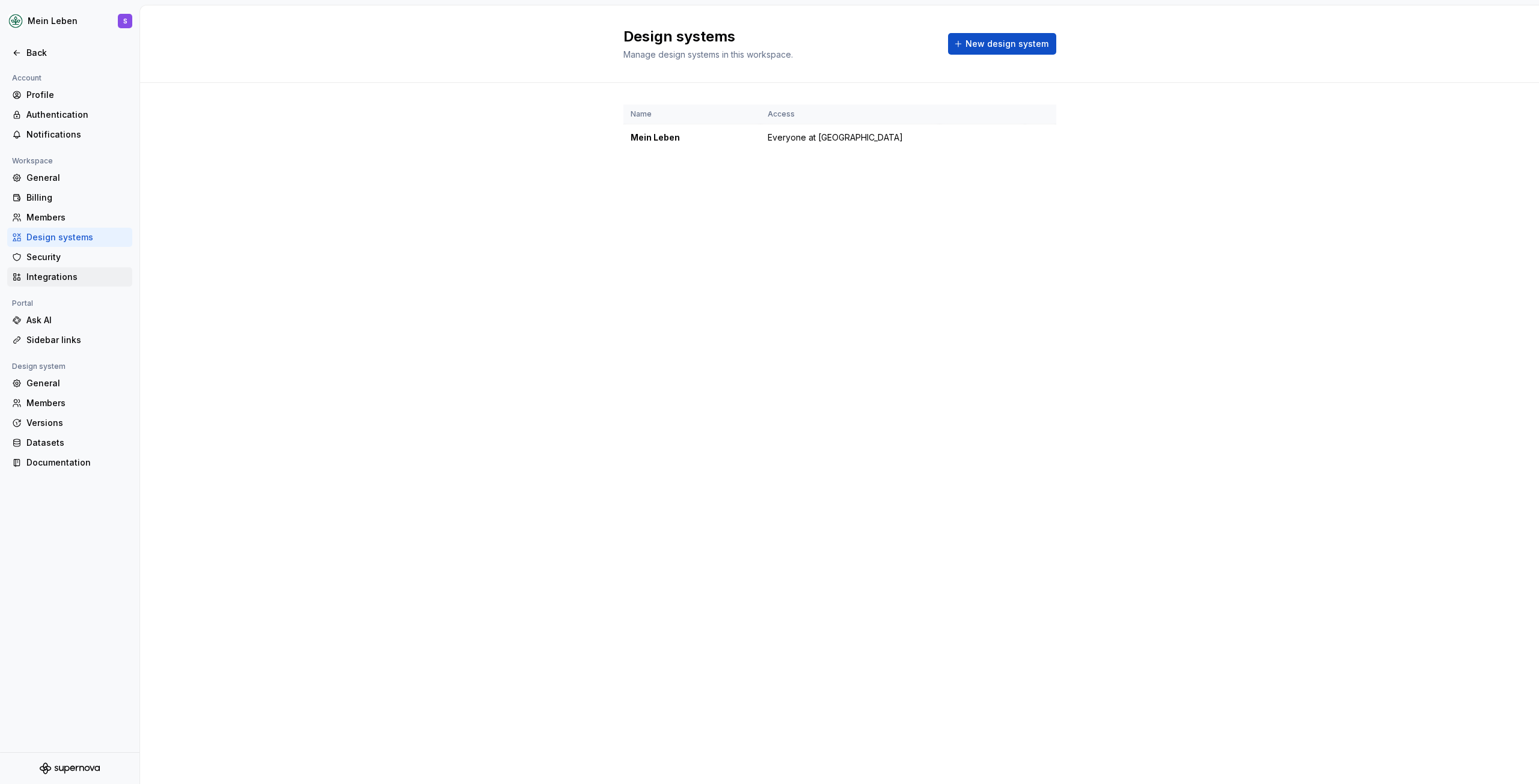
click at [69, 277] on div "Integrations" at bounding box center [77, 277] width 101 height 12
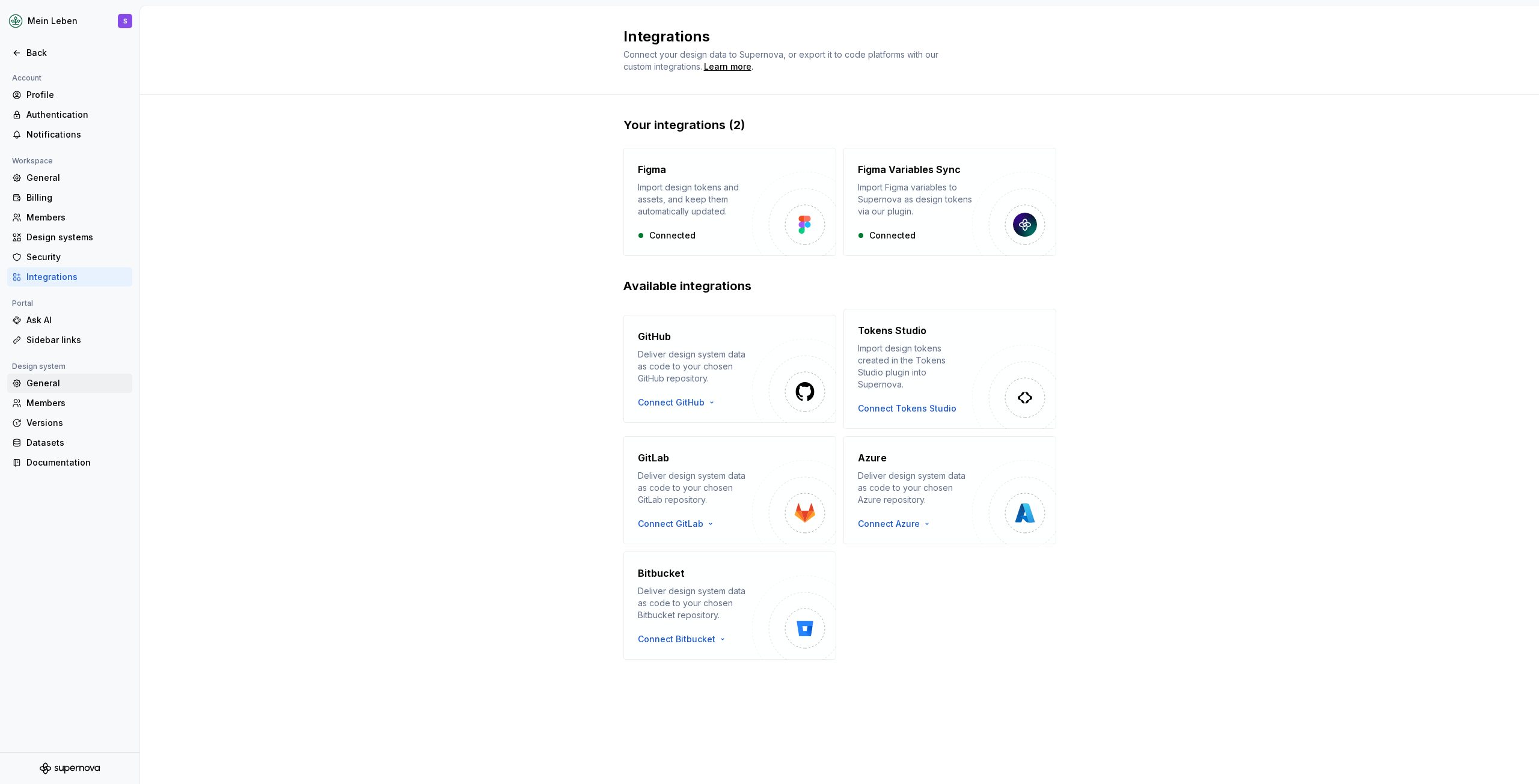
click at [65, 384] on div "General" at bounding box center [77, 383] width 101 height 12
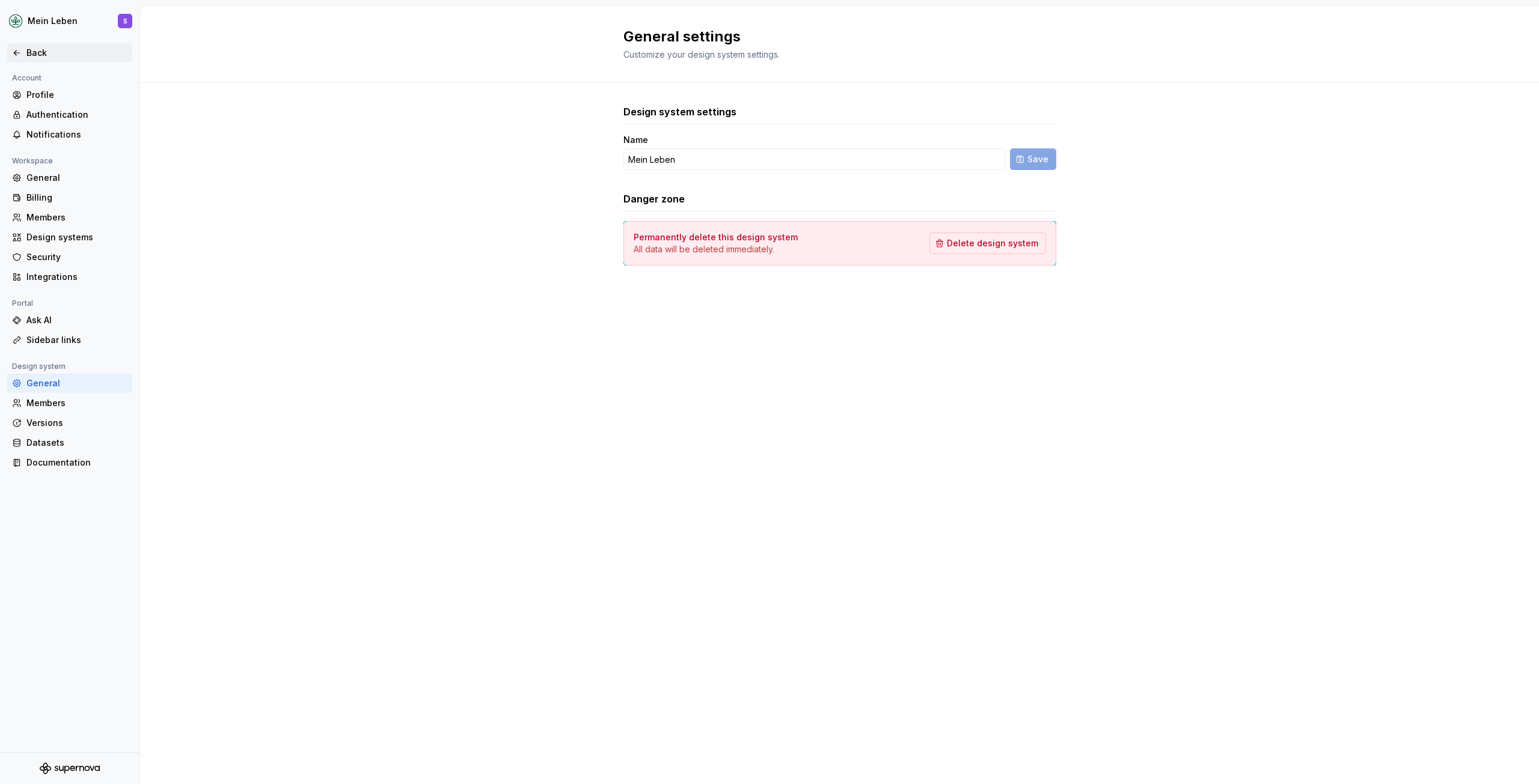
click at [23, 53] on div "Back" at bounding box center [70, 53] width 115 height 12
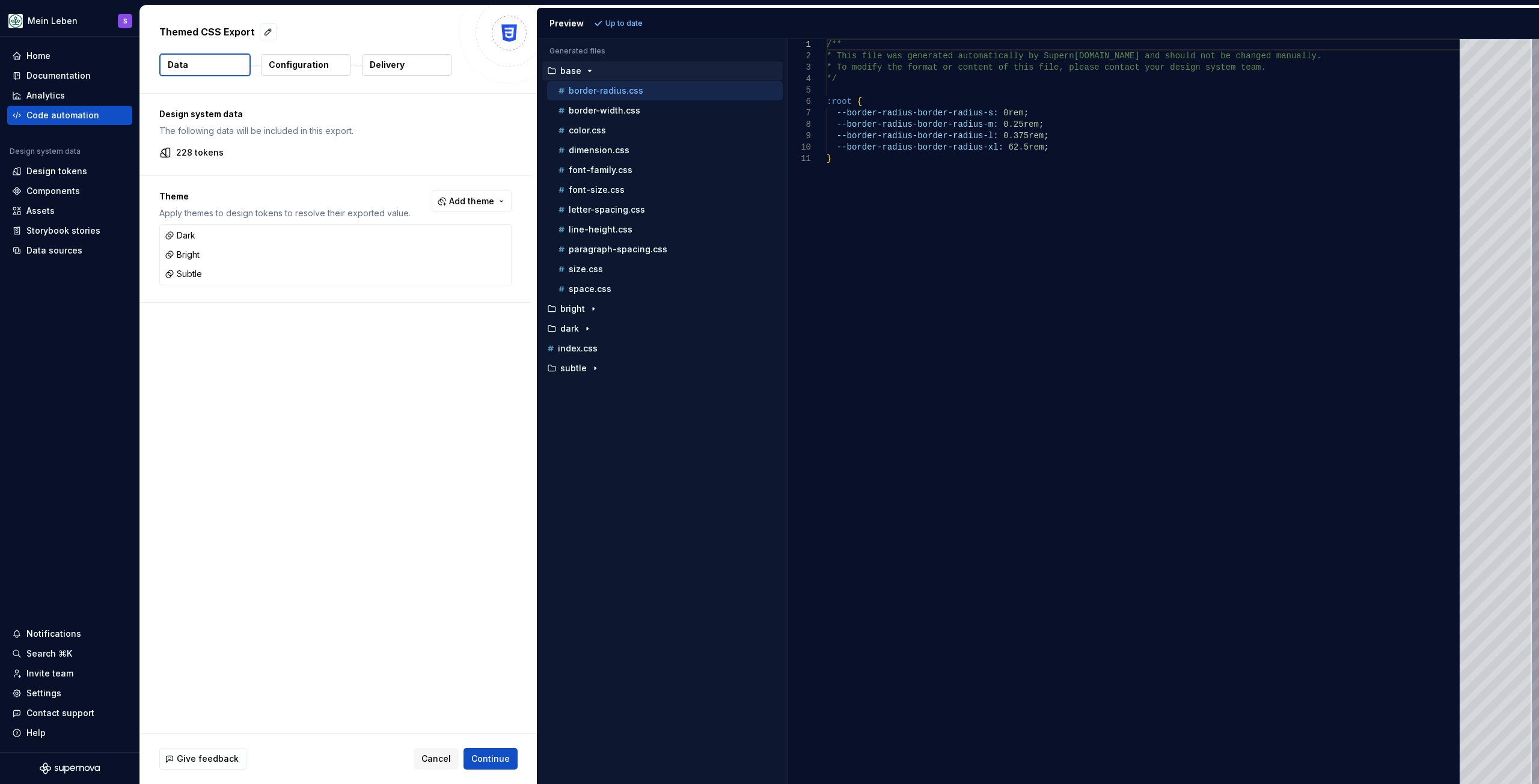
click at [324, 64] on p "Configuration" at bounding box center [298, 65] width 60 height 12
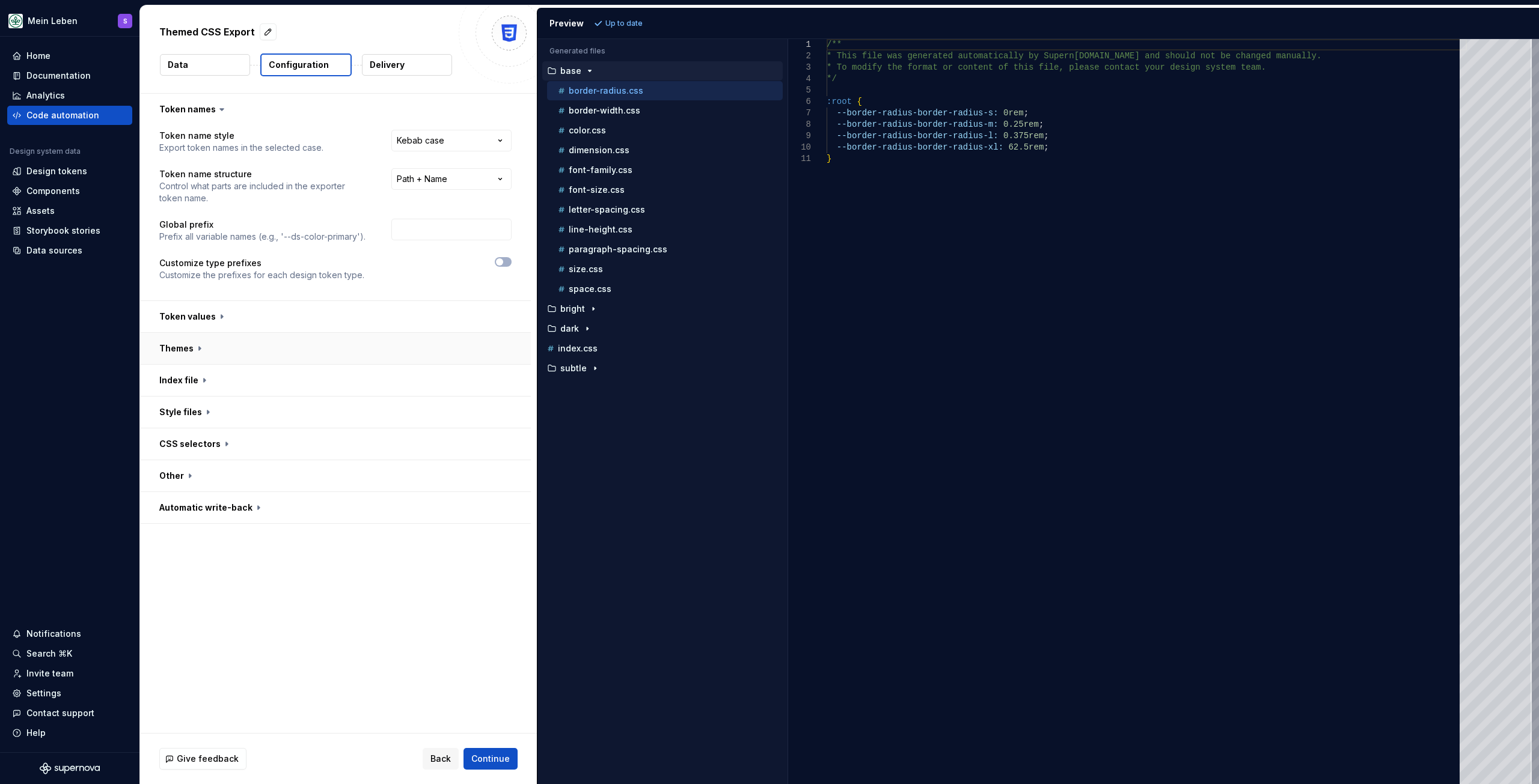
click at [180, 347] on button "button" at bounding box center [335, 348] width 391 height 31
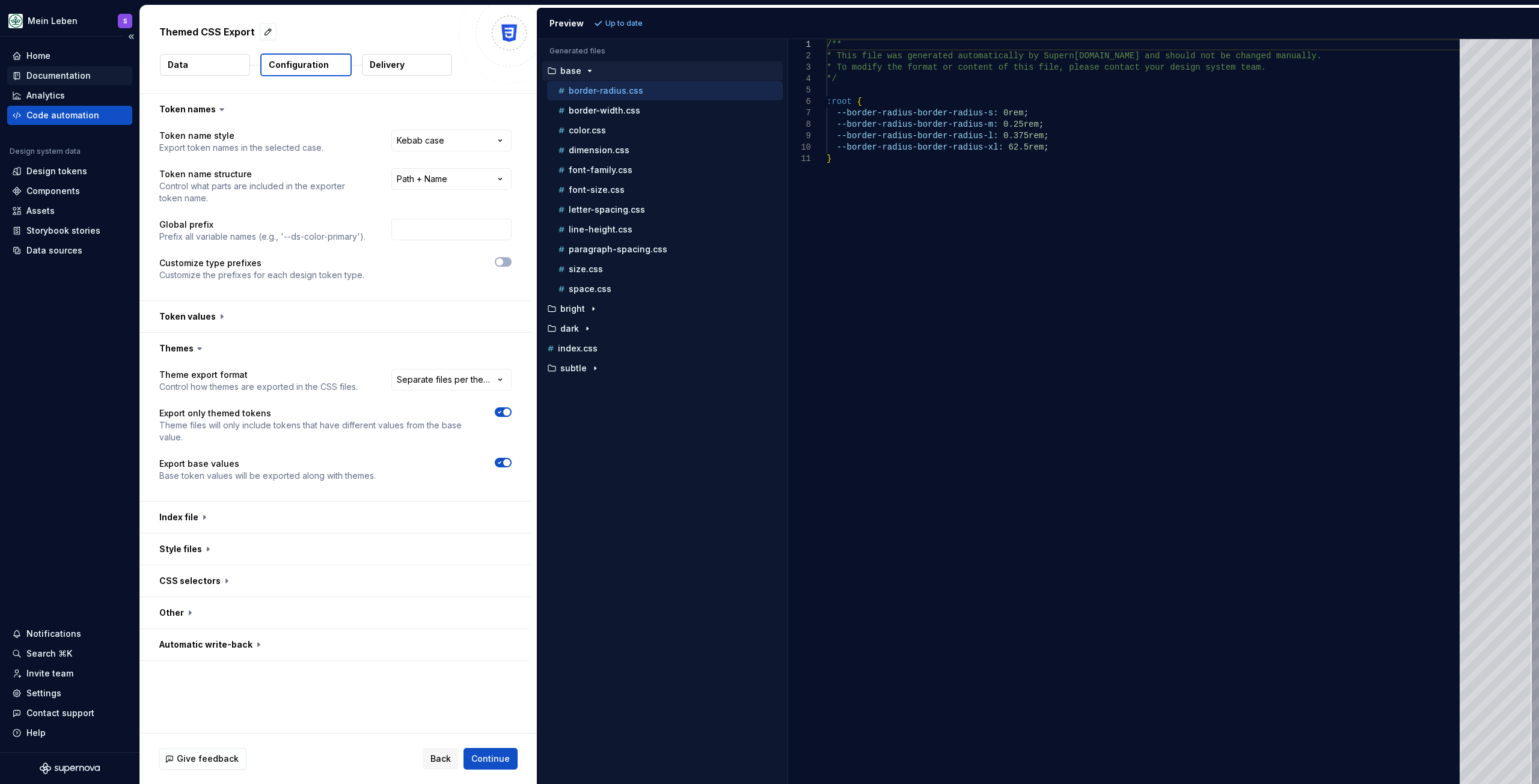
click at [49, 68] on div "Documentation" at bounding box center [69, 75] width 125 height 19
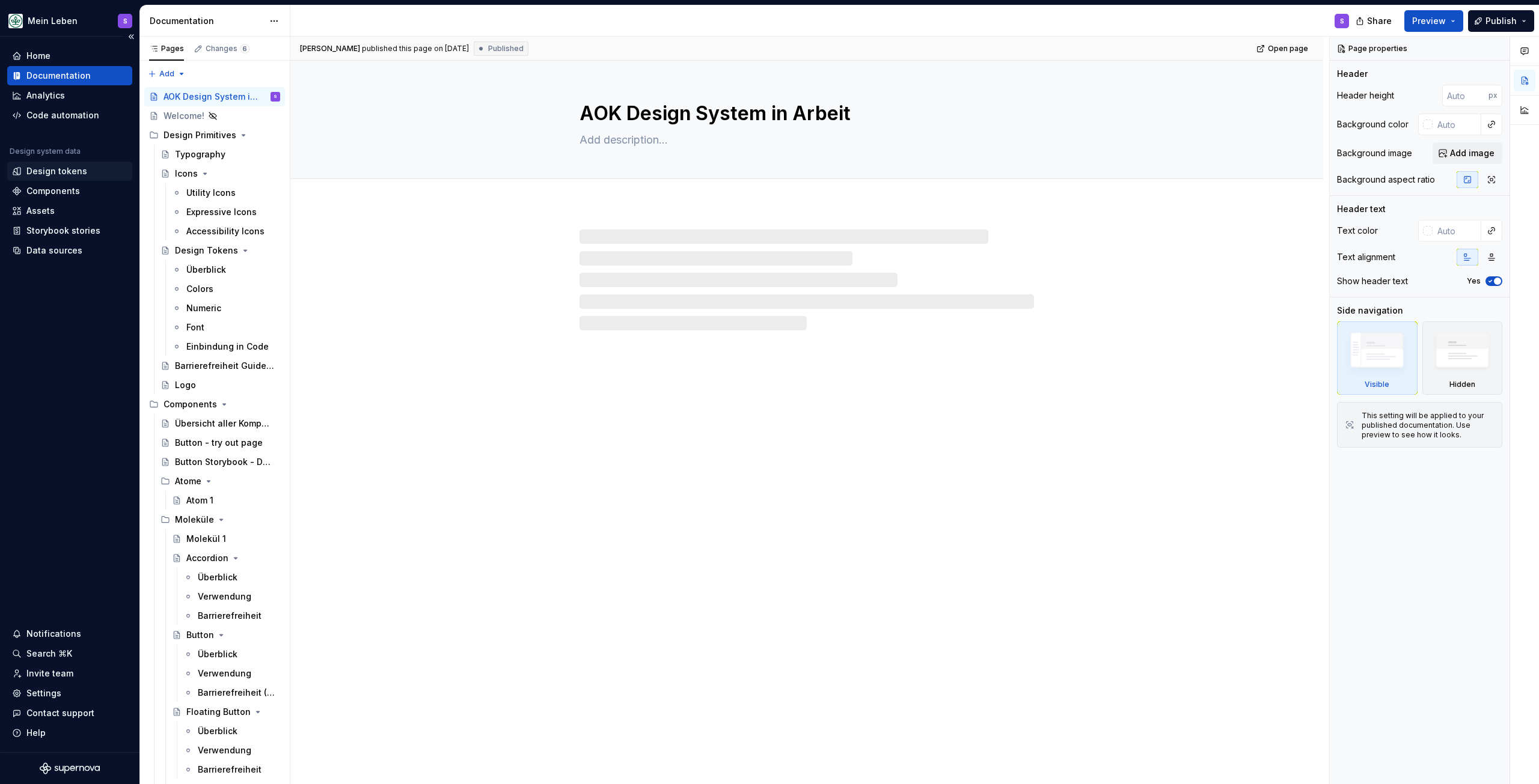
click at [73, 172] on div "Design tokens" at bounding box center [57, 171] width 61 height 12
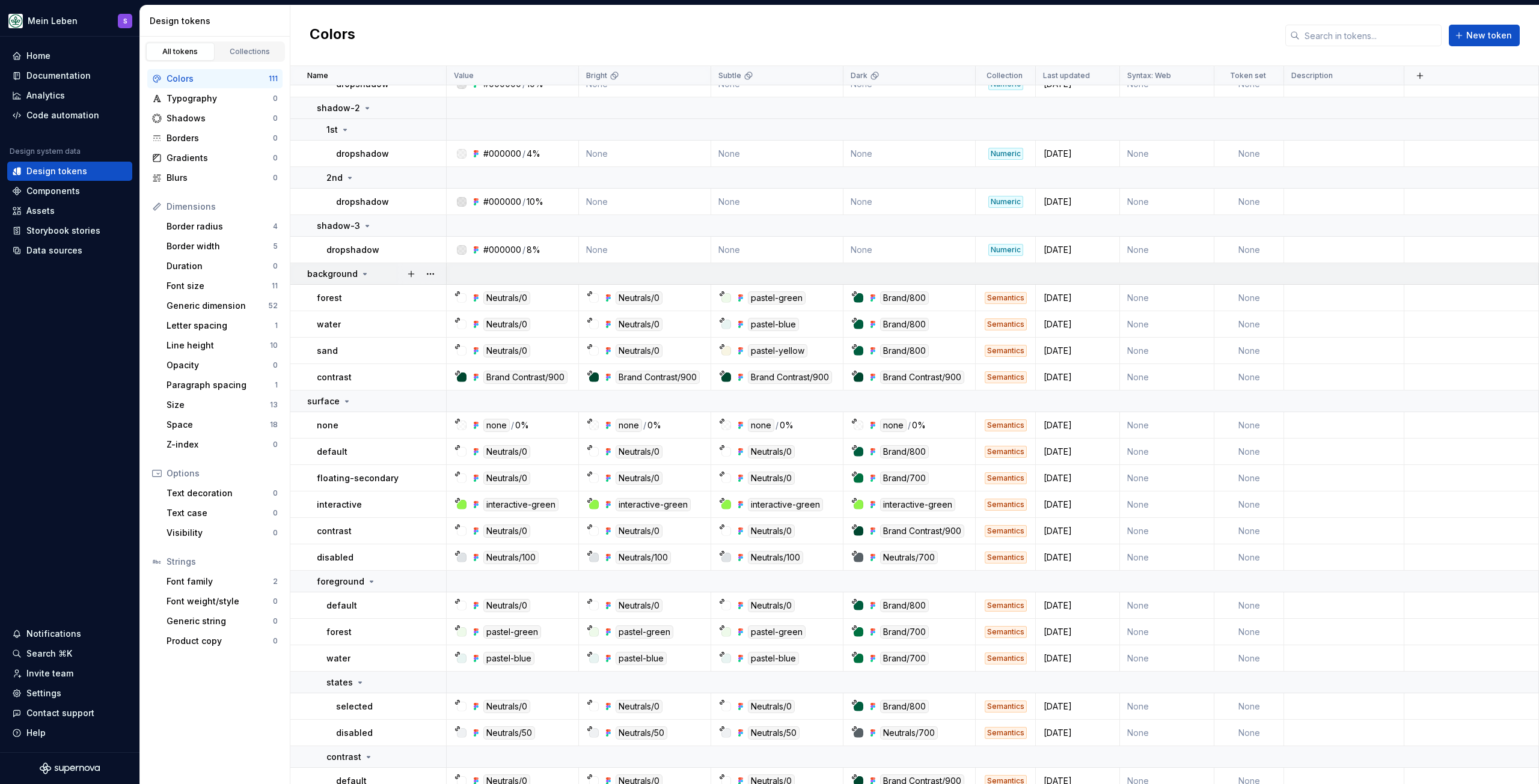
scroll to position [1202, 0]
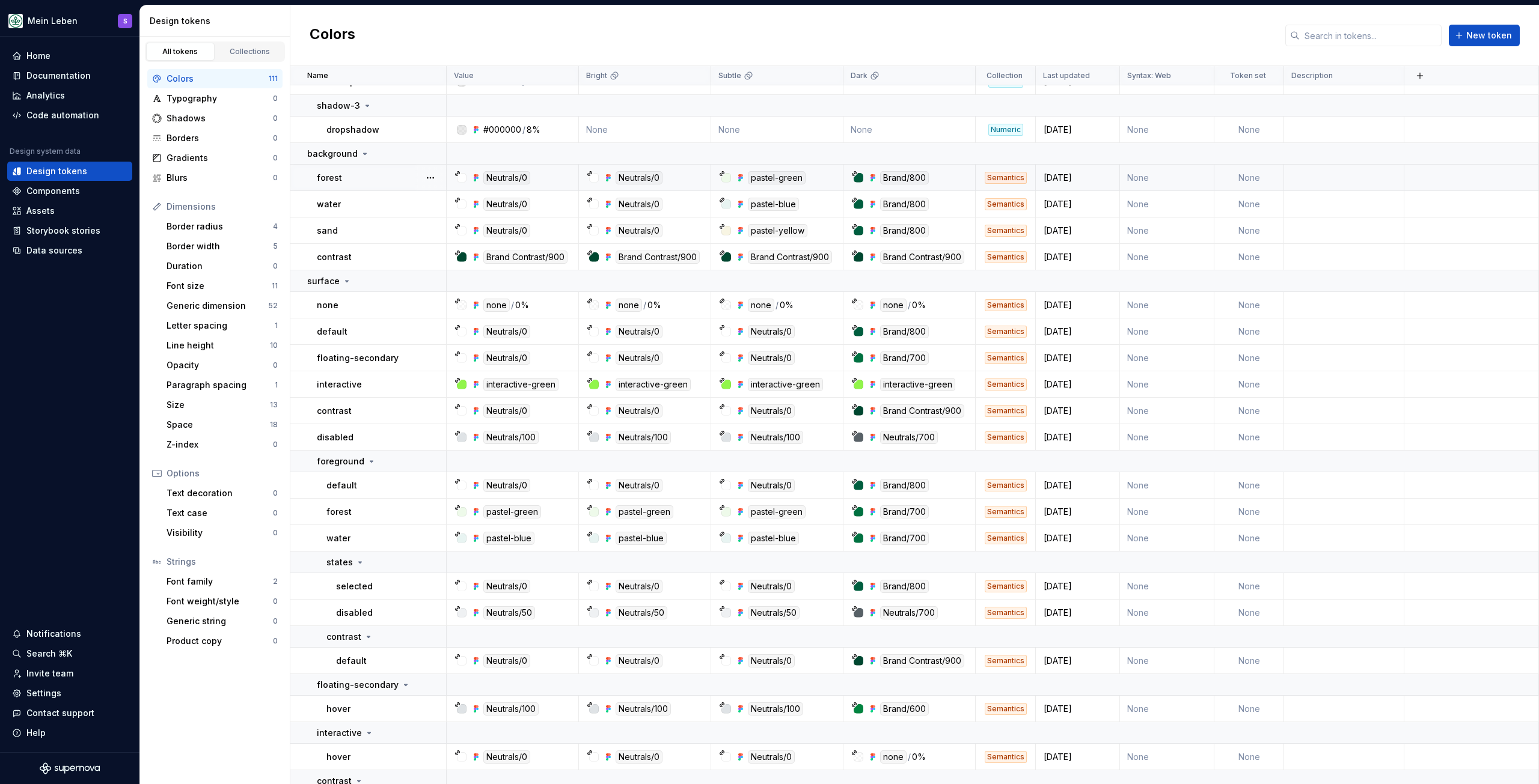
click at [641, 175] on div "Neutrals/0" at bounding box center [639, 177] width 47 height 13
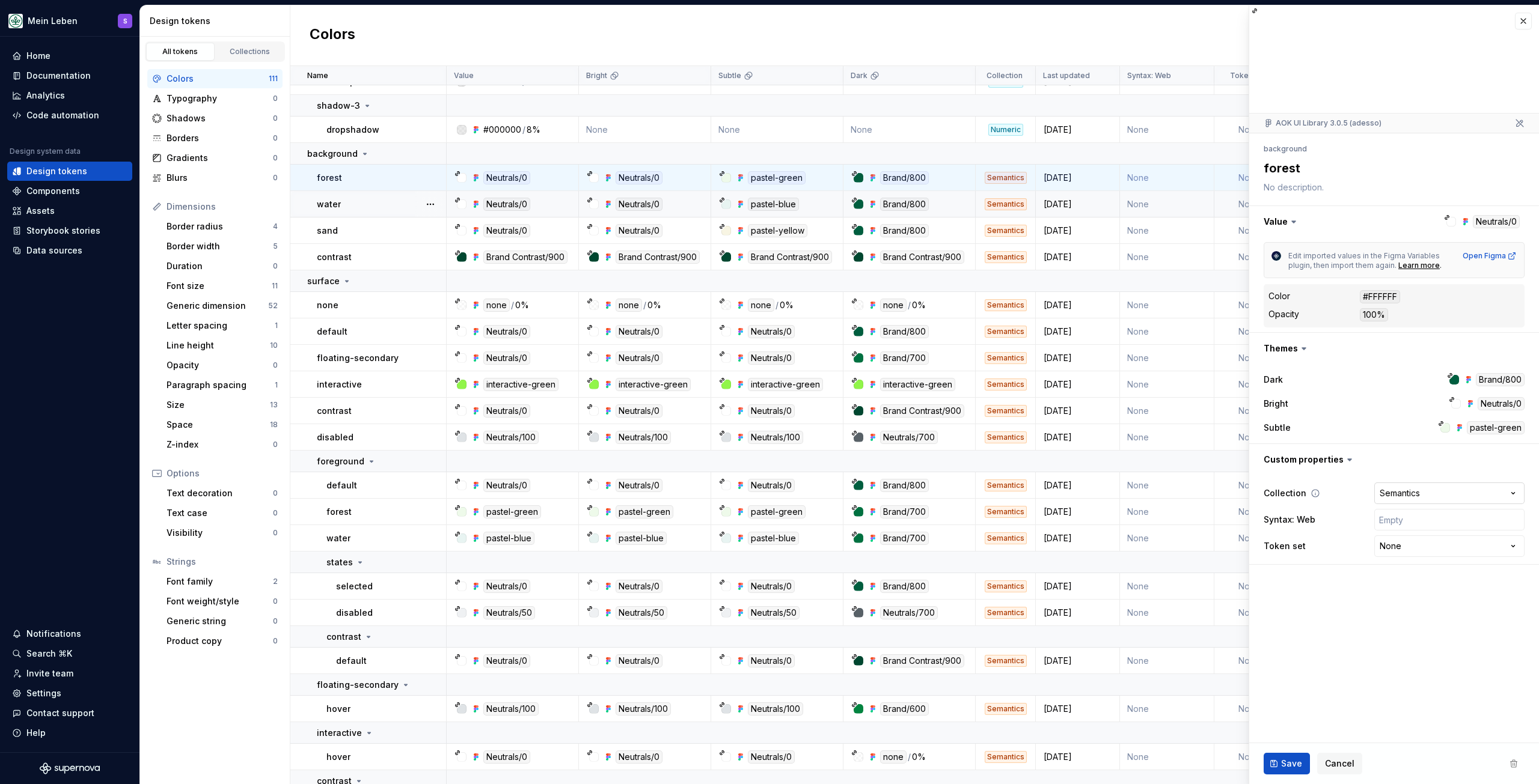
click at [1409, 491] on html "Mein Leben S Home Documentation Analytics Code automation Design system data De…" at bounding box center [769, 392] width 1539 height 784
click at [1361, 629] on html "Mein Leben S Home Documentation Analytics Code automation Design system data De…" at bounding box center [769, 392] width 1539 height 784
type textarea "*"
click at [55, 111] on div "Code automation" at bounding box center [63, 115] width 73 height 12
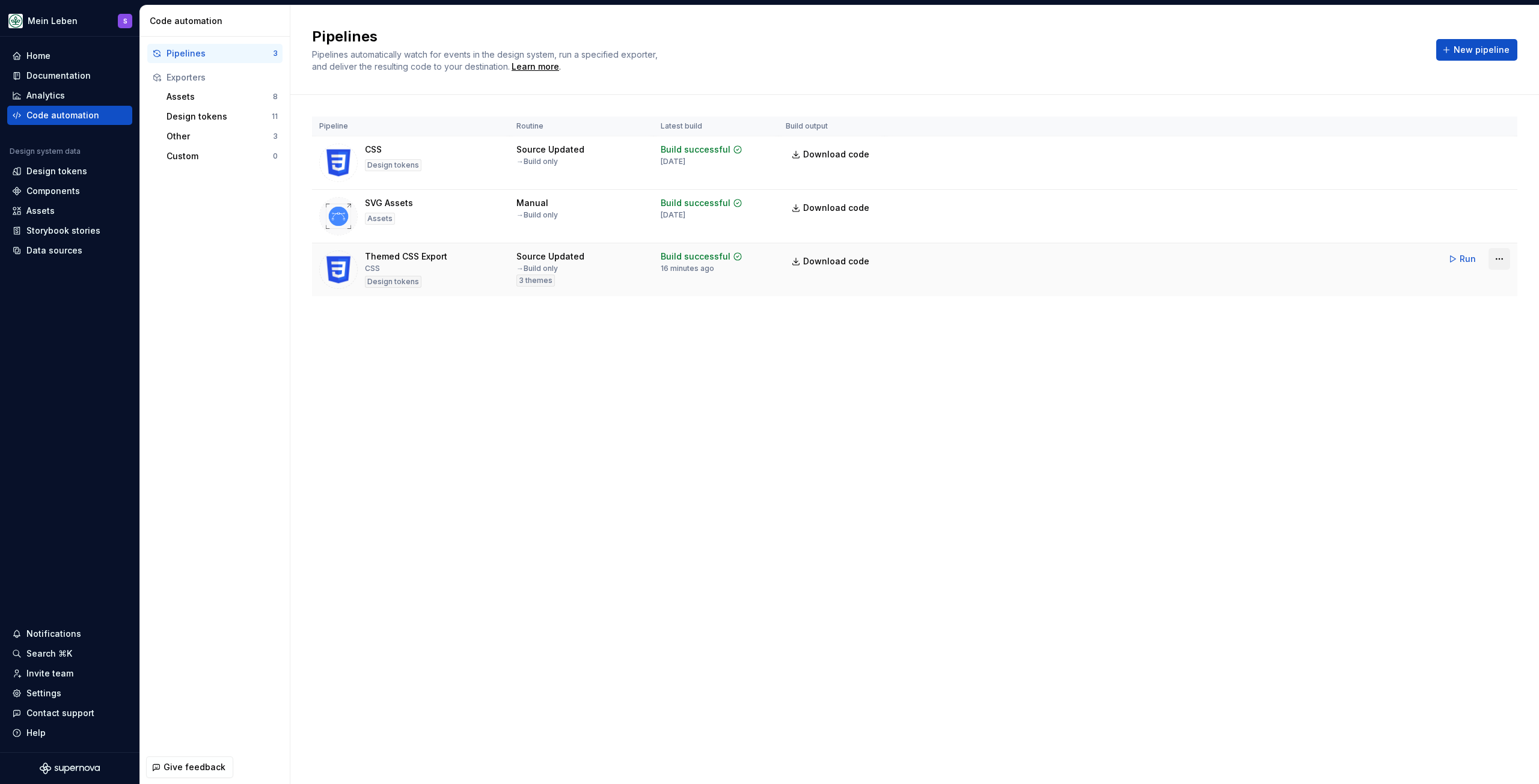
click at [1493, 256] on html "Mein Leben S Home Documentation Analytics Code automation Design system data De…" at bounding box center [769, 392] width 1539 height 784
click at [1469, 363] on link "View exporter on GitHub" at bounding box center [1484, 362] width 103 height 12
click at [214, 99] on div "Assets" at bounding box center [220, 96] width 106 height 12
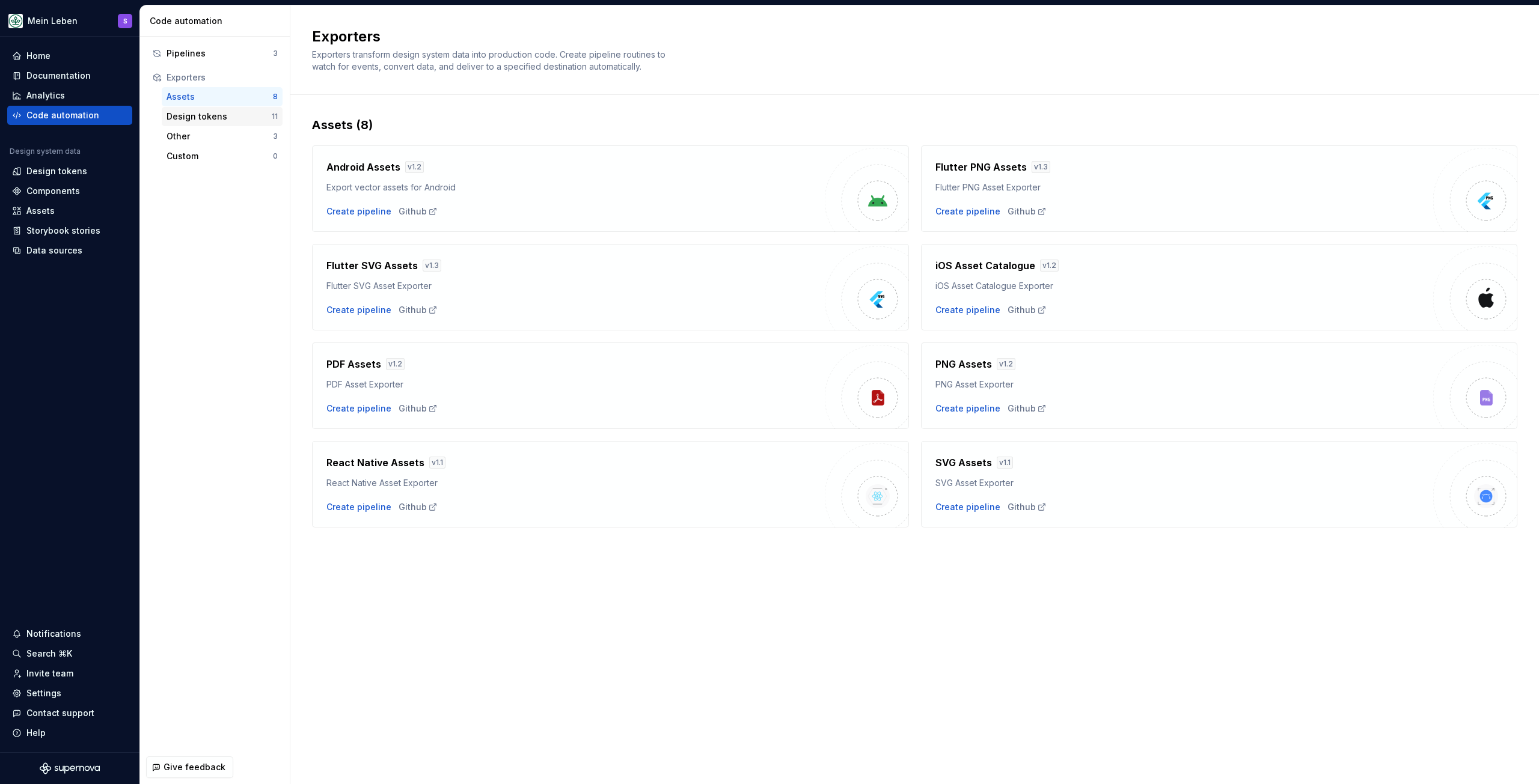
click at [215, 115] on div "Design tokens" at bounding box center [219, 117] width 105 height 12
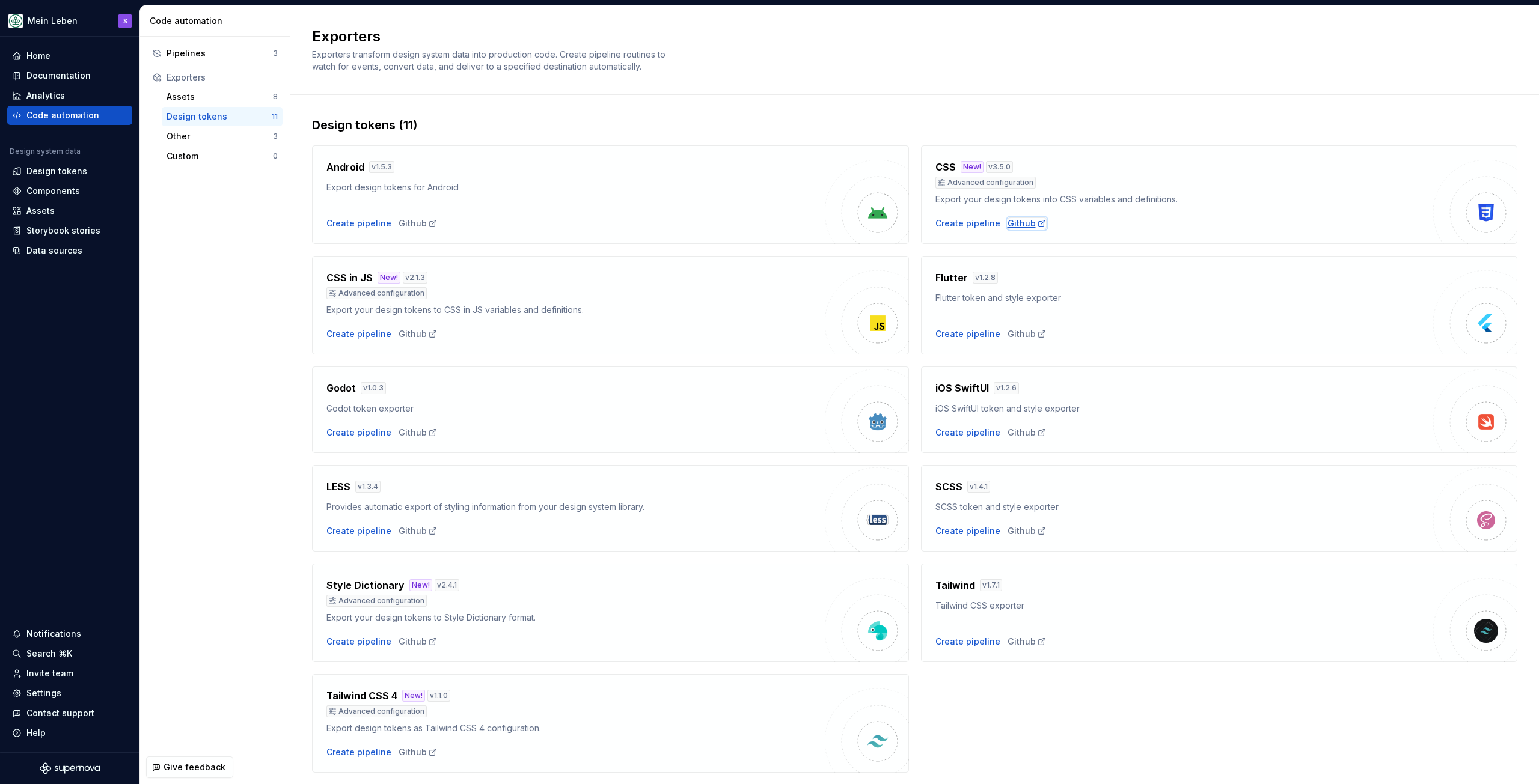
click at [1021, 221] on div "Github" at bounding box center [1027, 223] width 39 height 12
click at [52, 695] on div "Settings" at bounding box center [44, 693] width 35 height 12
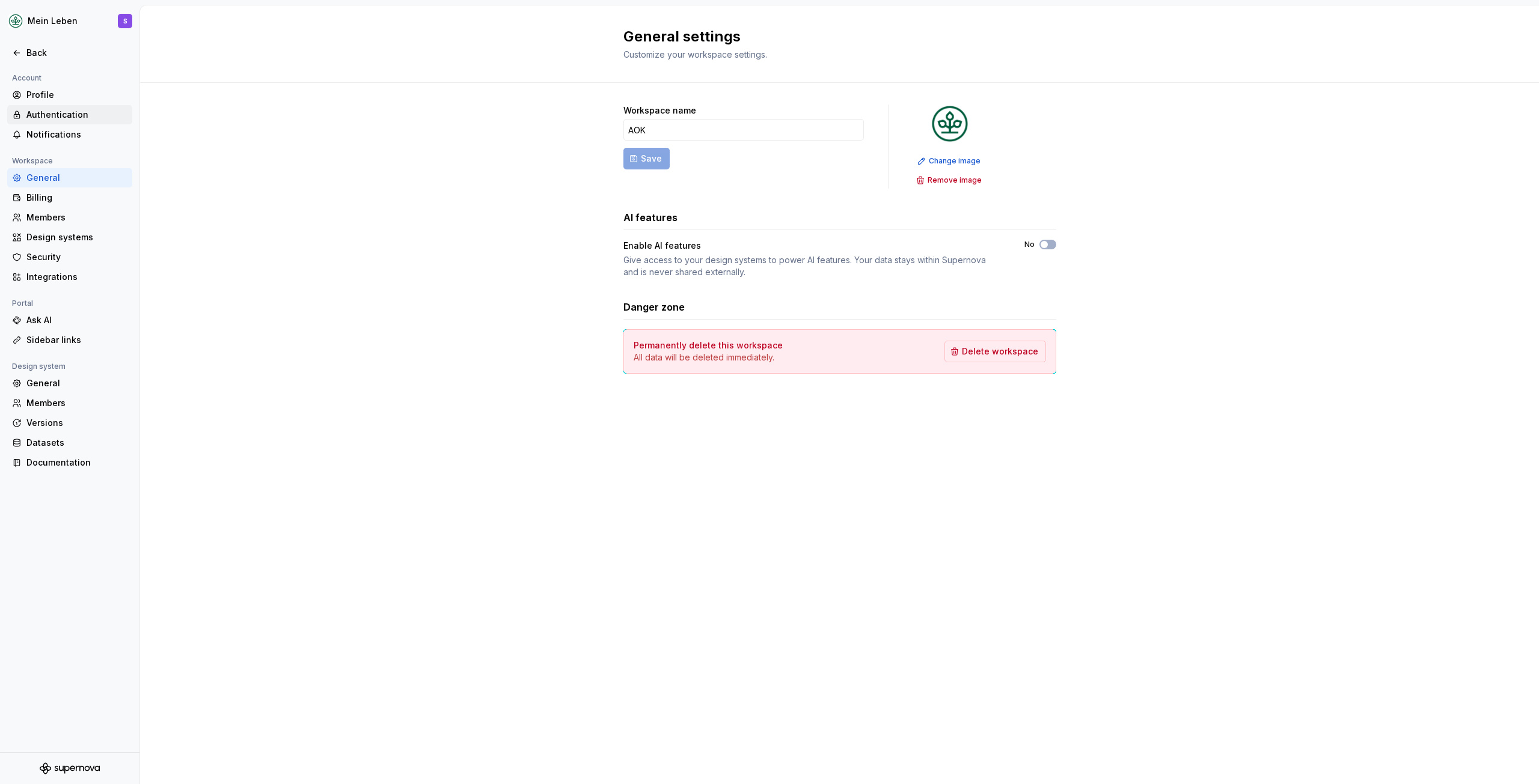
click at [70, 113] on div "Authentication" at bounding box center [77, 115] width 101 height 12
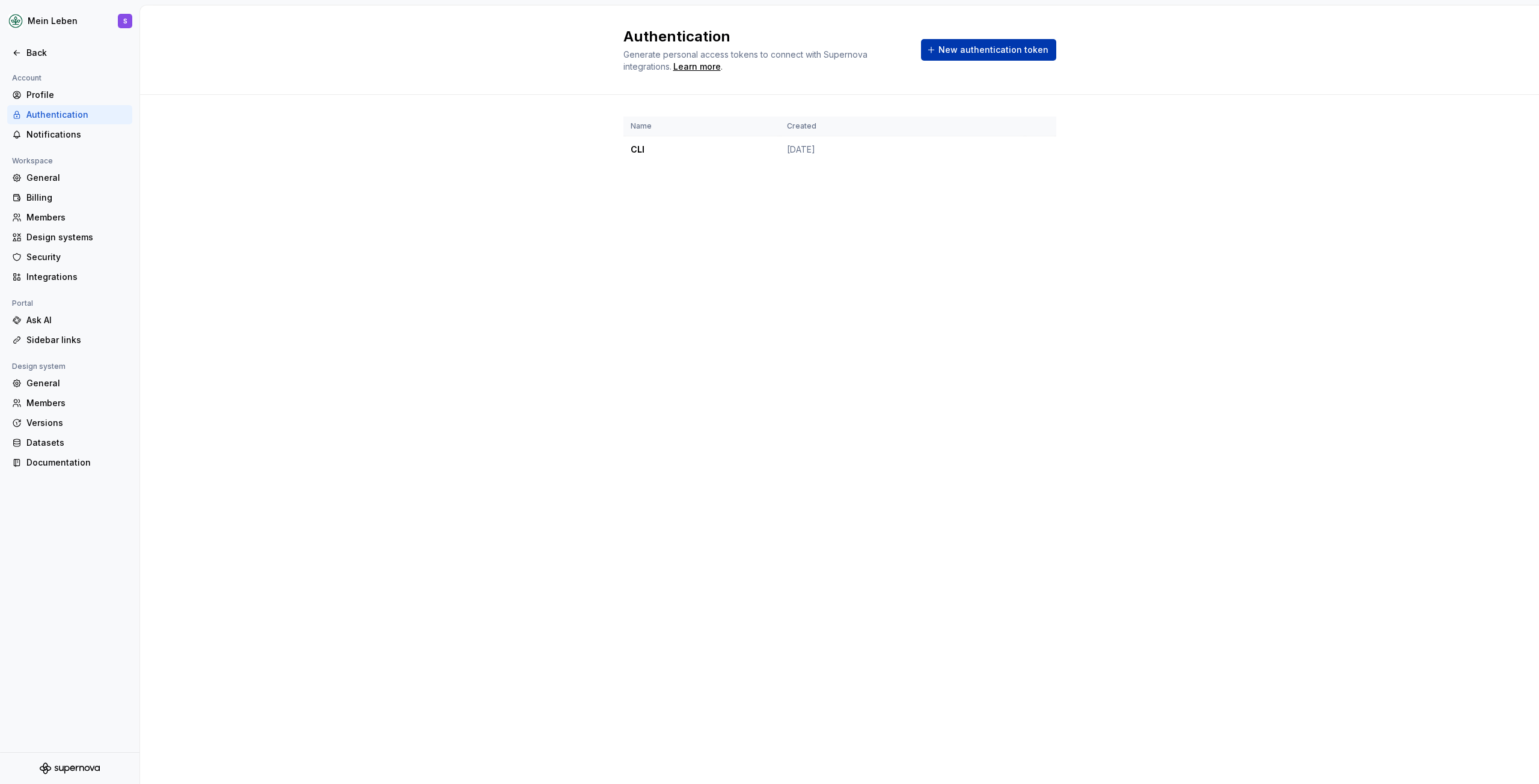
click at [966, 53] on span "New authentication token" at bounding box center [993, 49] width 110 height 12
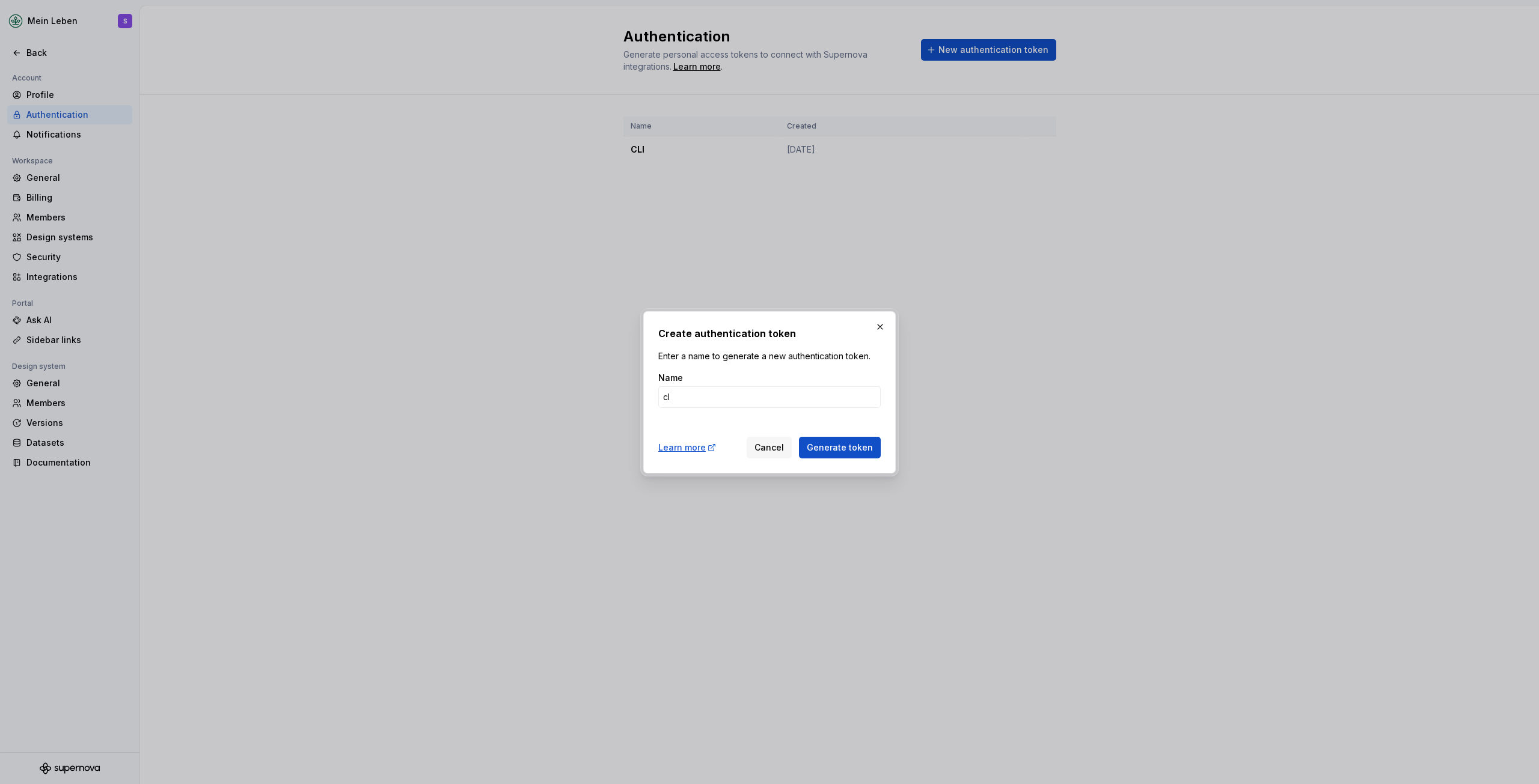
type input "c"
type input "CLI2"
click at [867, 455] on button "Generate token" at bounding box center [840, 448] width 82 height 22
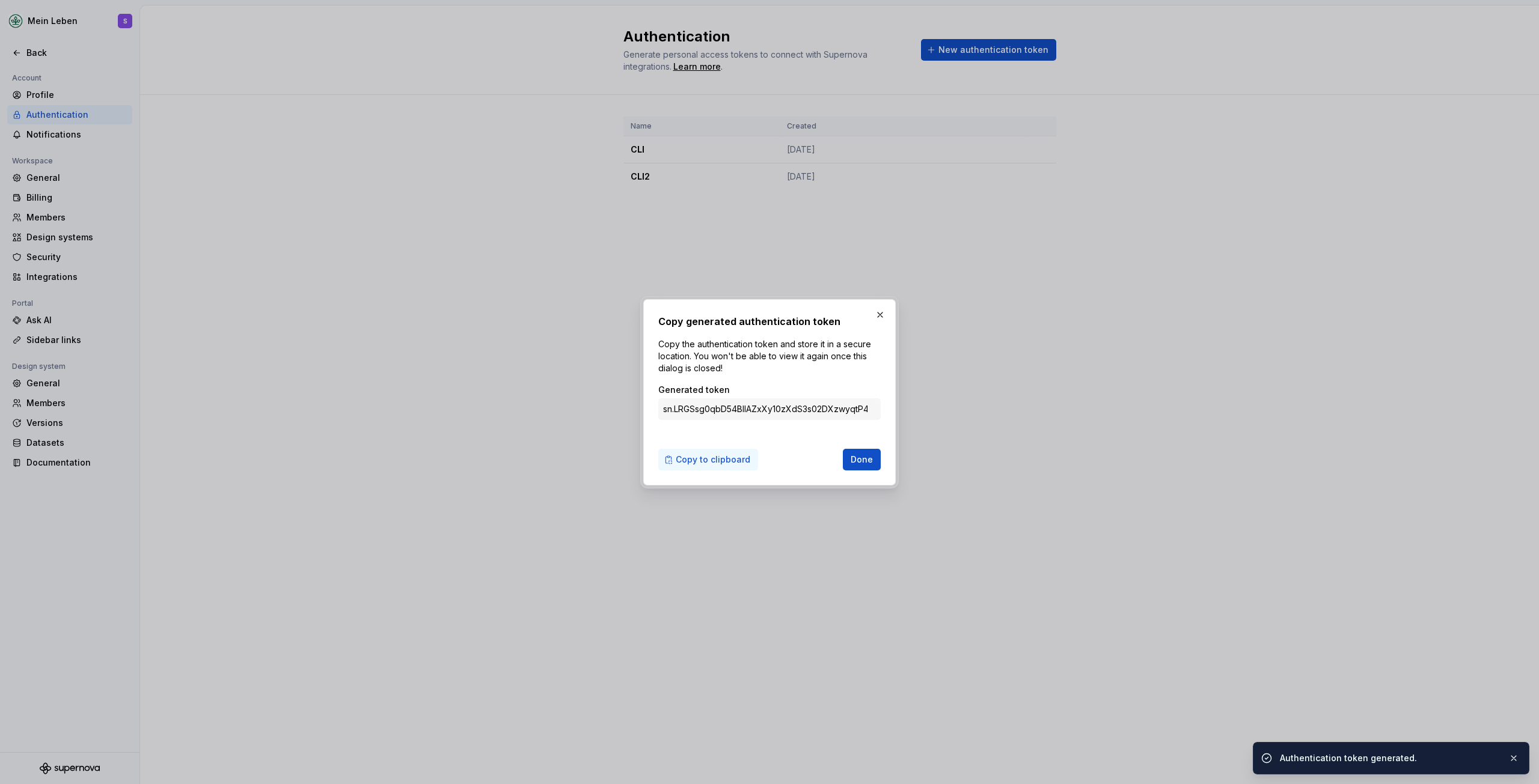
click at [717, 462] on span "Copy to clipboard" at bounding box center [713, 459] width 75 height 12
click at [878, 317] on button "button" at bounding box center [880, 315] width 17 height 17
